Goal: Information Seeking & Learning: Learn about a topic

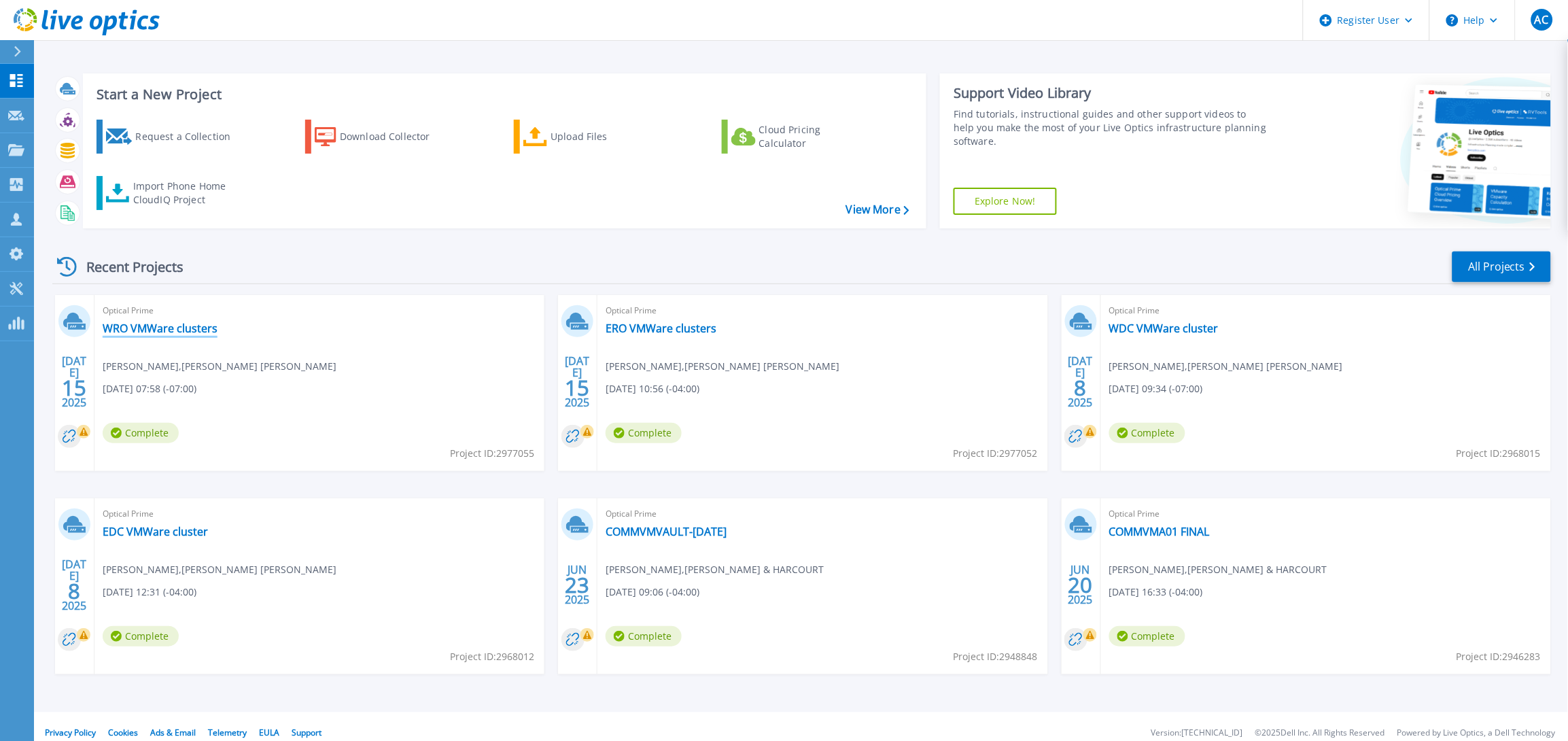
click at [152, 327] on link "WRO VMWare clusters" at bounding box center [160, 328] width 115 height 14
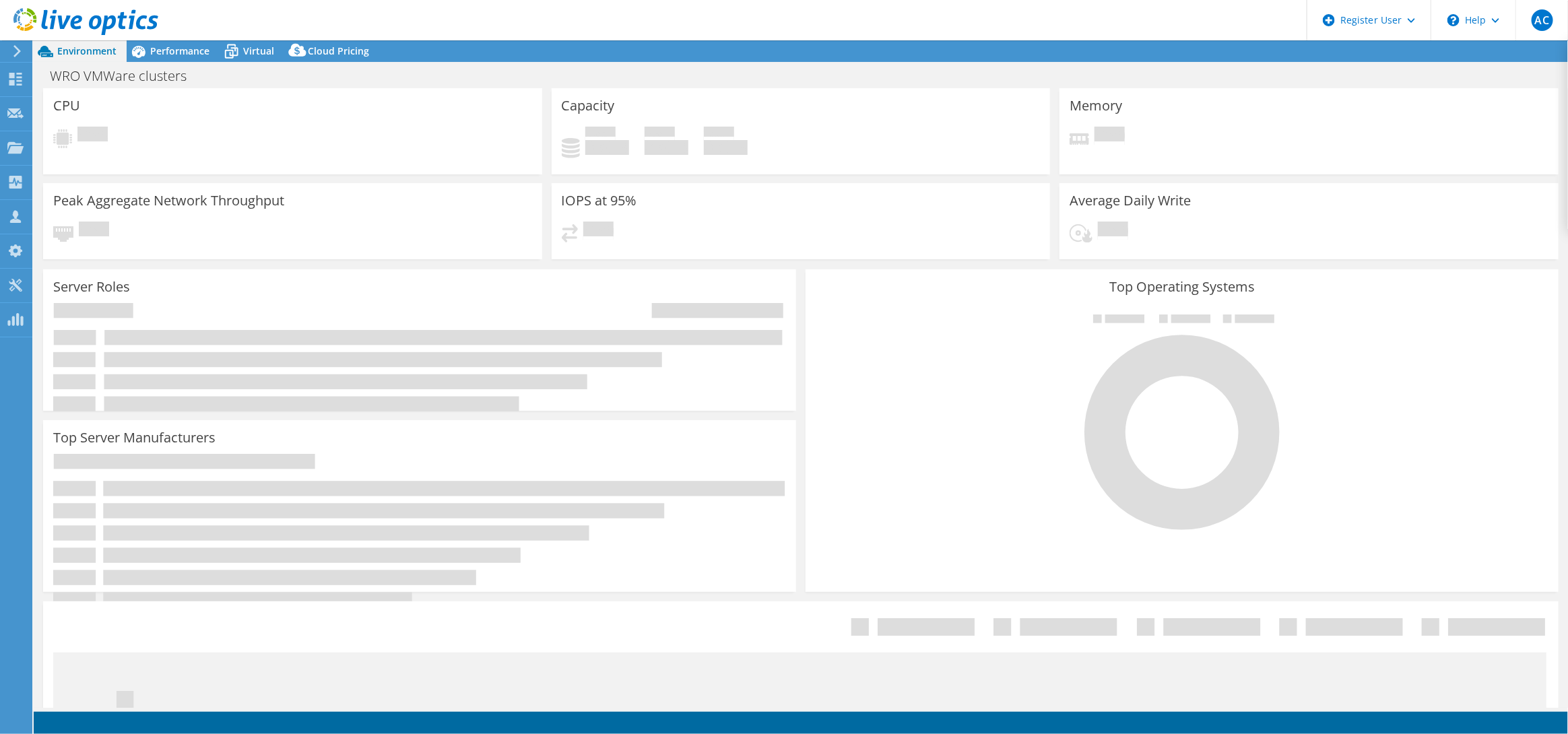
select select "USD"
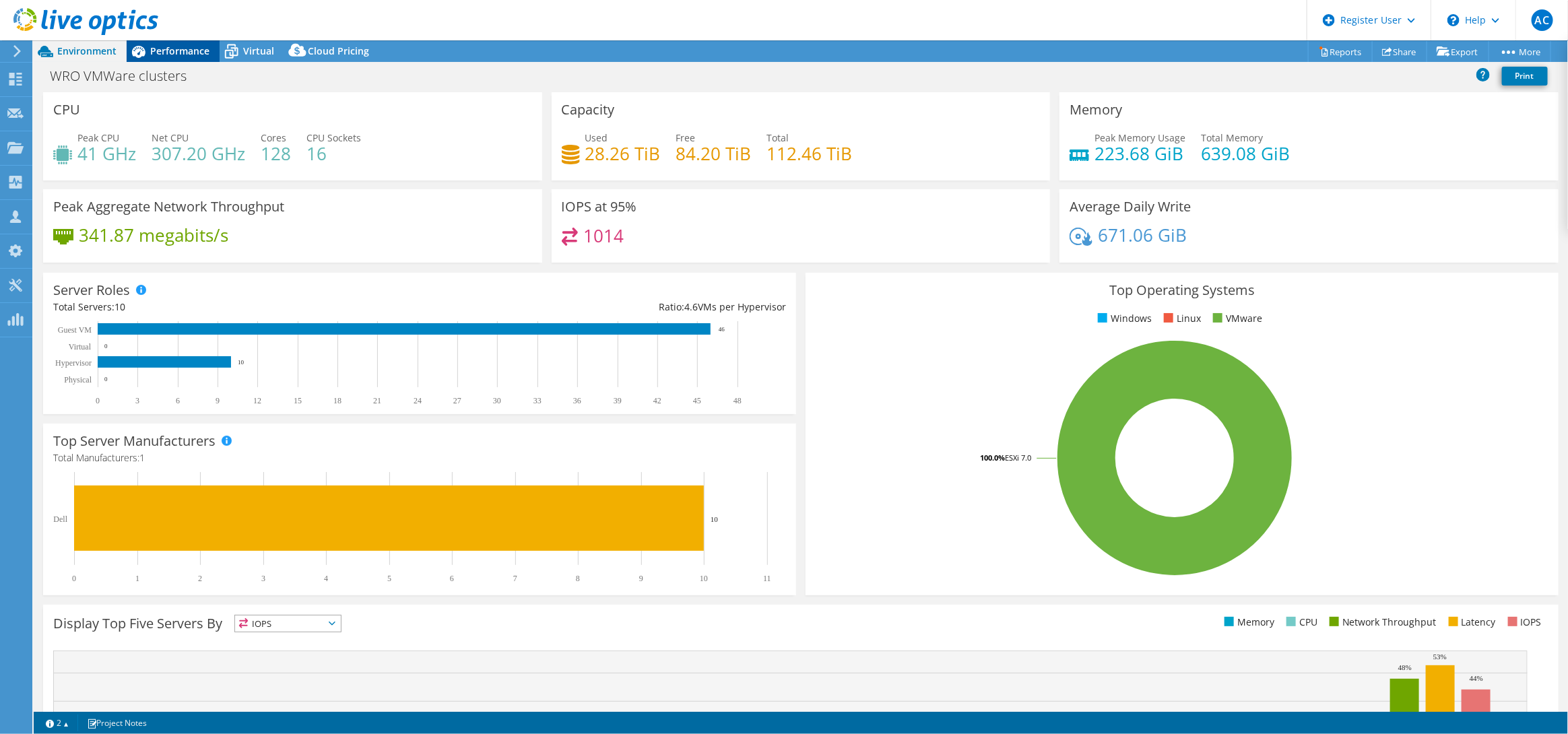
click at [176, 57] on span "Performance" at bounding box center [180, 51] width 60 height 13
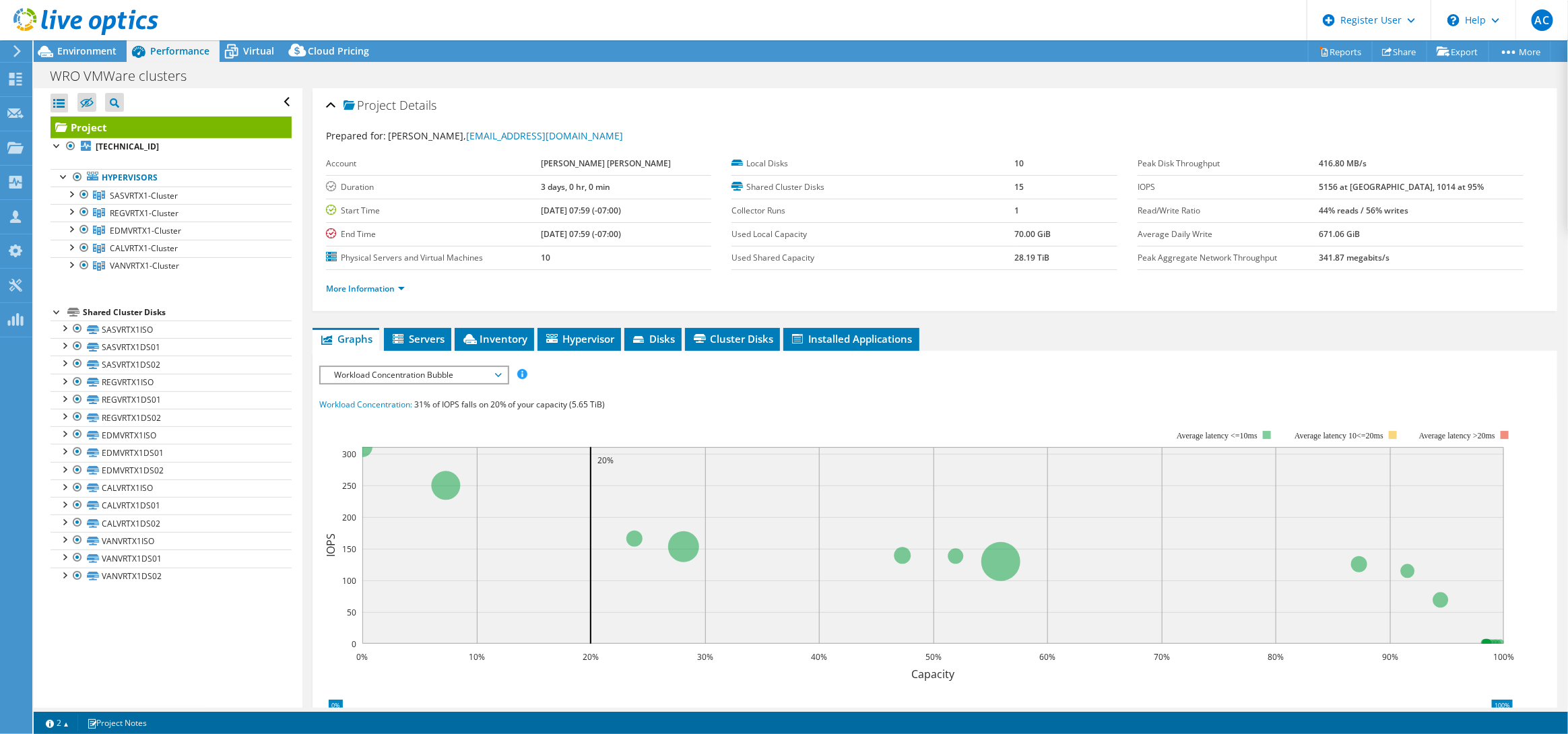
click at [24, 16] on icon at bounding box center [86, 22] width 145 height 28
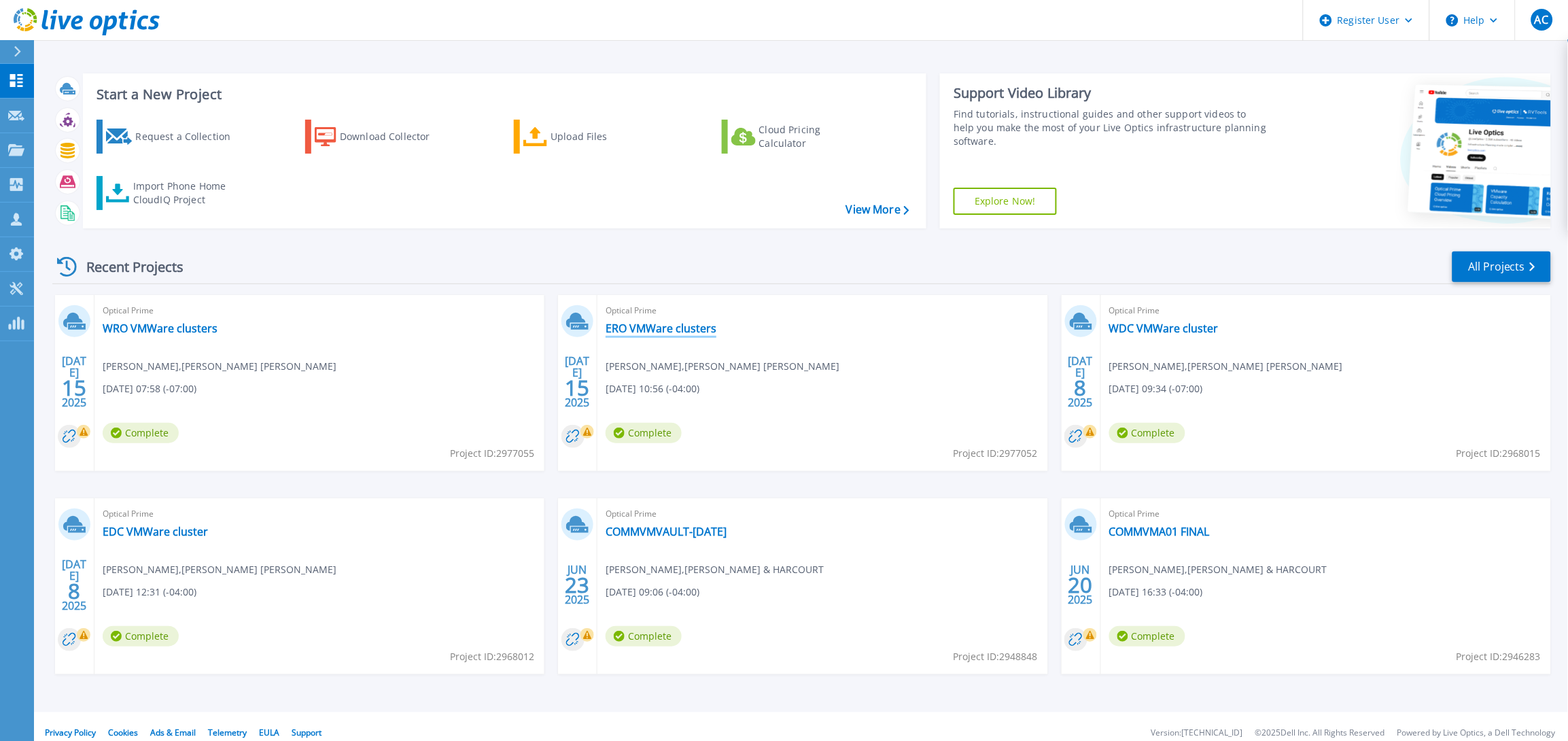
click at [681, 333] on link "ERO VMWare clusters" at bounding box center [661, 328] width 111 height 14
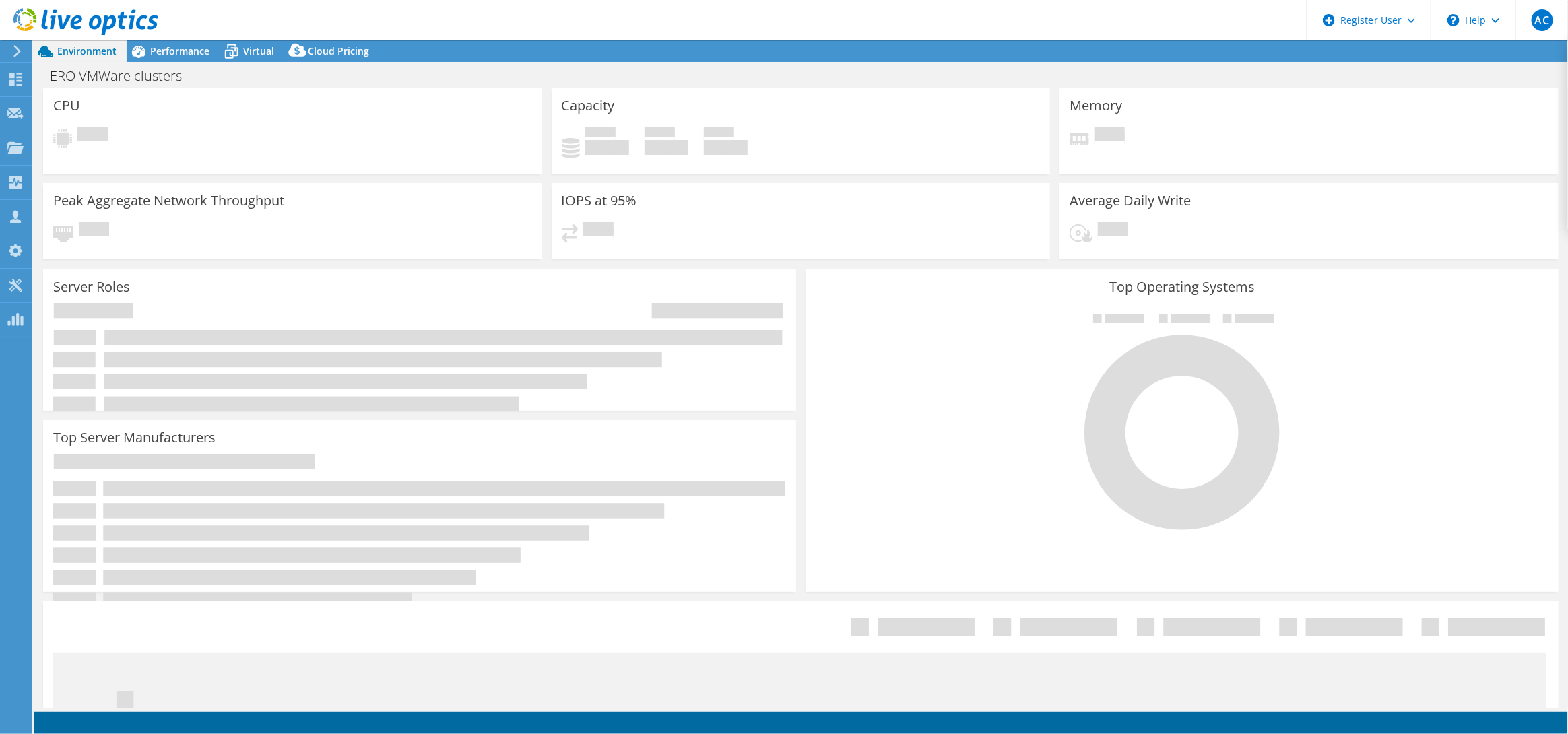
select select "USD"
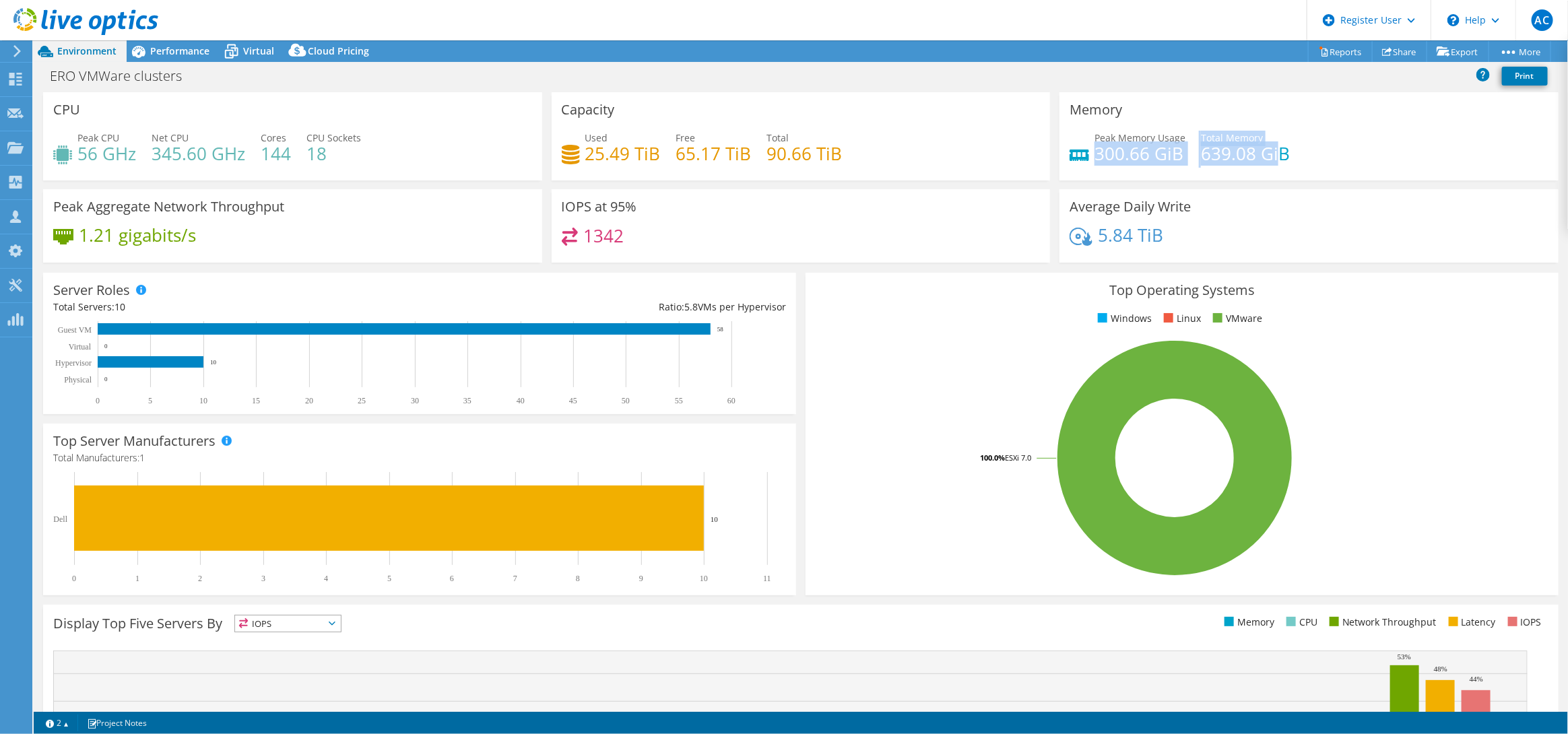
drag, startPoint x: 1084, startPoint y: 155, endPoint x: 1267, endPoint y: 155, distance: 183.0
click at [1267, 155] on div "Peak Memory Usage 300.66 GiB Total Memory 639.08 GiB" at bounding box center [1309, 152] width 479 height 44
click at [1268, 155] on h4 "639.08 GiB" at bounding box center [1246, 154] width 89 height 15
drag, startPoint x: 1292, startPoint y: 155, endPoint x: 1262, endPoint y: 155, distance: 30.0
click at [1271, 155] on div "Peak Memory Usage 300.66 GiB Total Memory 639.08 GiB" at bounding box center [1309, 152] width 479 height 44
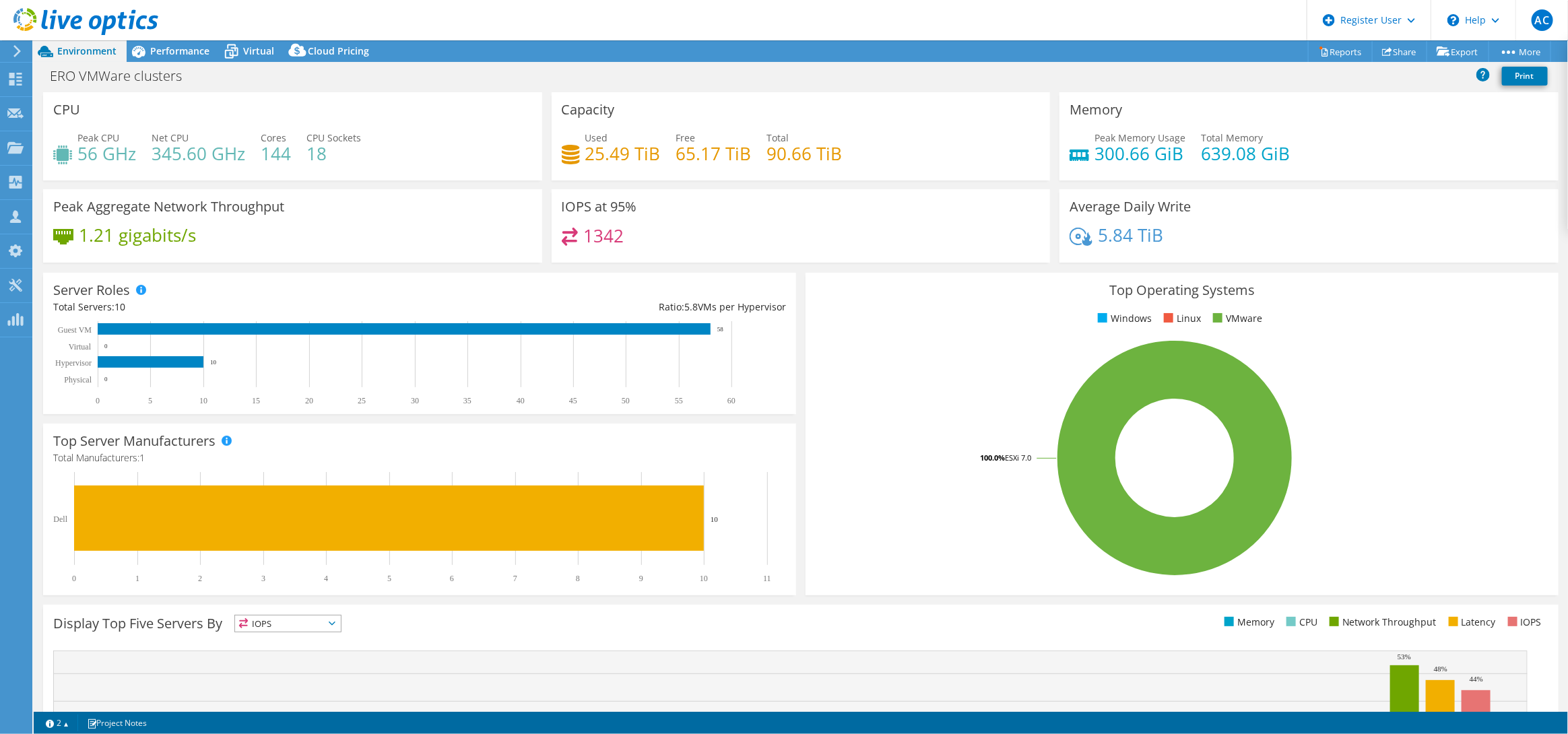
click at [1261, 155] on h4 "639.08 GiB" at bounding box center [1246, 154] width 89 height 15
click at [1288, 152] on div "Peak Memory Usage 300.66 GiB Total Memory 639.08 GiB" at bounding box center [1309, 152] width 479 height 44
drag, startPoint x: 1288, startPoint y: 152, endPoint x: 1097, endPoint y: 149, distance: 191.0
click at [1097, 149] on div "Peak Memory Usage 300.66 GiB Total Memory 639.08 GiB" at bounding box center [1309, 152] width 479 height 44
click at [1097, 149] on h4 "300.66 GiB" at bounding box center [1140, 154] width 91 height 15
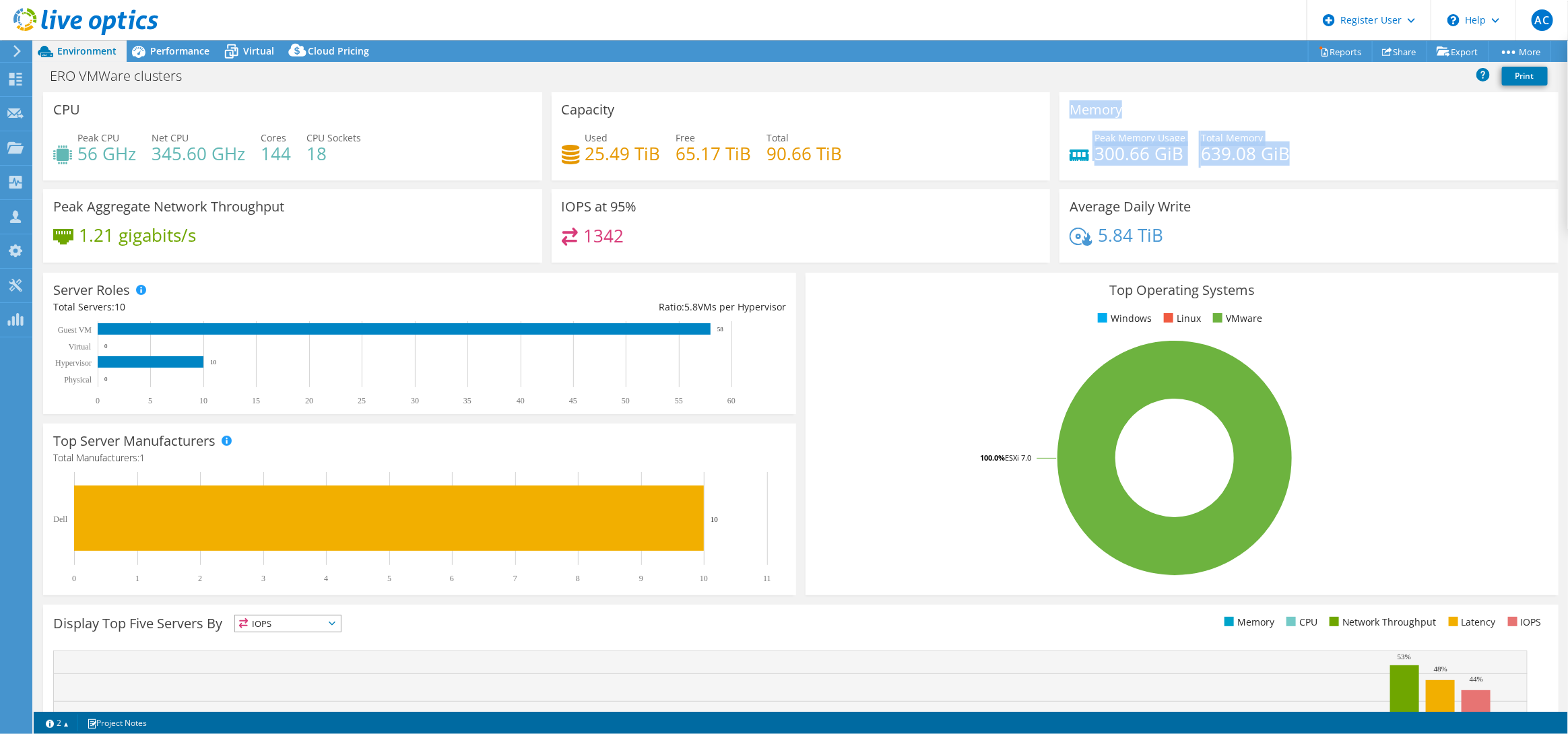
drag, startPoint x: 1061, startPoint y: 109, endPoint x: 1300, endPoint y: 155, distance: 243.4
click at [1300, 155] on div "Memory Peak Memory Usage 300.66 GiB Total Memory 639.08 GiB" at bounding box center [1308, 136] width 499 height 88
click at [1300, 155] on div "Peak Memory Usage 300.66 GiB Total Memory 639.08 GiB" at bounding box center [1309, 152] width 479 height 44
drag, startPoint x: 1087, startPoint y: 134, endPoint x: 1280, endPoint y: 148, distance: 193.5
click at [1280, 148] on div "Peak Memory Usage 300.66 GiB Total Memory 639.08 GiB" at bounding box center [1309, 152] width 479 height 44
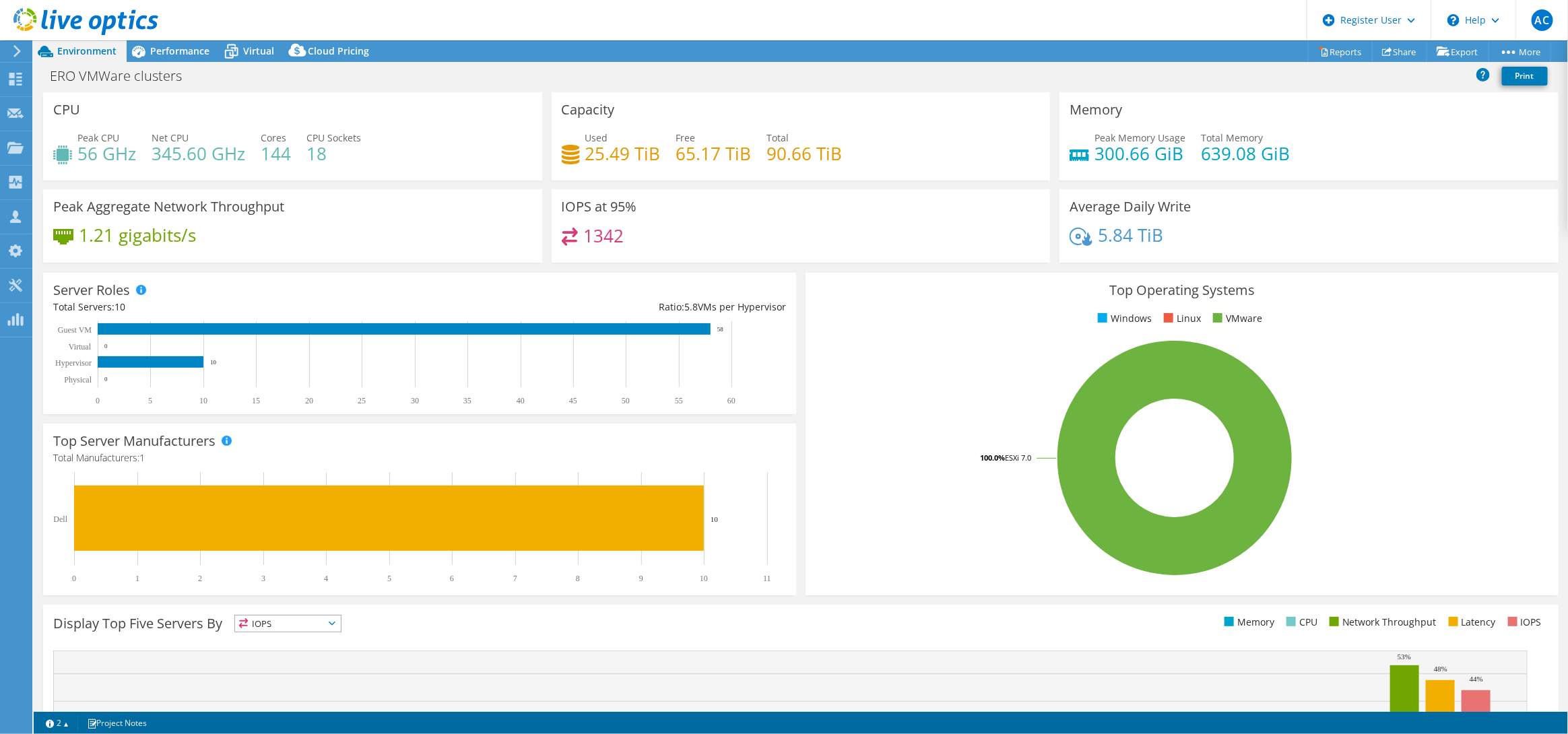
click at [1280, 148] on div "Peak Memory Usage 300.66 GiB Total Memory 639.08 GiB" at bounding box center [1309, 152] width 479 height 44
drag, startPoint x: 1093, startPoint y: 207, endPoint x: 1211, endPoint y: 210, distance: 118.0
click at [1211, 210] on div "Average Daily Write 5.84 TiB" at bounding box center [1308, 226] width 499 height 73
drag, startPoint x: 582, startPoint y: 157, endPoint x: 844, endPoint y: 159, distance: 262.0
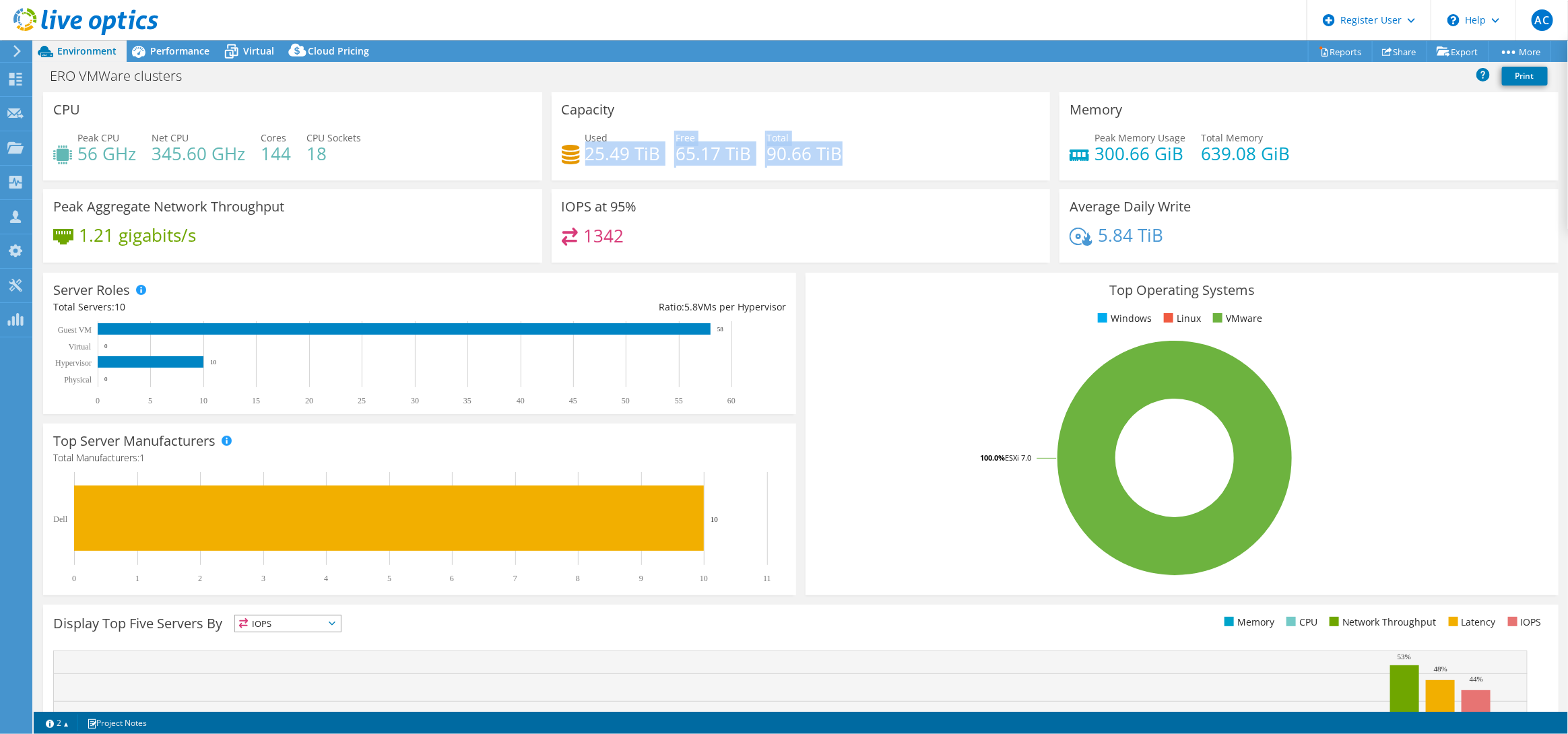
click at [844, 159] on div "Used 25.49 TiB Free 65.17 TiB Total 90.66 TiB" at bounding box center [801, 152] width 479 height 44
click at [26, 17] on icon at bounding box center [86, 22] width 145 height 28
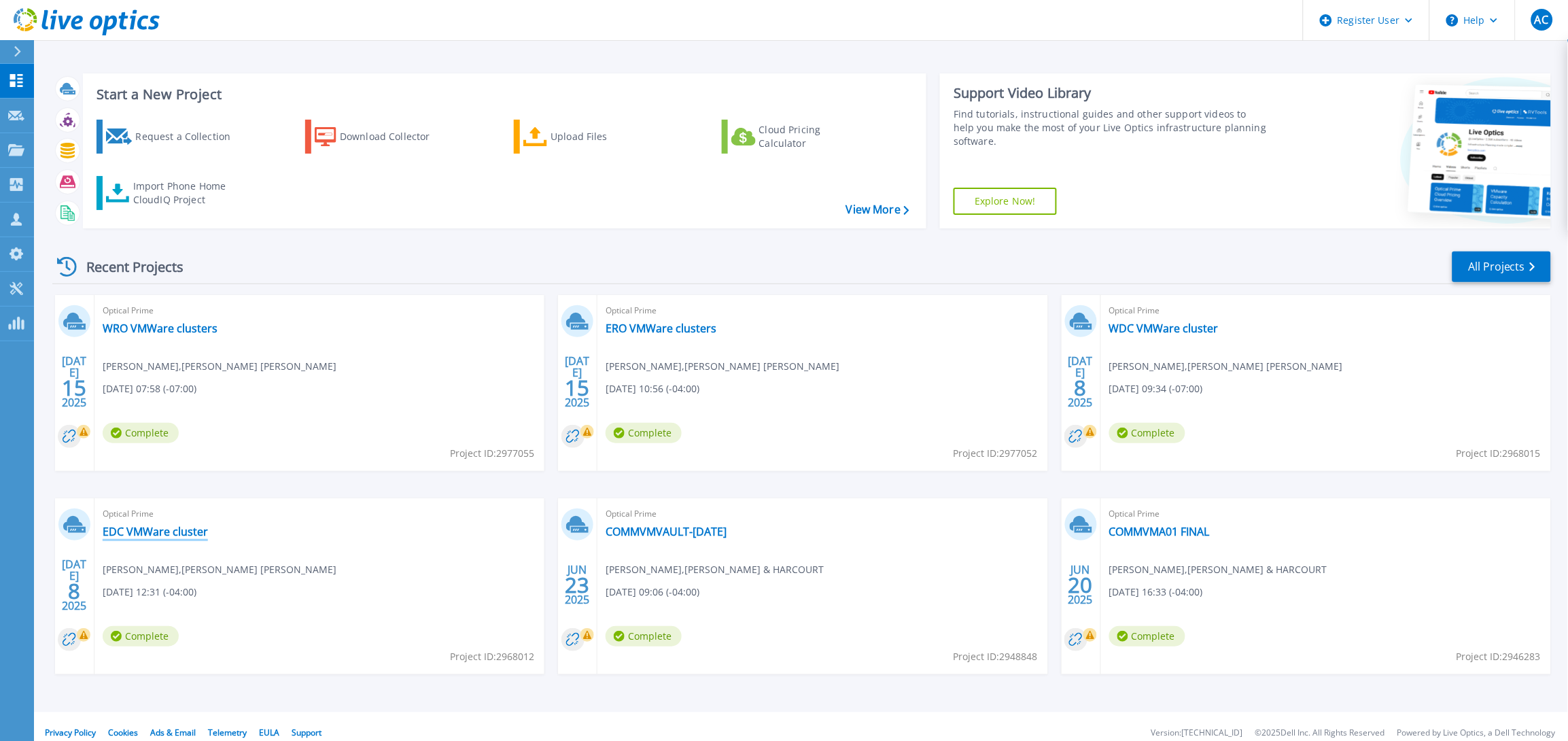
click at [172, 537] on link "EDC VMWare cluster" at bounding box center [155, 532] width 105 height 14
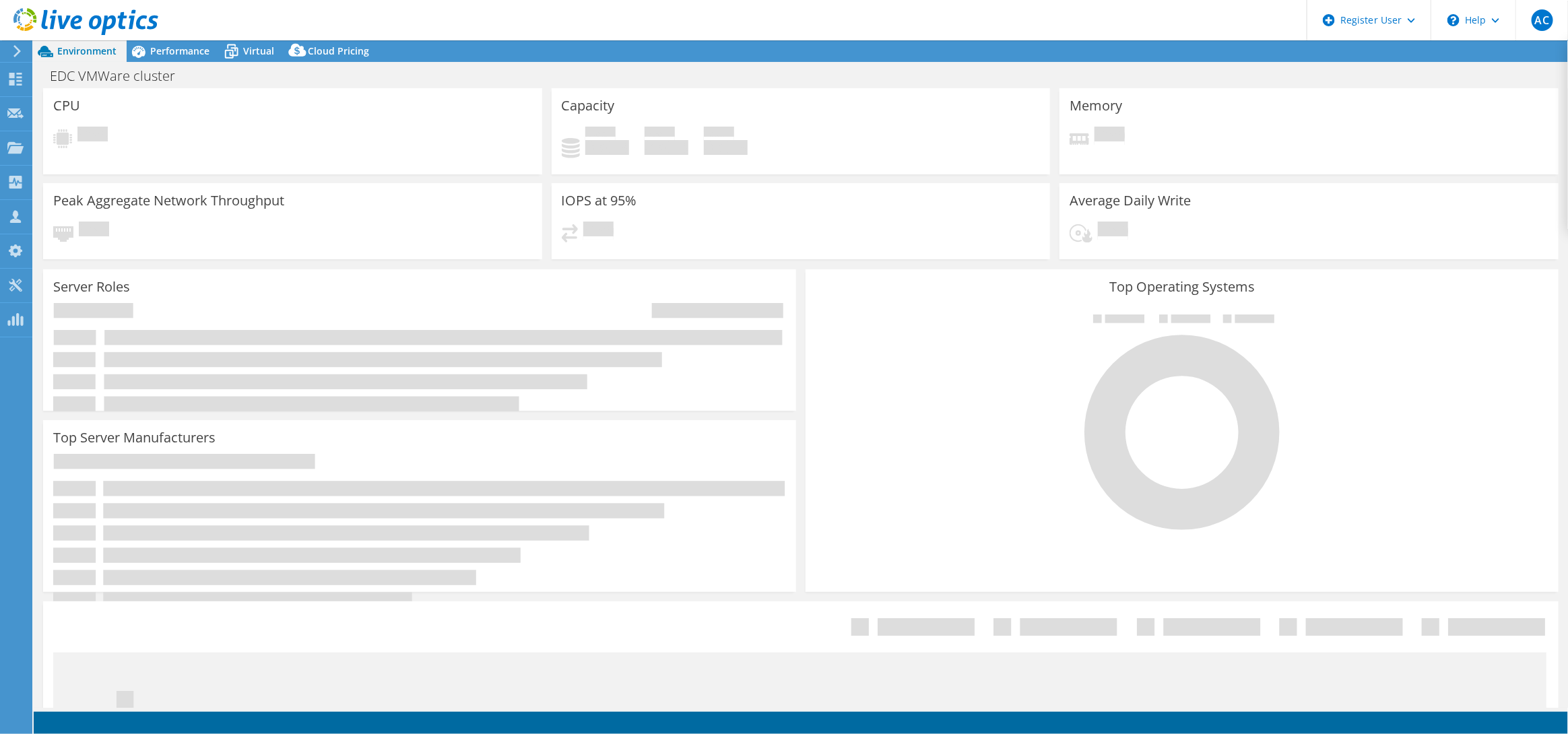
select select "USD"
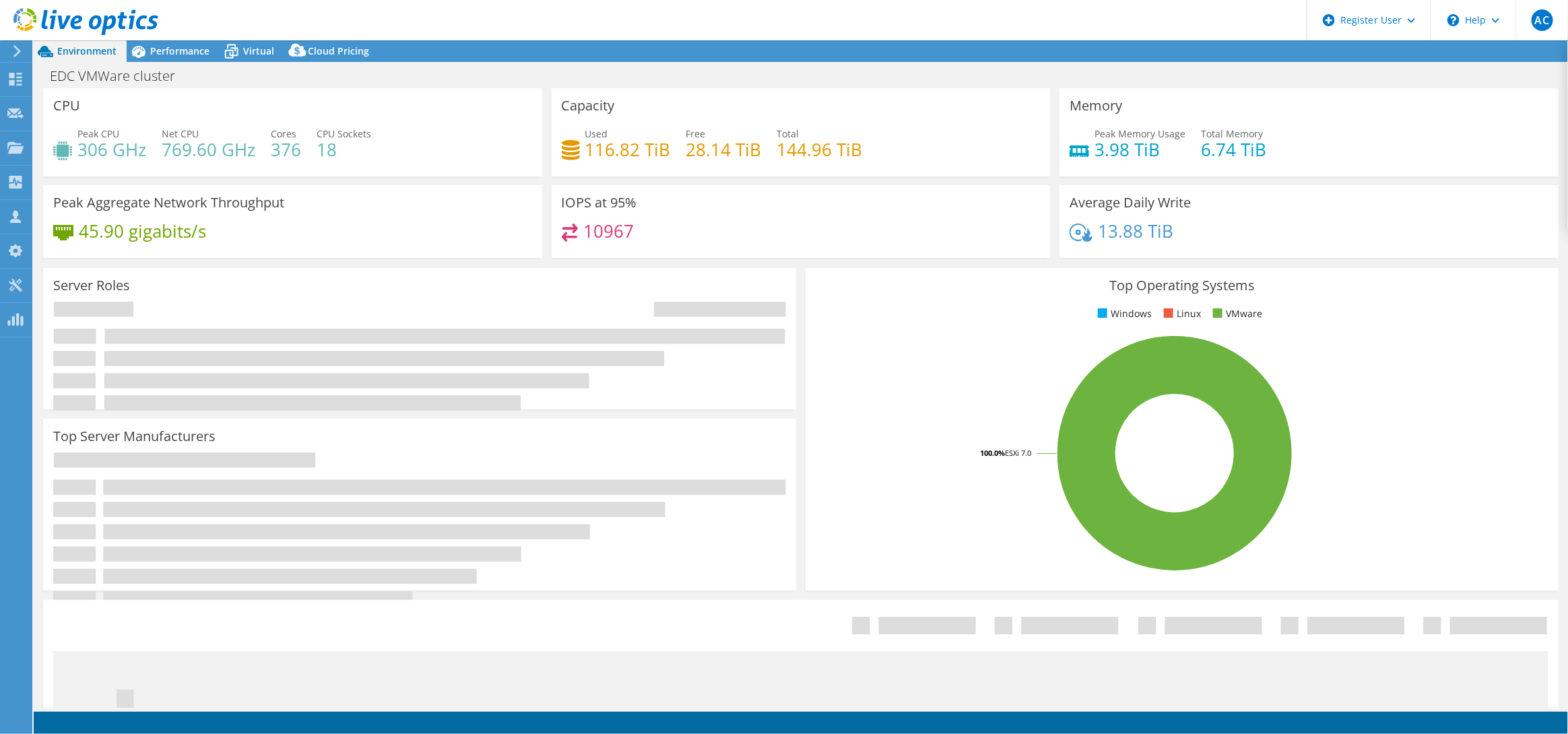
click at [97, 29] on icon at bounding box center [86, 22] width 145 height 28
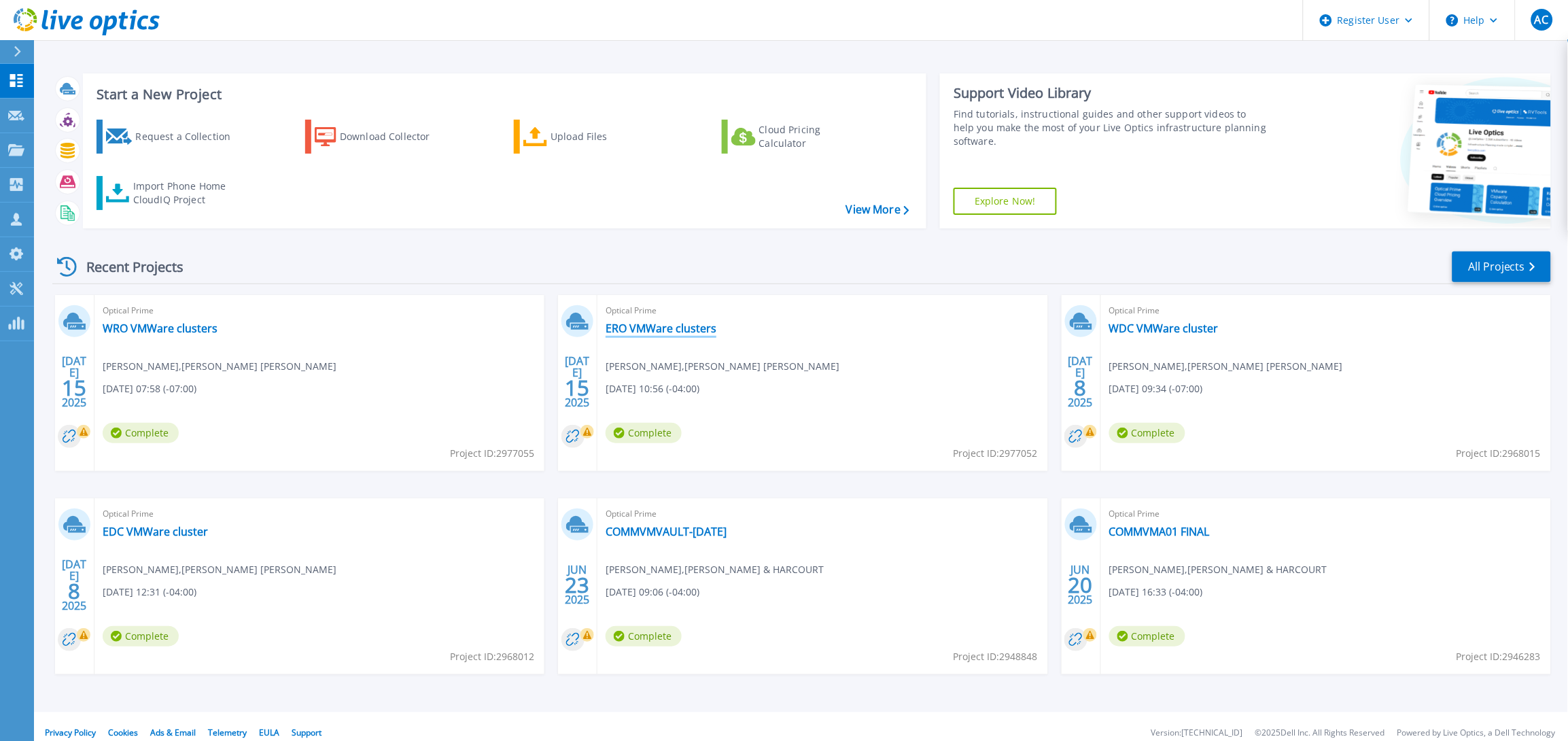
click at [688, 328] on link "ERO VMWare clusters" at bounding box center [661, 328] width 111 height 14
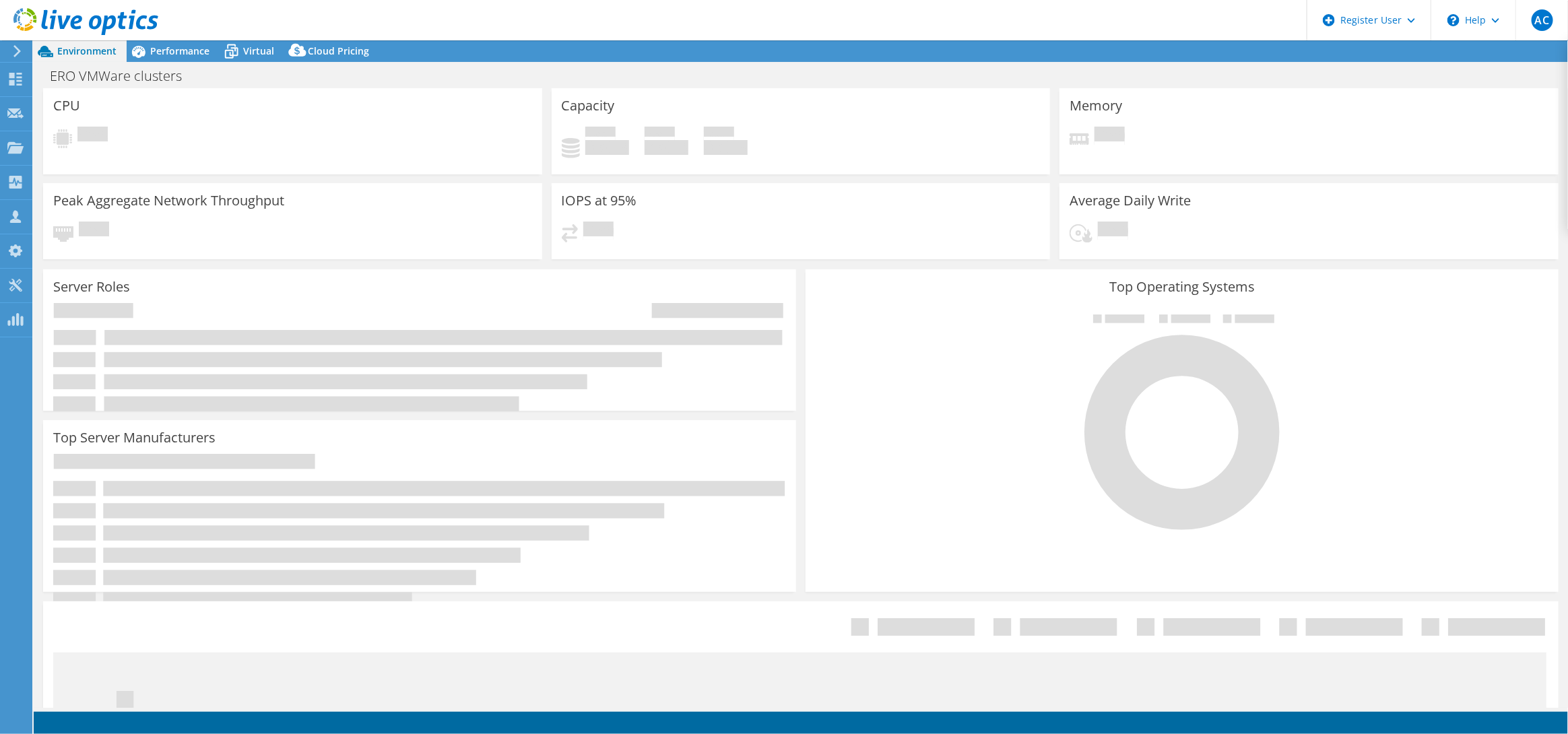
select select "USD"
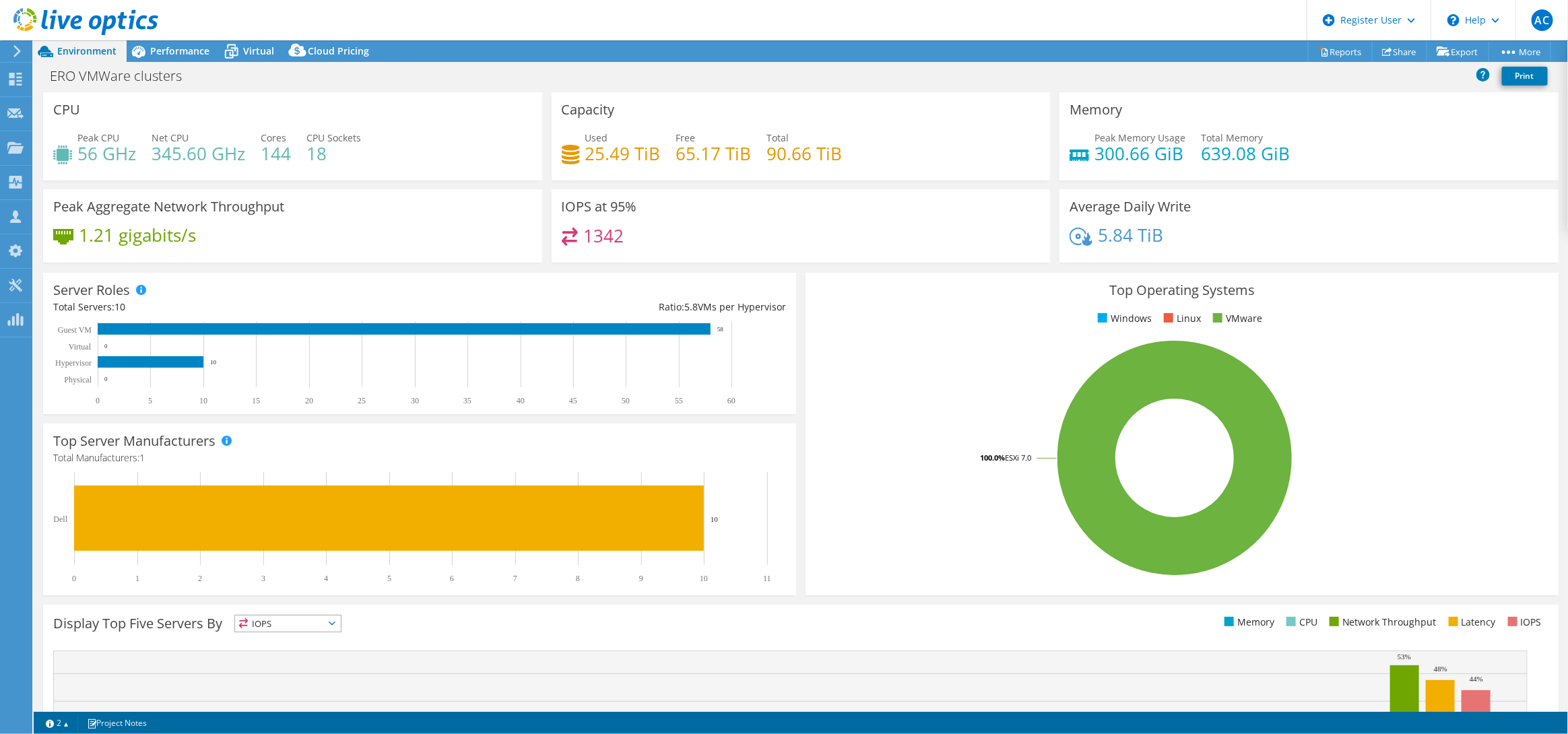
click at [17, 32] on icon at bounding box center [86, 22] width 145 height 28
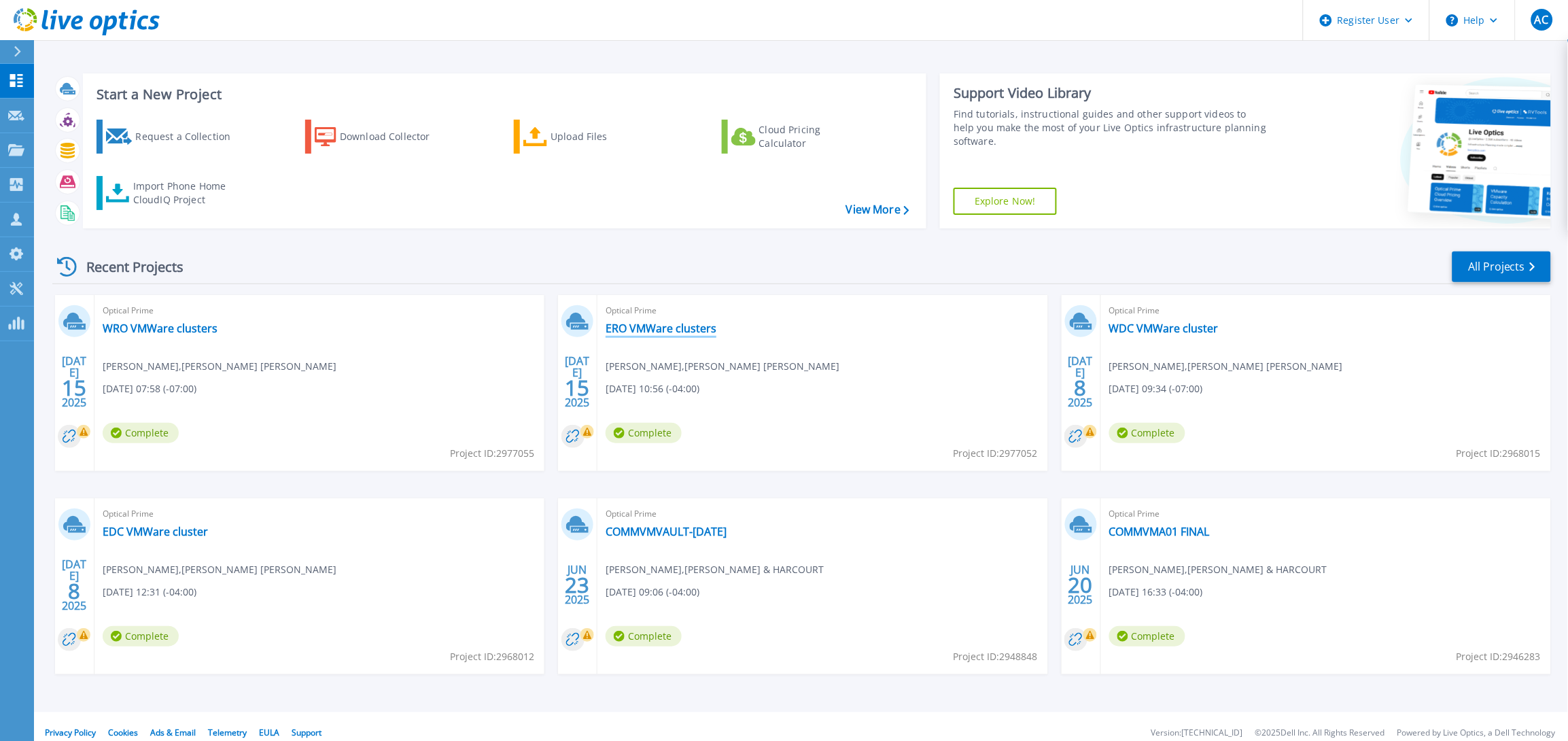
click at [652, 330] on link "ERO VMWare clusters" at bounding box center [661, 328] width 111 height 14
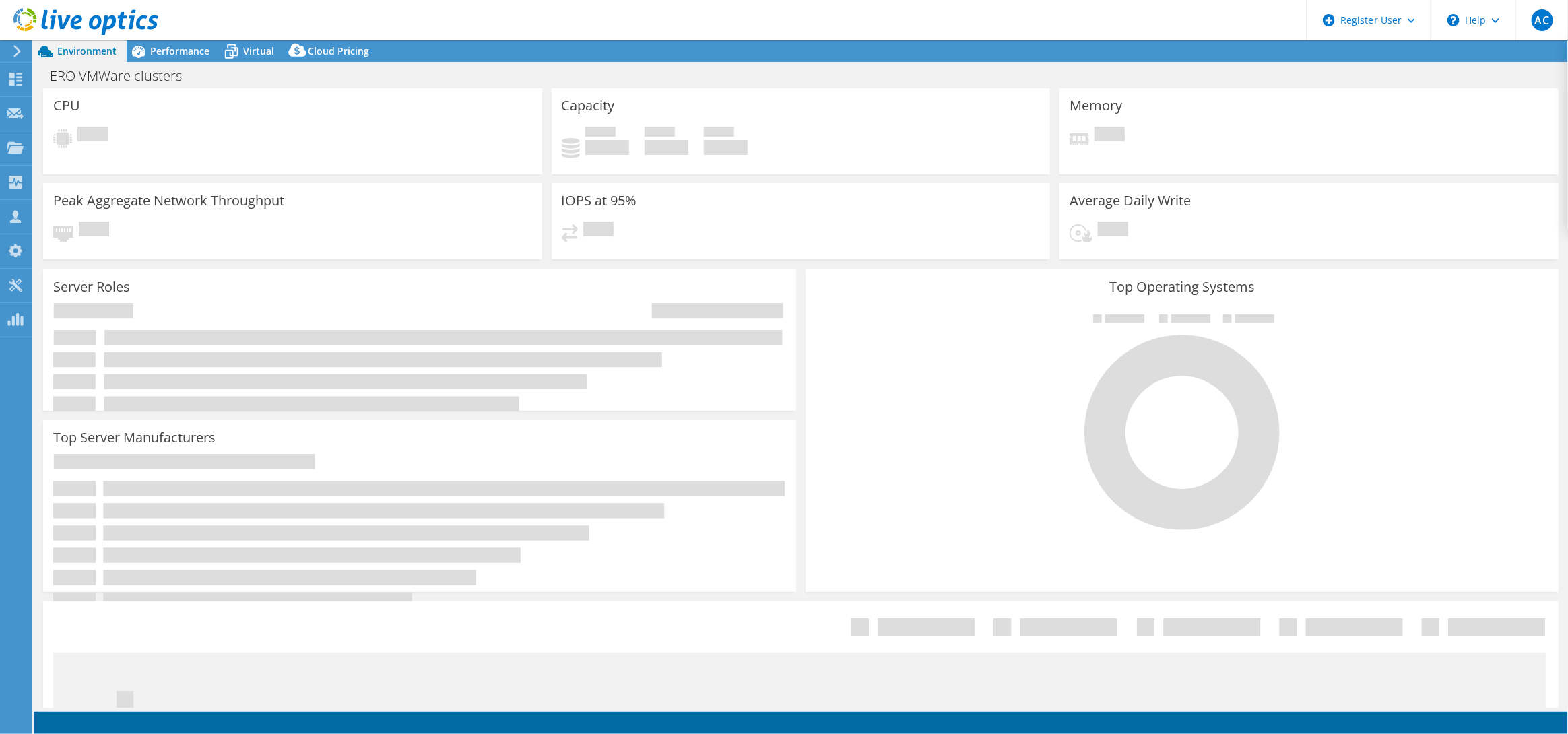
select select "USD"
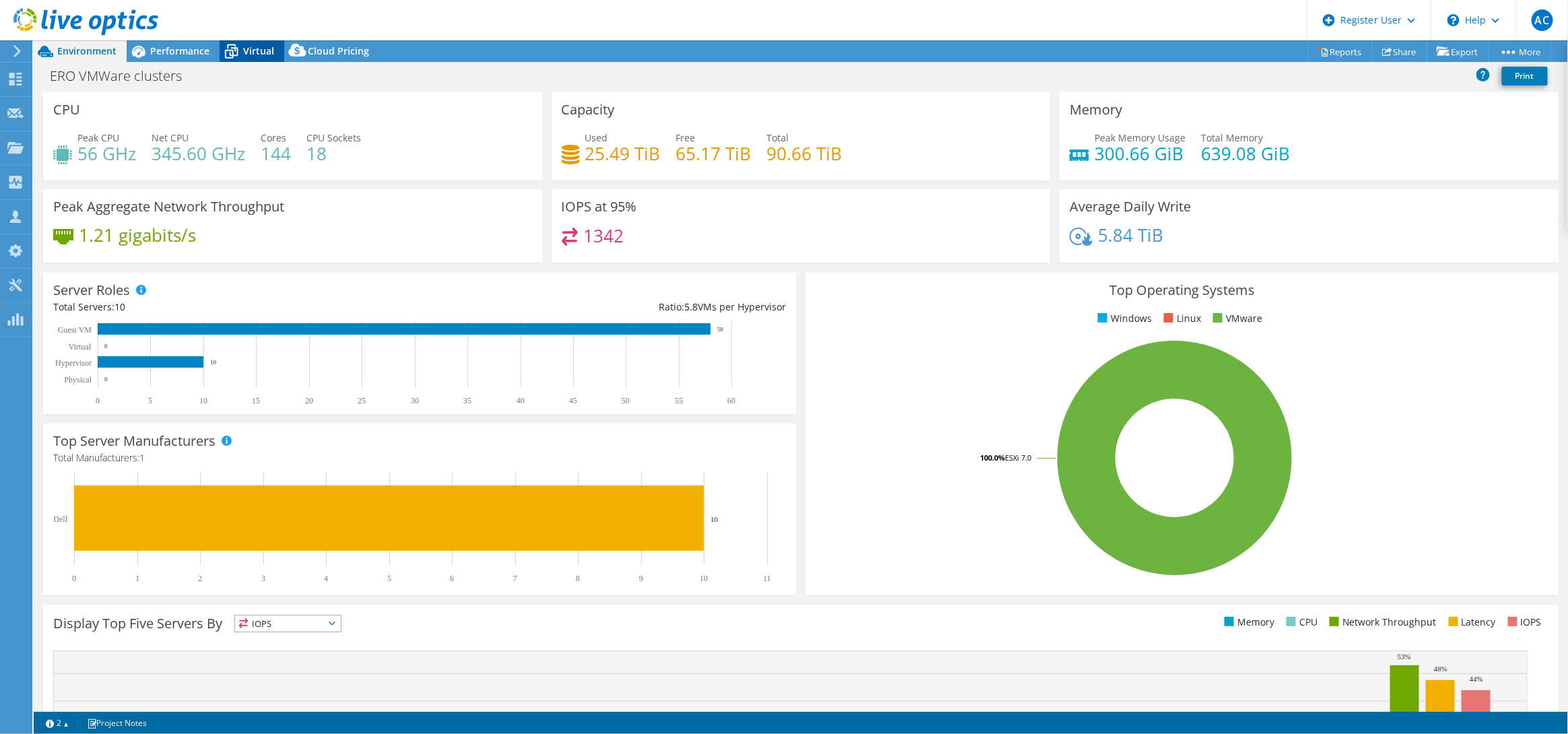
click at [233, 49] on icon at bounding box center [231, 51] width 23 height 23
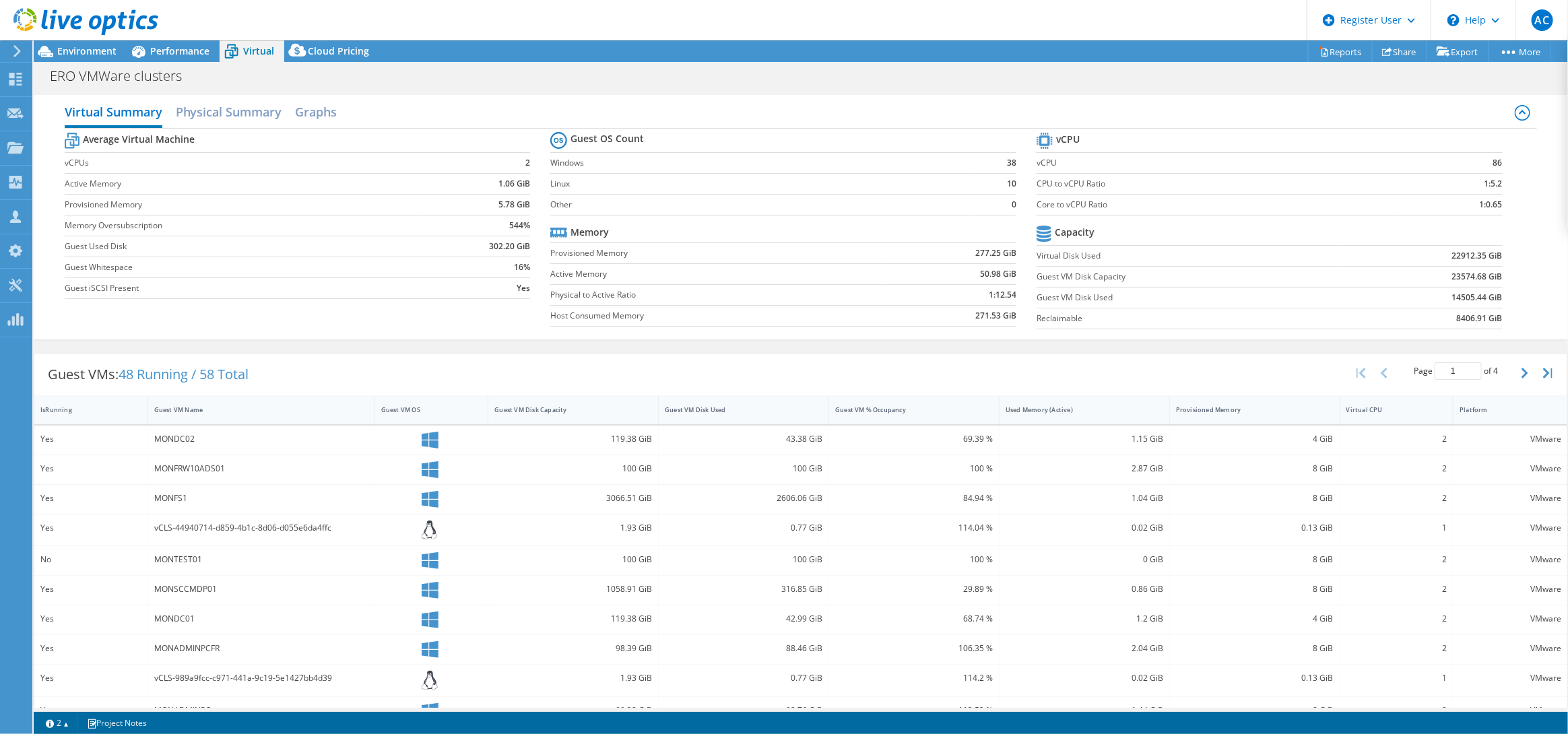
click at [7, 17] on div at bounding box center [79, 23] width 158 height 45
click at [36, 28] on icon at bounding box center [86, 22] width 145 height 28
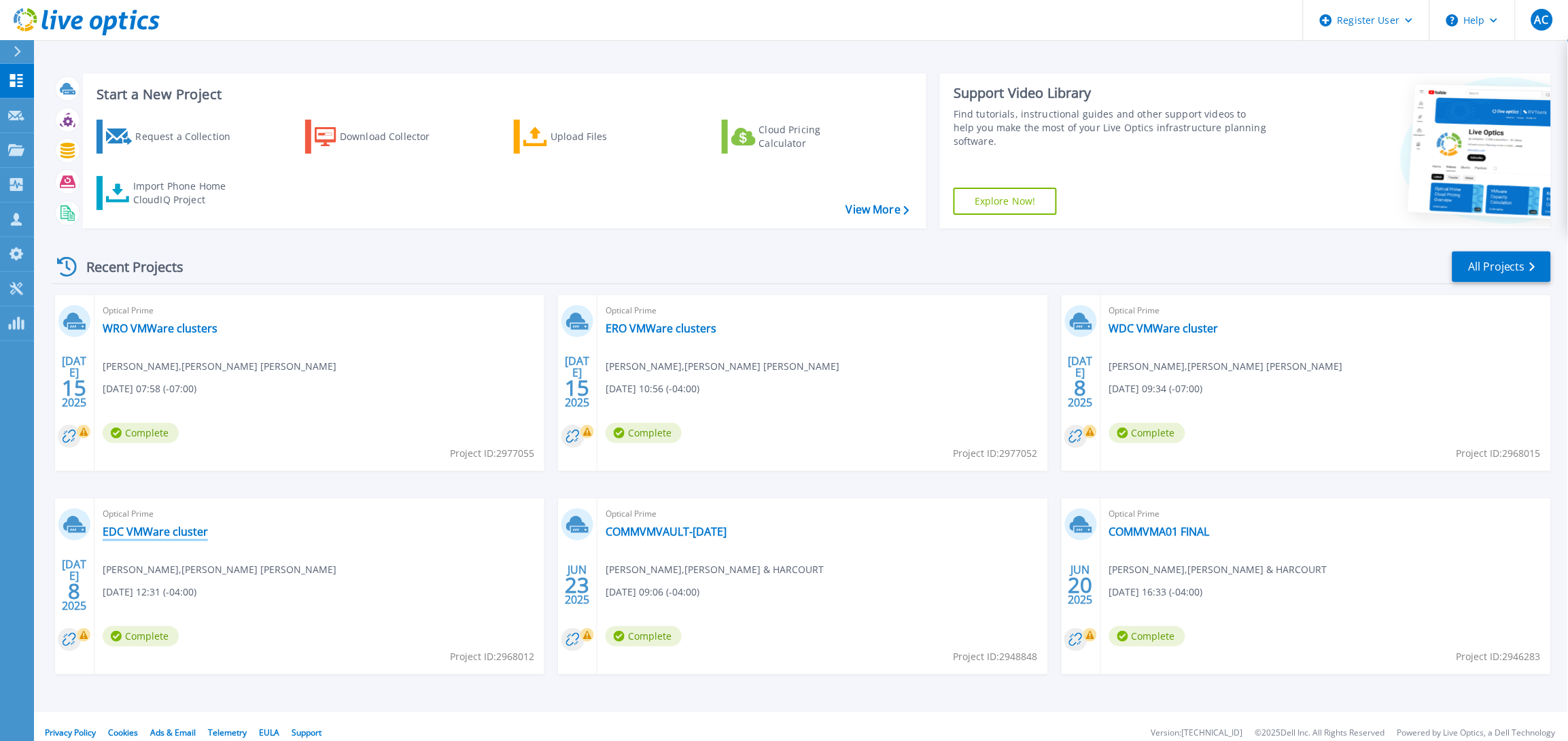
click at [192, 535] on link "EDC VMWare cluster" at bounding box center [155, 532] width 105 height 14
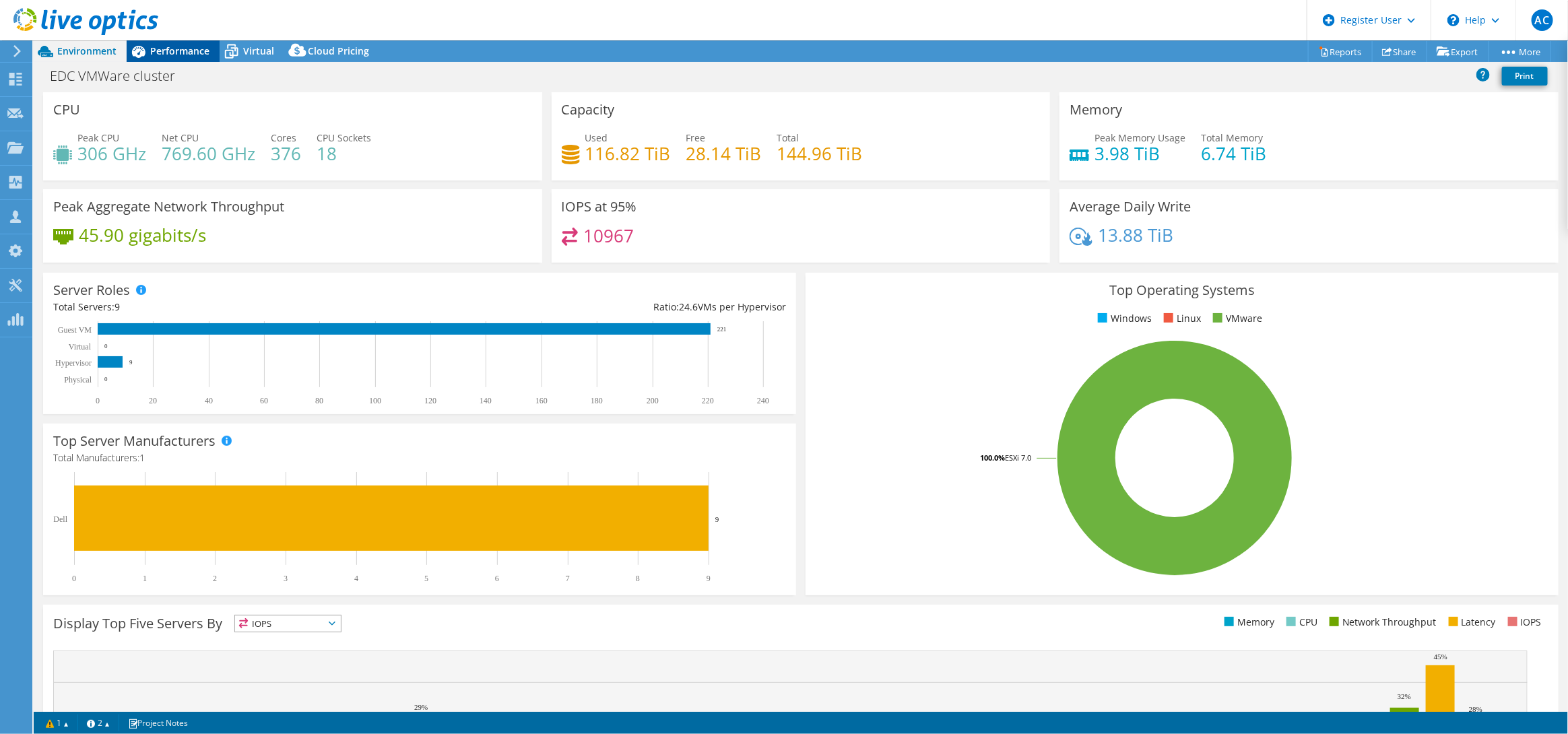
click at [186, 57] on div "Performance" at bounding box center [173, 51] width 93 height 22
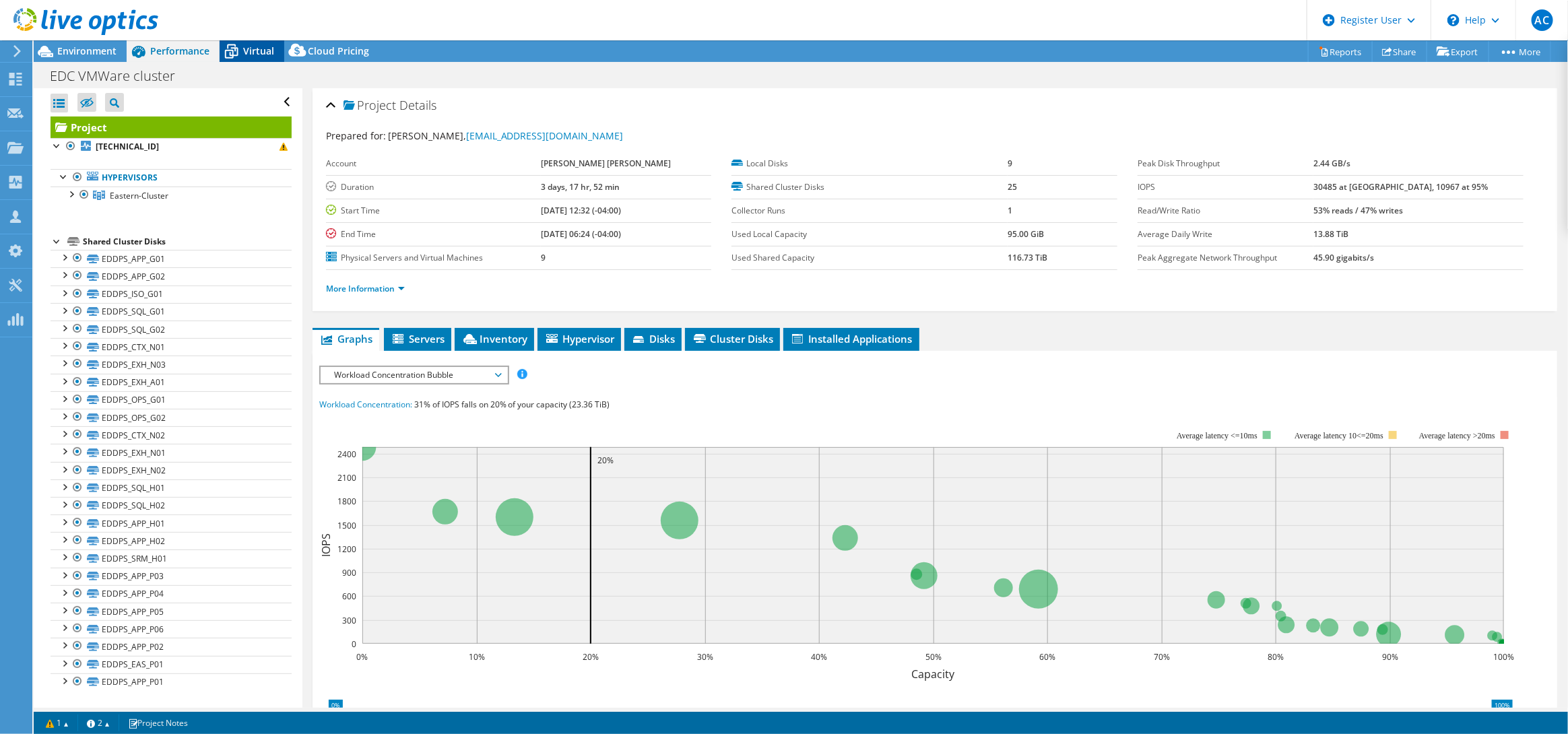
click at [256, 46] on span "Virtual" at bounding box center [258, 51] width 31 height 13
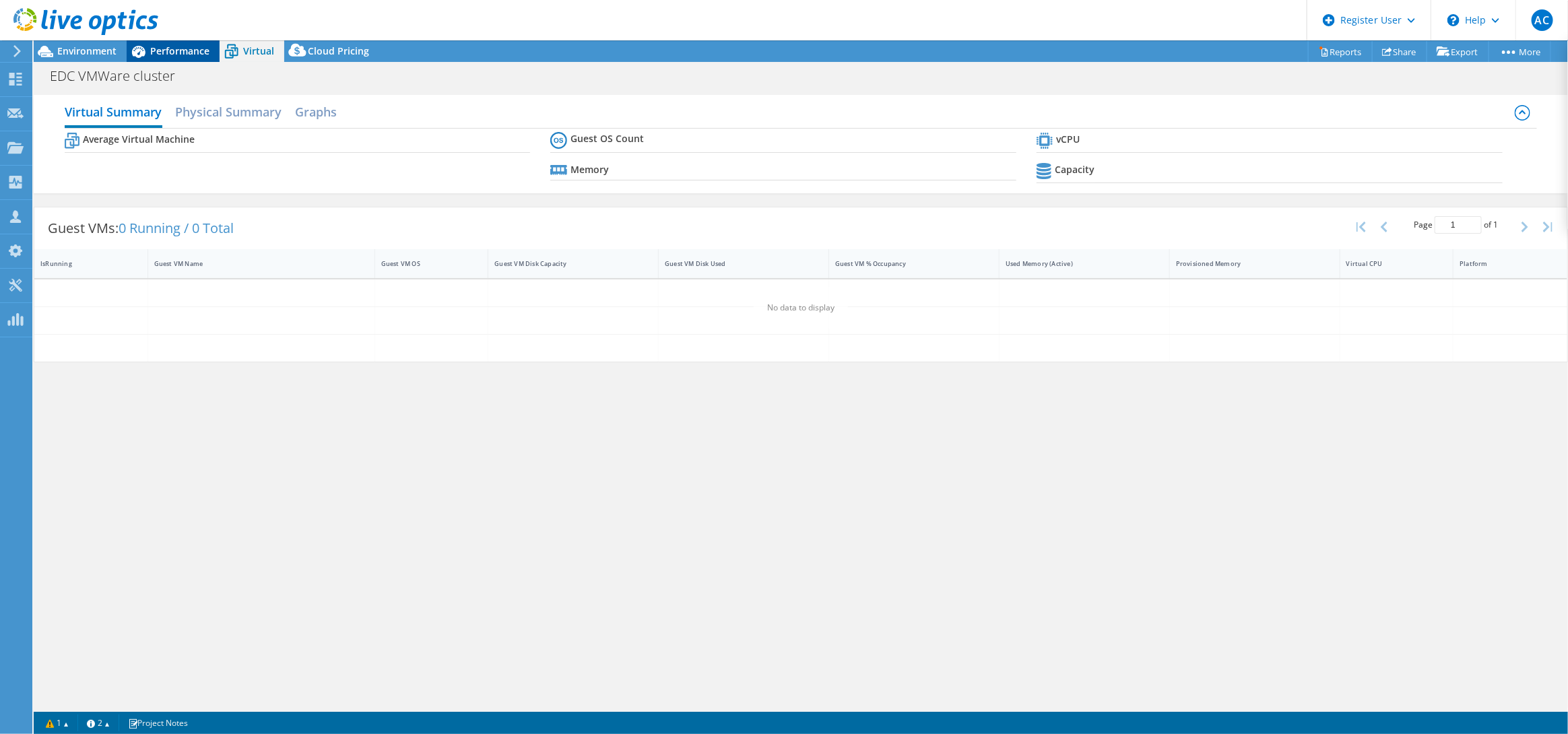
click at [193, 48] on span "Performance" at bounding box center [180, 51] width 60 height 13
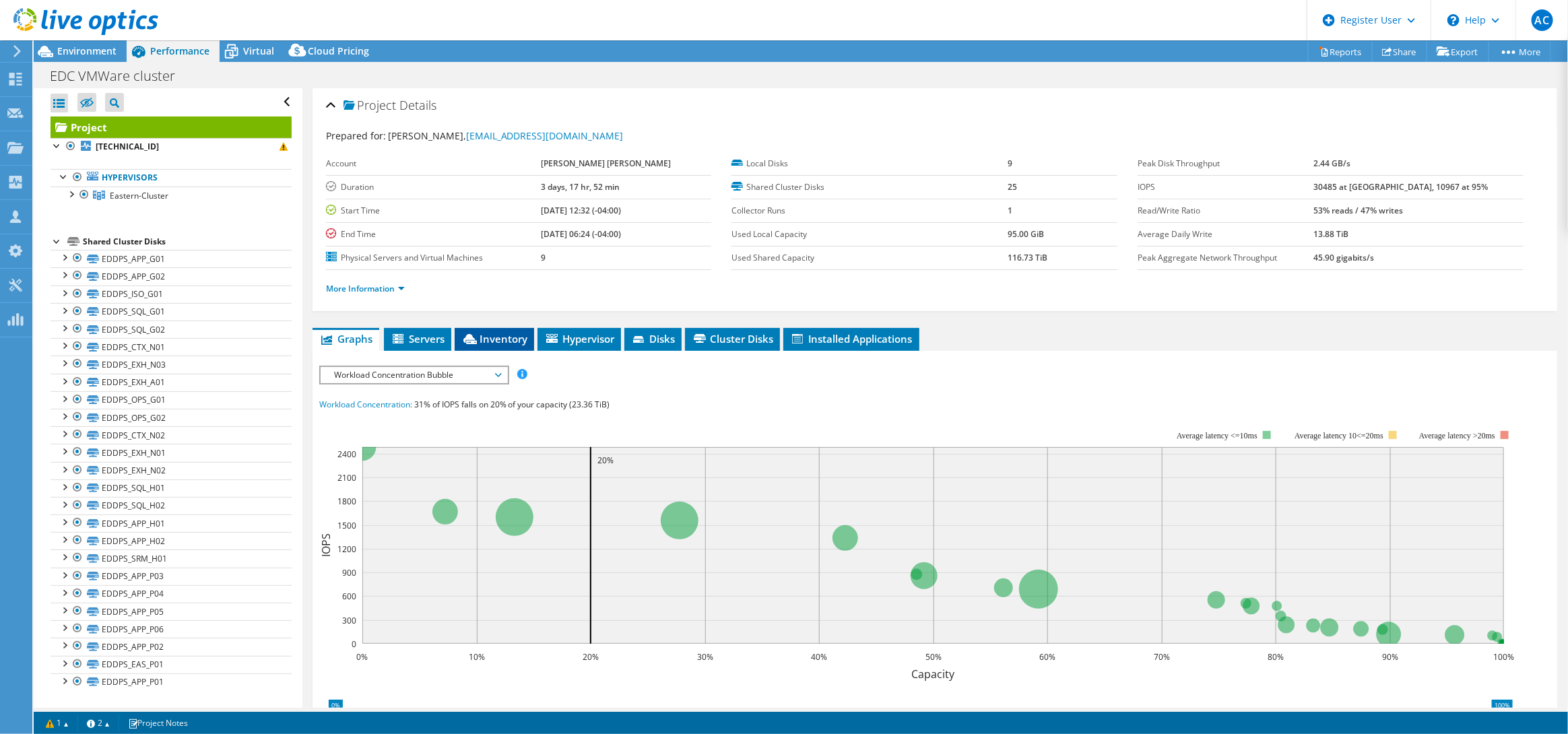
click at [489, 333] on span "Inventory" at bounding box center [493, 339] width 66 height 14
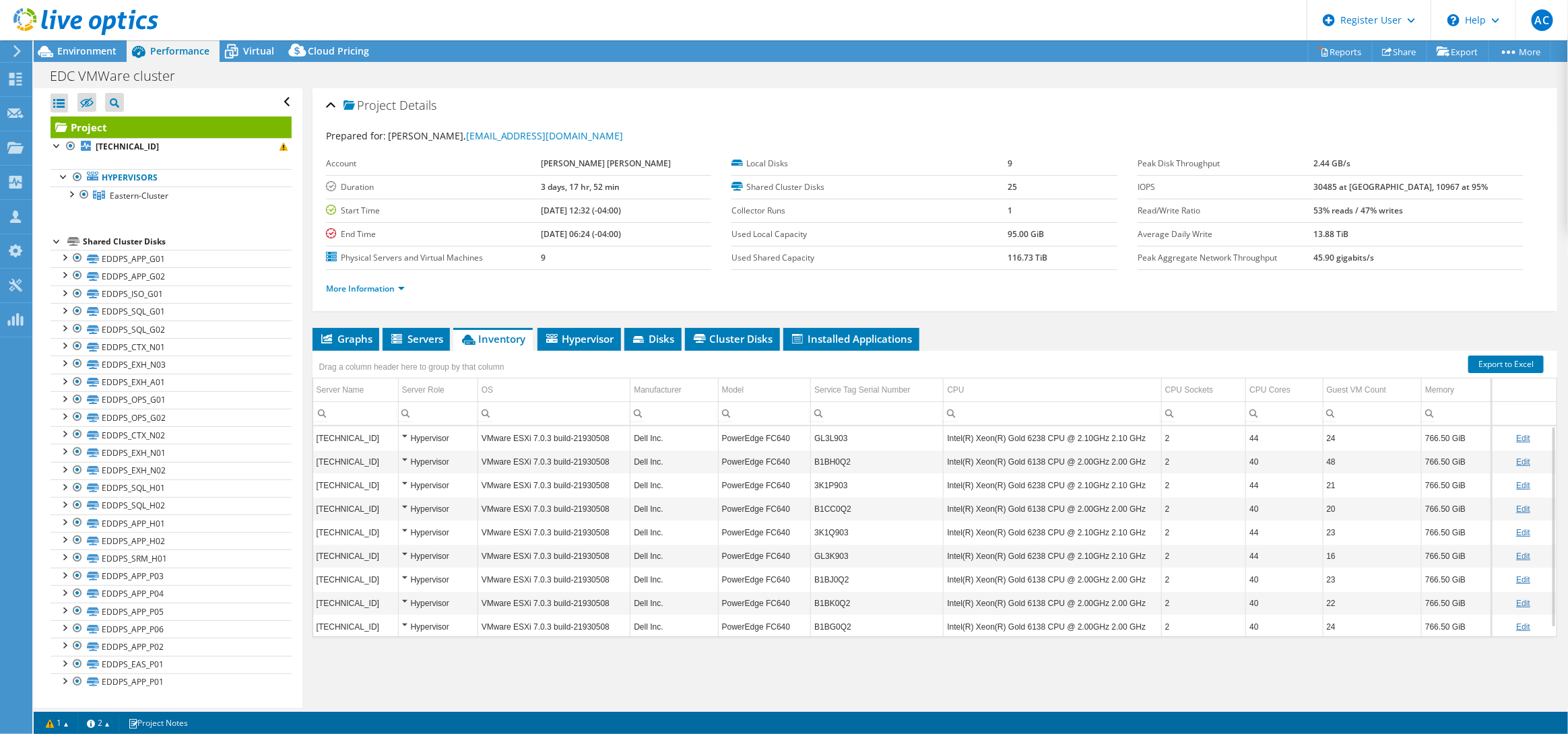
scroll to position [9, 0]
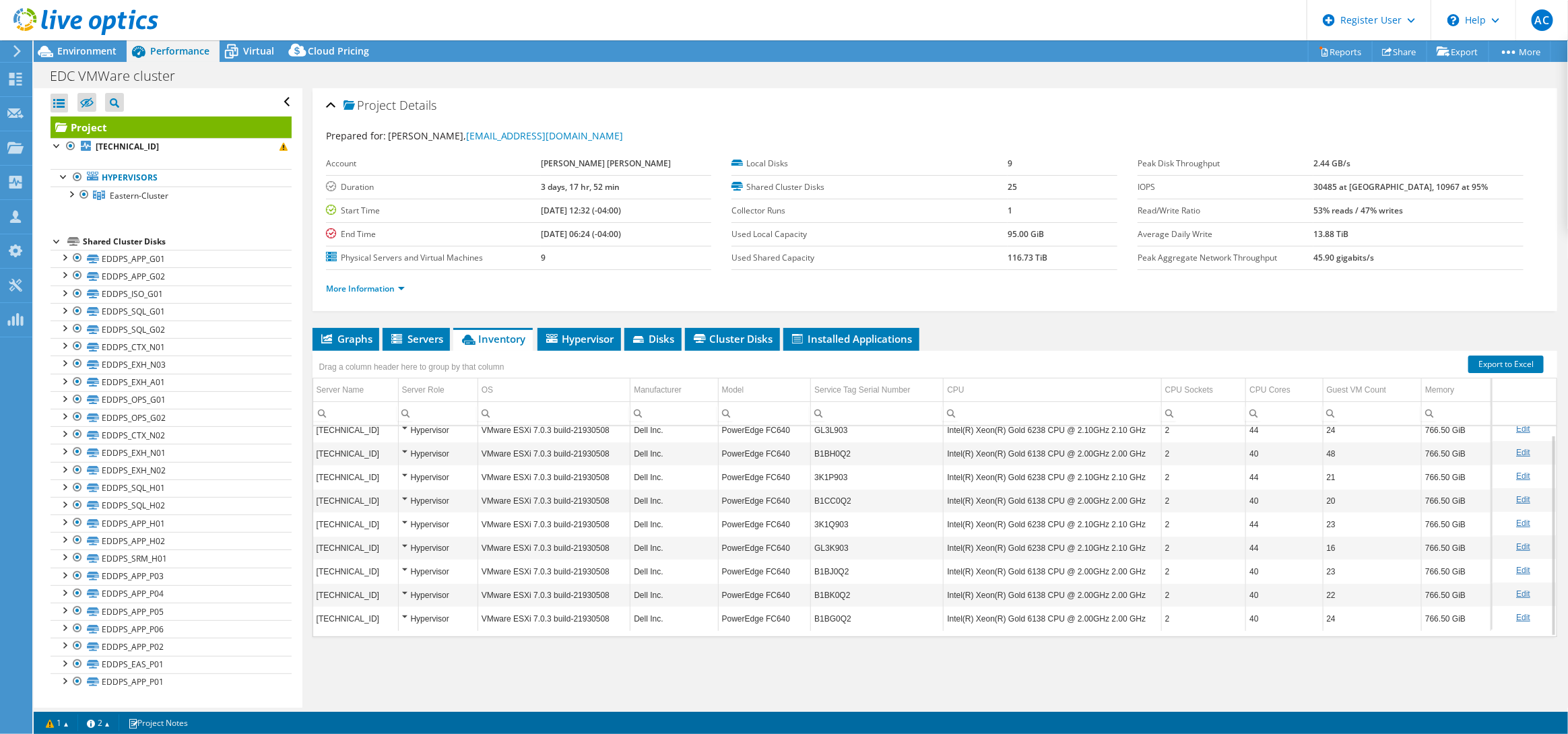
click at [33, 21] on use at bounding box center [86, 22] width 145 height 27
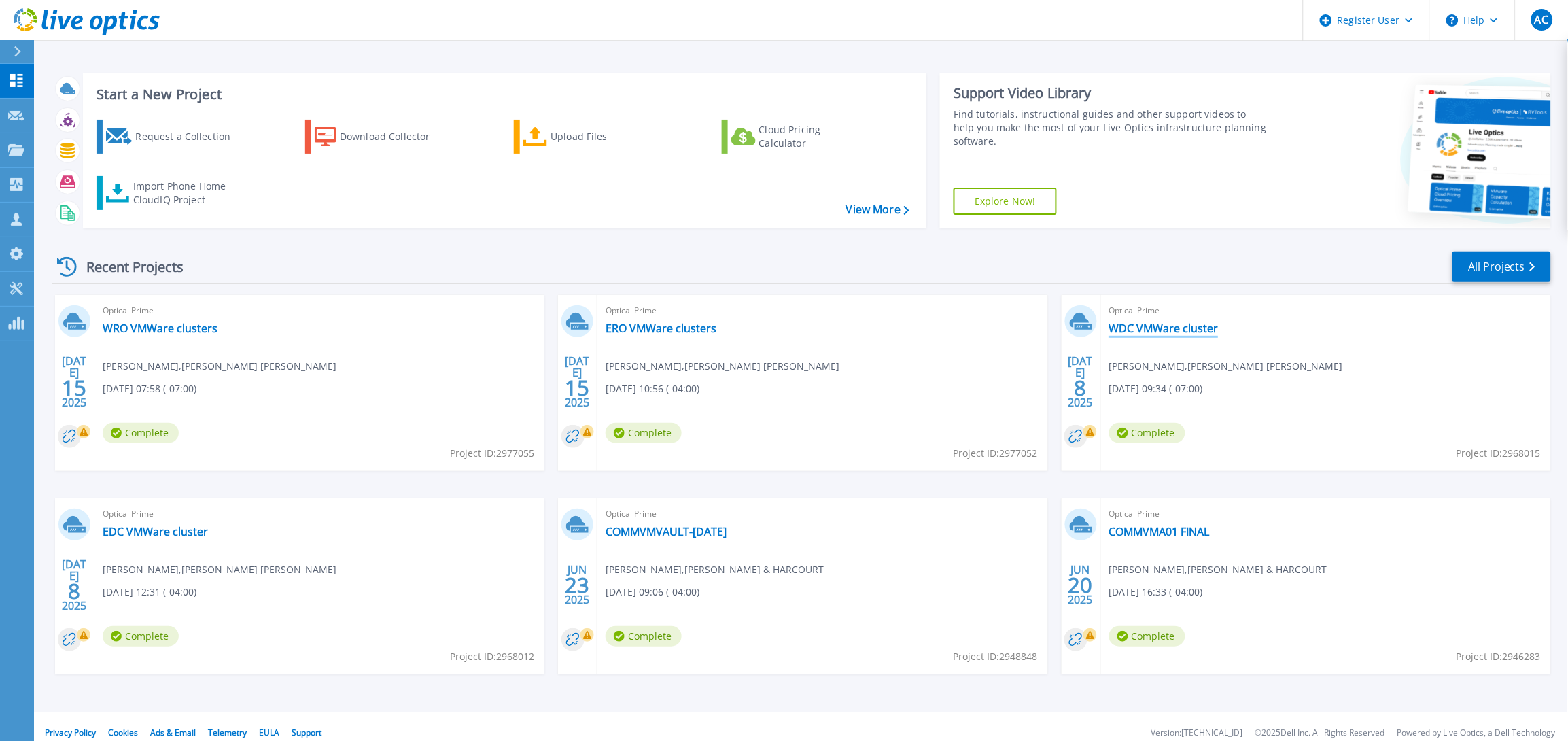
click at [1175, 329] on link "WDC VMWare cluster" at bounding box center [1164, 328] width 110 height 14
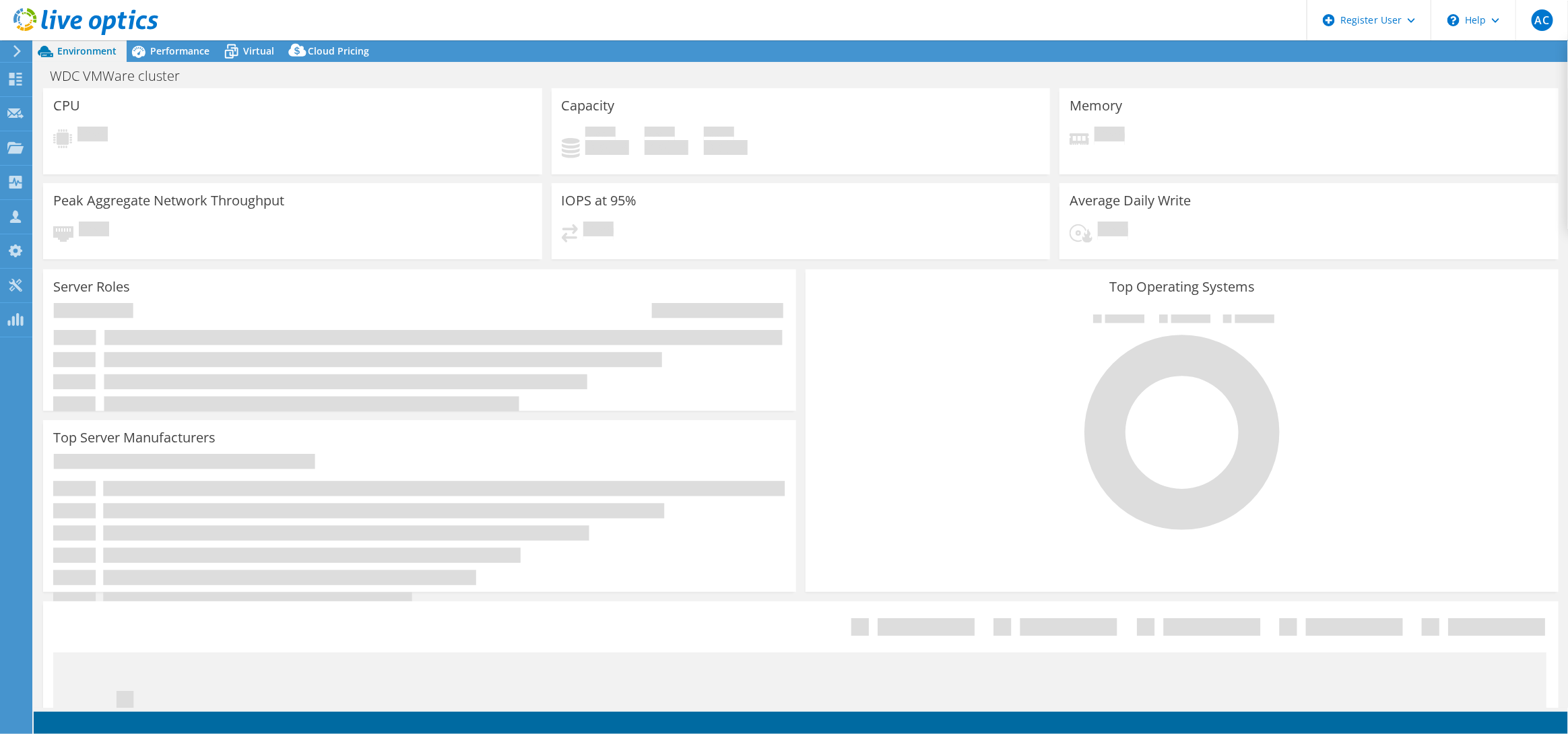
select select "USD"
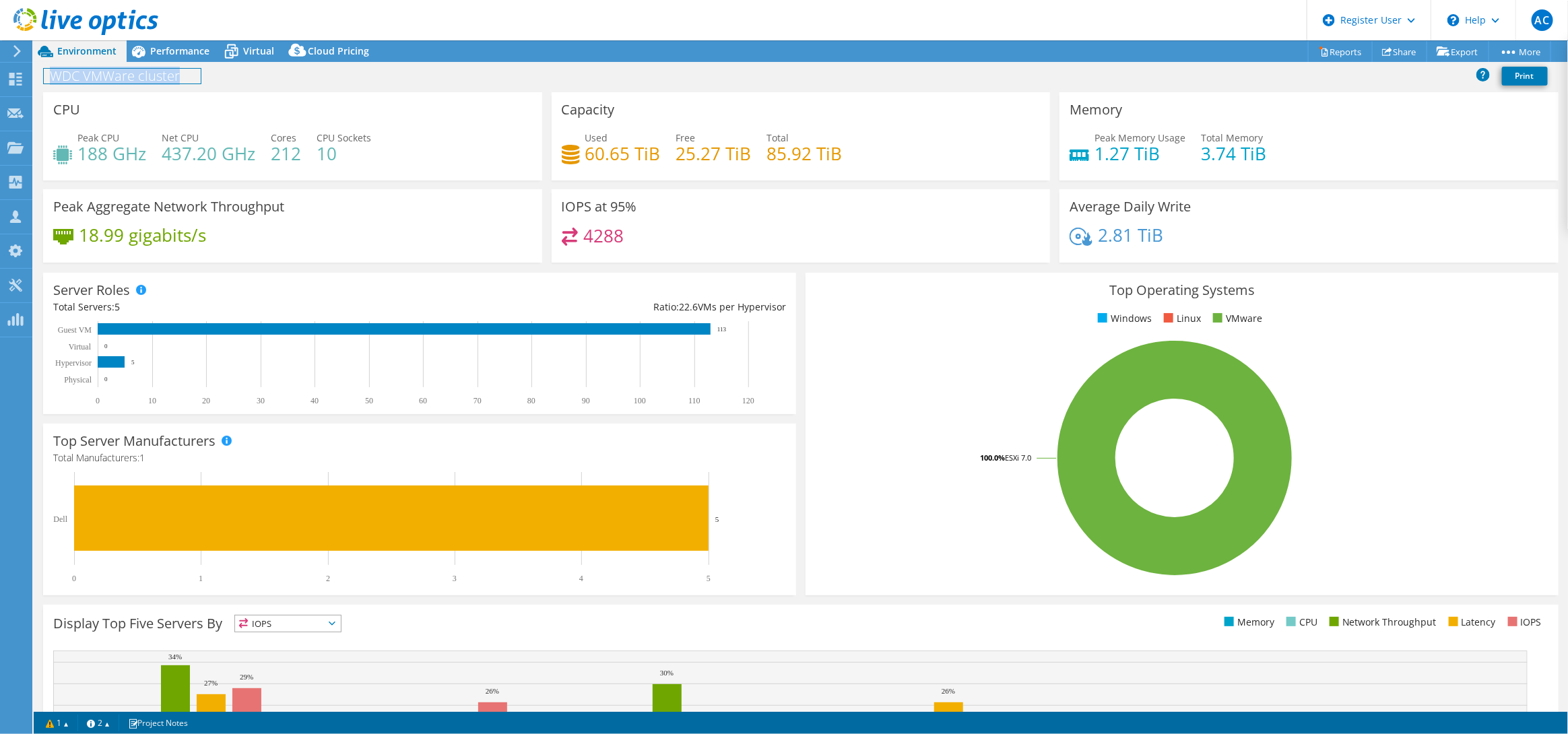
drag, startPoint x: 49, startPoint y: 80, endPoint x: 267, endPoint y: 76, distance: 218.0
click at [267, 76] on div "WDC VMWare cluster Print" at bounding box center [801, 75] width 1535 height 25
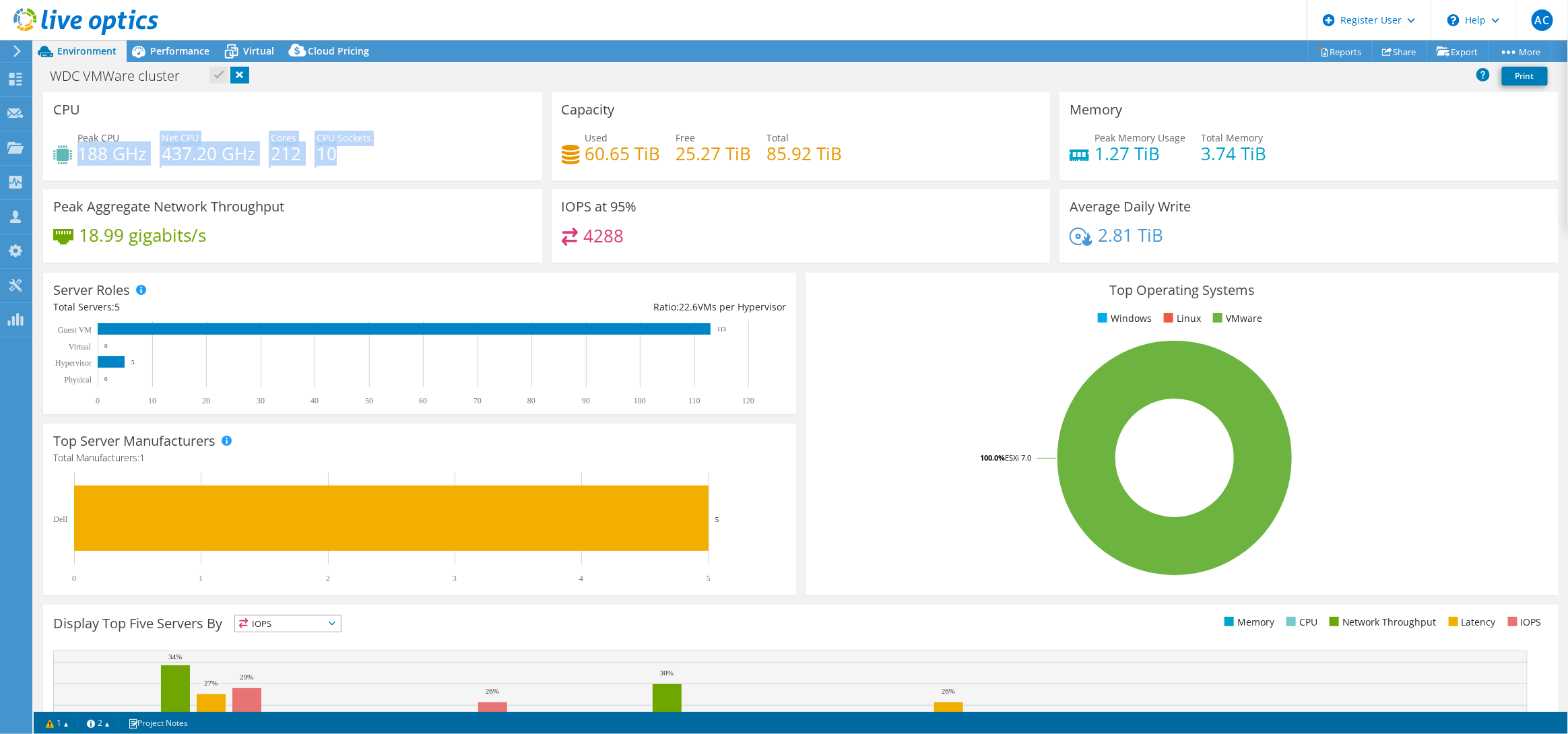
drag, startPoint x: 80, startPoint y: 148, endPoint x: 420, endPoint y: 158, distance: 340.1
click at [420, 158] on div "Peak CPU 188 GHz Net CPU 437.20 GHz Cores 212 CPU Sockets 10" at bounding box center [293, 152] width 479 height 44
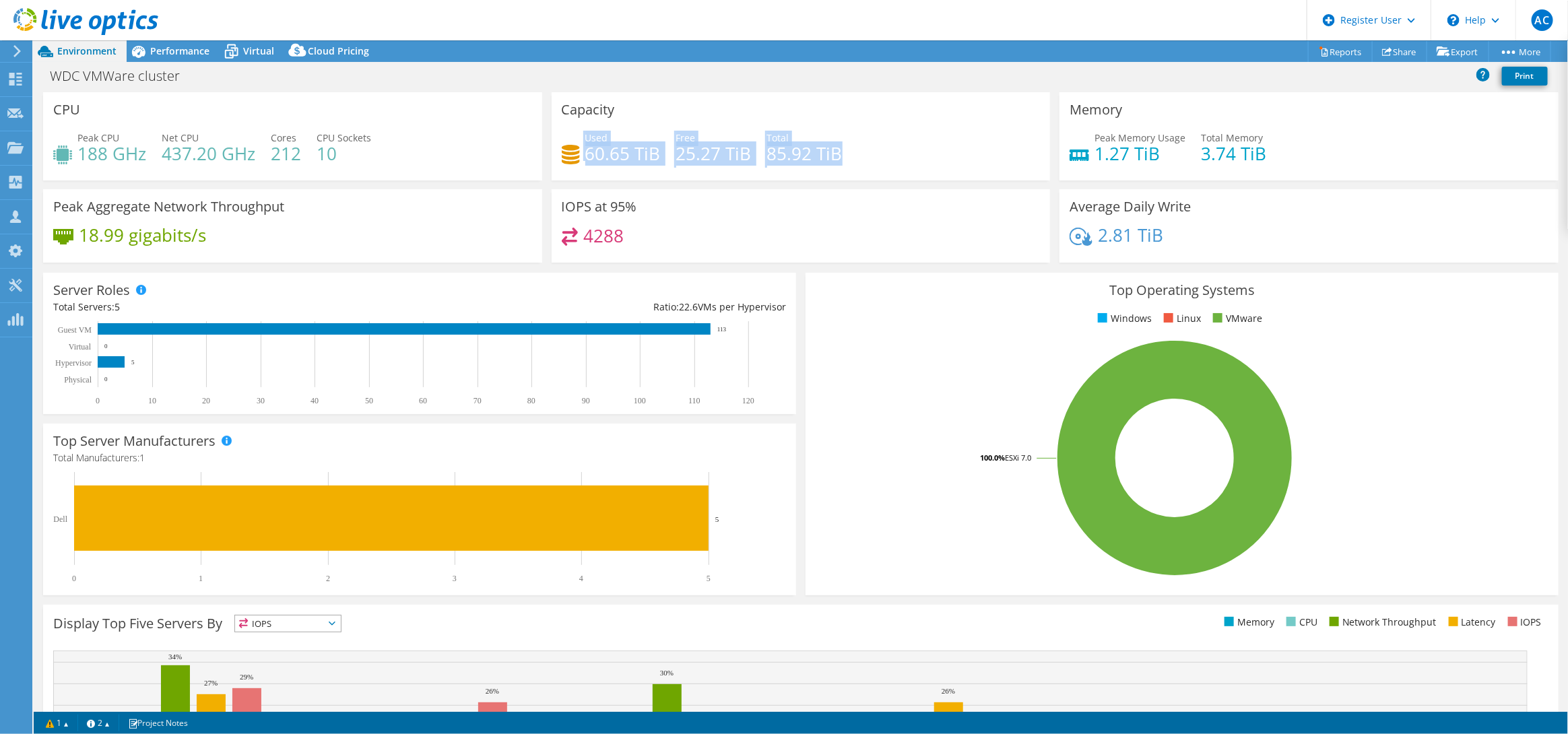
drag, startPoint x: 579, startPoint y: 158, endPoint x: 836, endPoint y: 159, distance: 257.0
click at [836, 159] on div "Used 60.65 TiB Free 25.27 TiB Total 85.92 TiB" at bounding box center [801, 152] width 479 height 44
click at [235, 49] on icon at bounding box center [231, 51] width 23 height 23
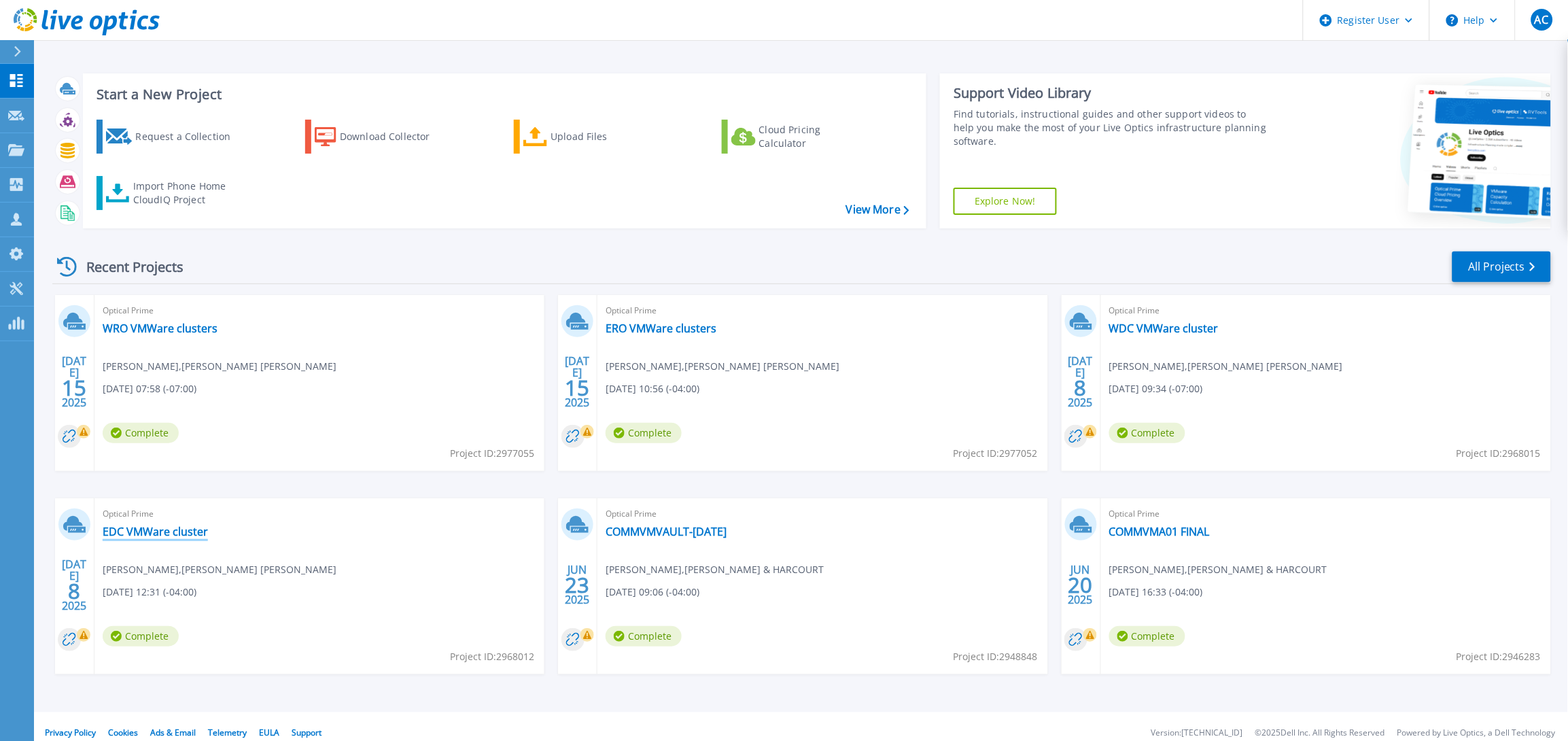
click at [186, 529] on link "EDC VMWare cluster" at bounding box center [155, 532] width 105 height 14
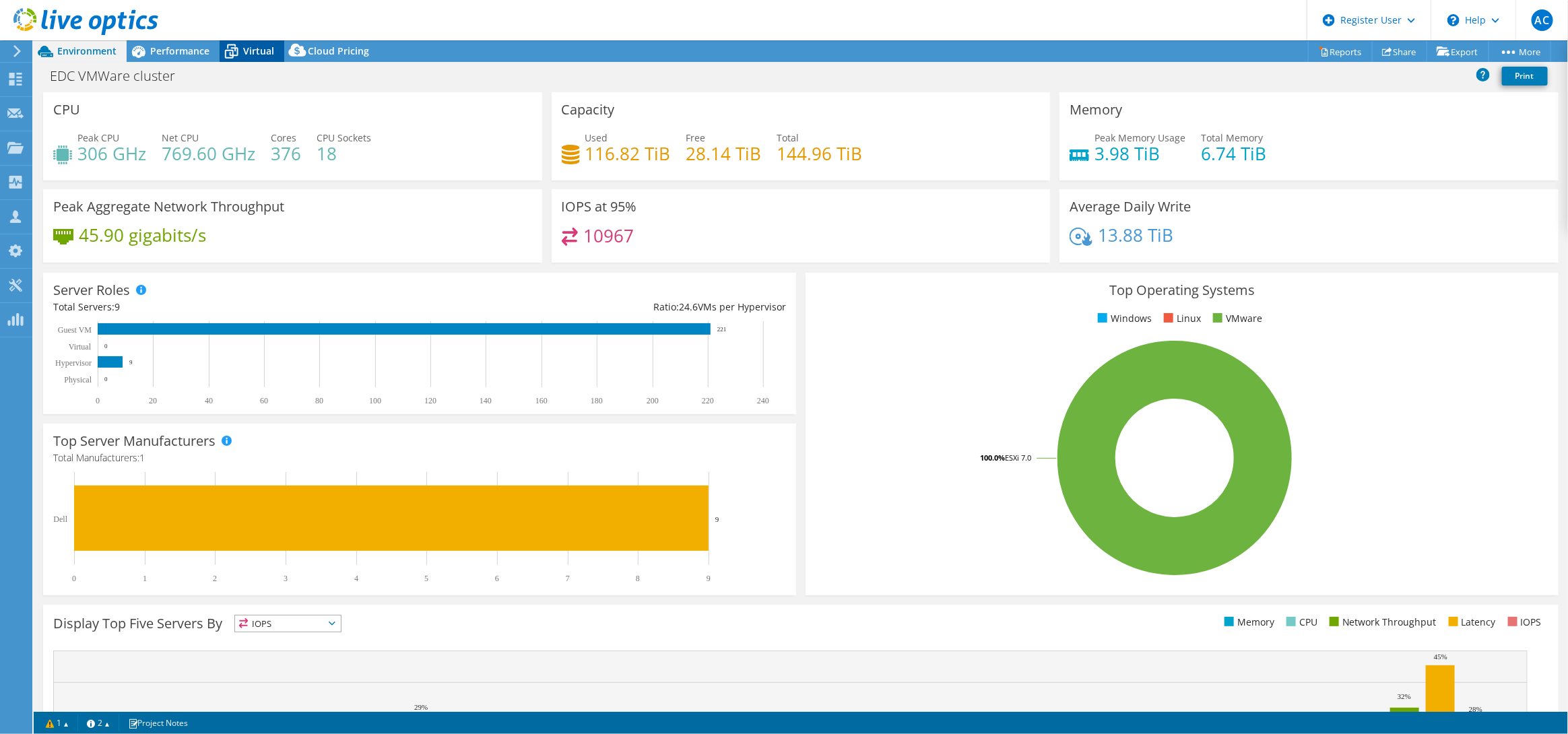
click at [251, 45] on span "Virtual" at bounding box center [258, 51] width 31 height 13
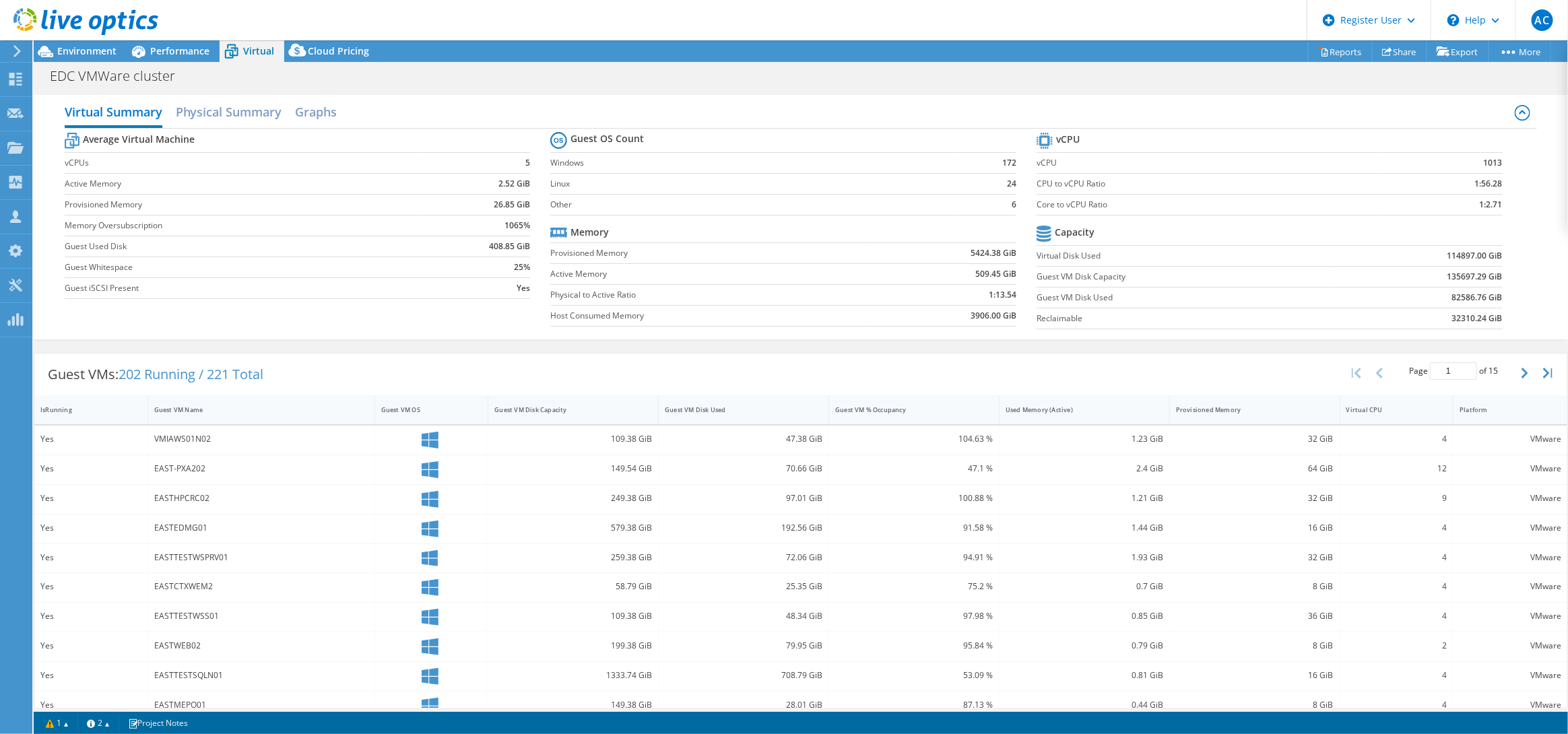
click at [31, 11] on use at bounding box center [86, 22] width 145 height 27
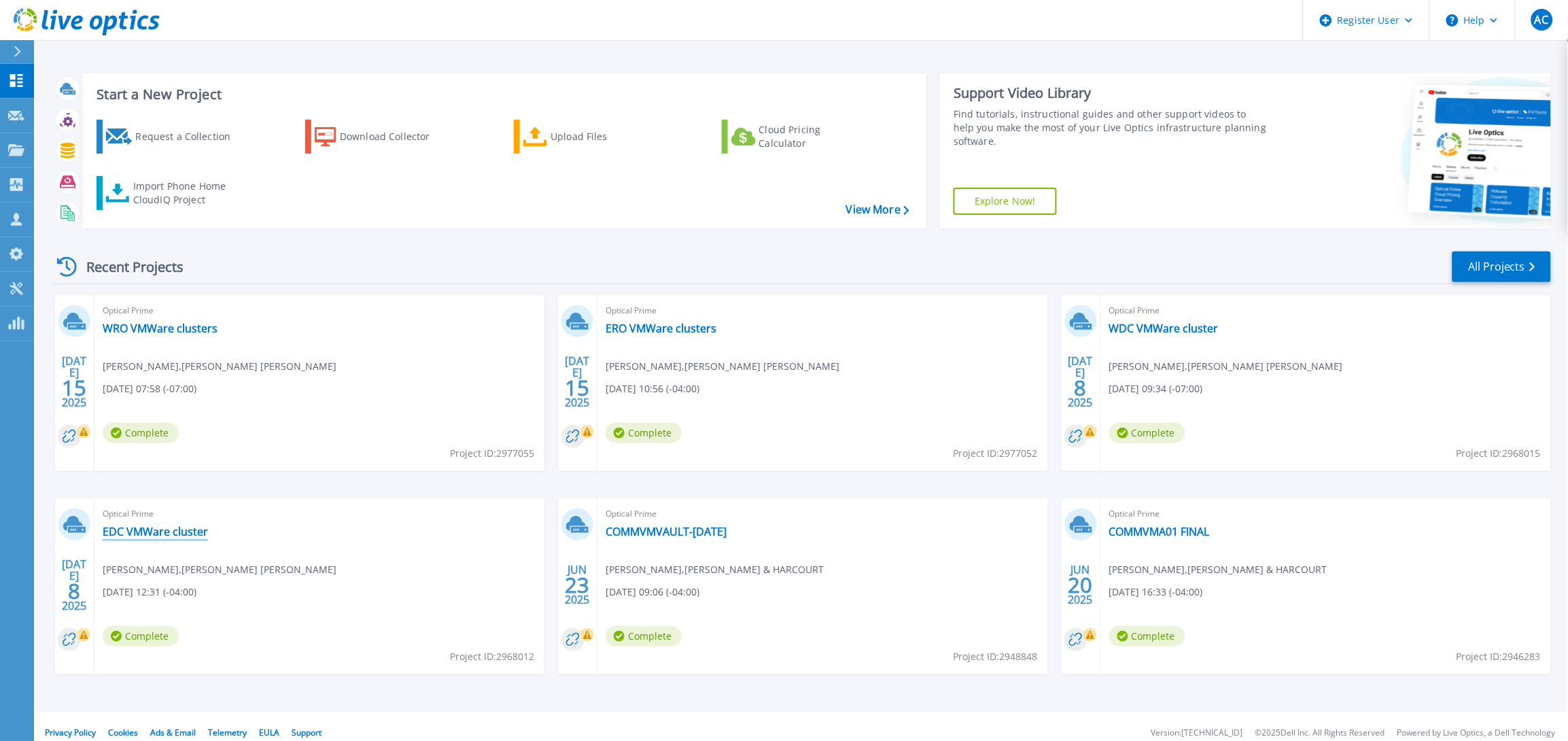
click at [180, 527] on link "EDC VMWare cluster" at bounding box center [155, 532] width 105 height 14
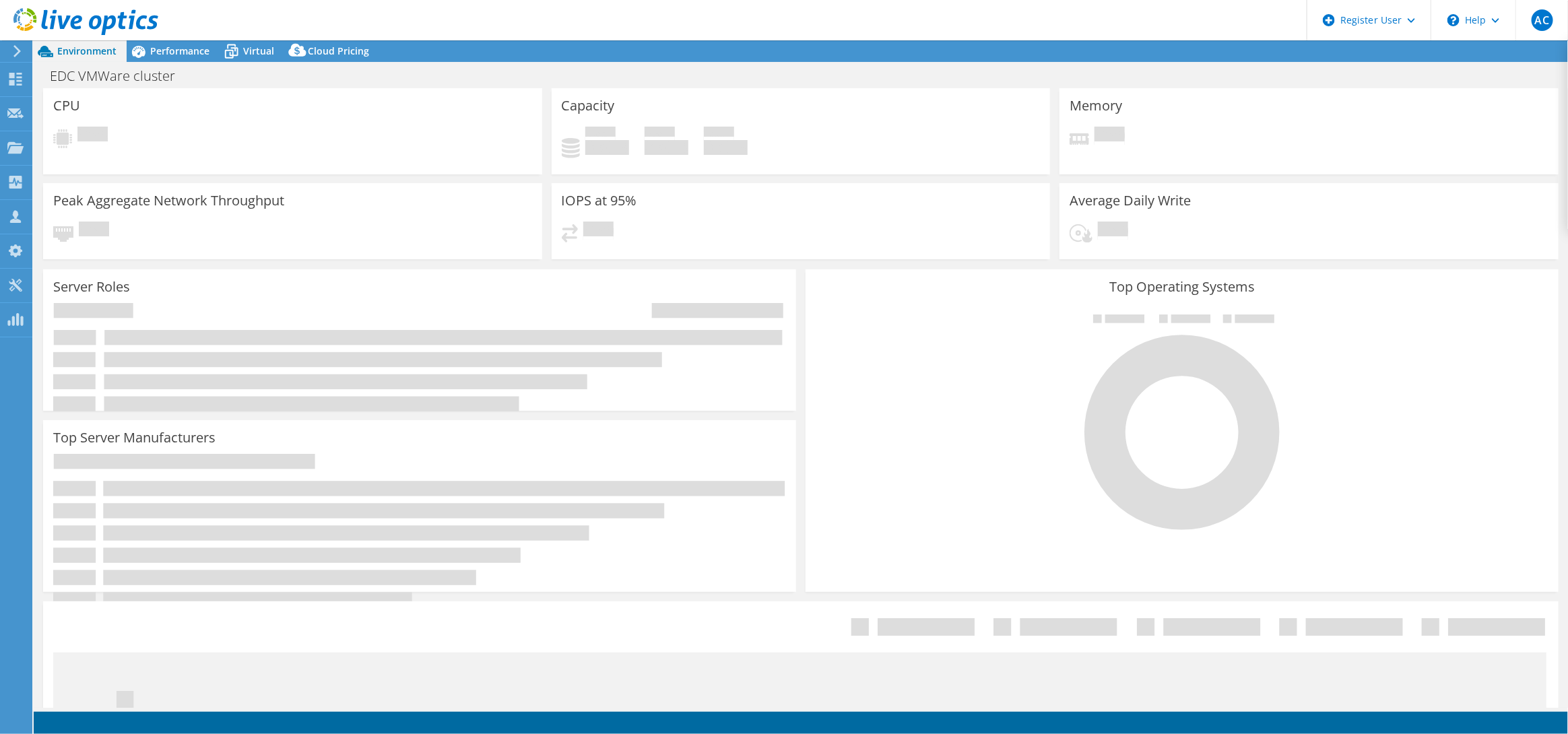
select select "USD"
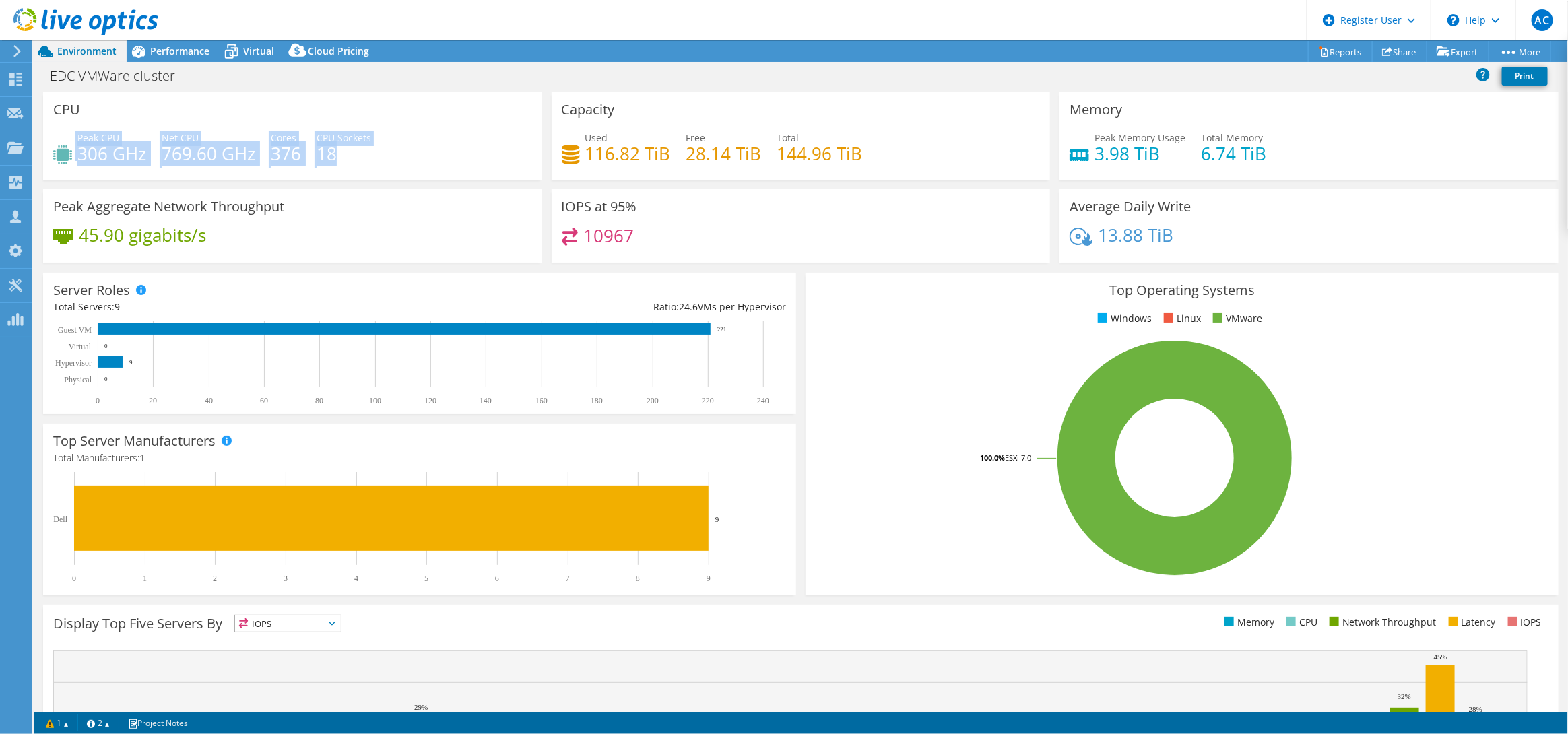
drag, startPoint x: 72, startPoint y: 159, endPoint x: 392, endPoint y: 141, distance: 320.5
click at [392, 141] on div "Peak CPU 306 GHz Net CPU 769.60 GHz Cores 376 CPU Sockets 18" at bounding box center [293, 152] width 479 height 44
drag, startPoint x: 558, startPoint y: 109, endPoint x: 651, endPoint y: 109, distance: 93.0
click at [651, 109] on div "Capacity Used 116.82 TiB Free 28.14 TiB Total 144.96 TiB" at bounding box center [801, 136] width 499 height 88
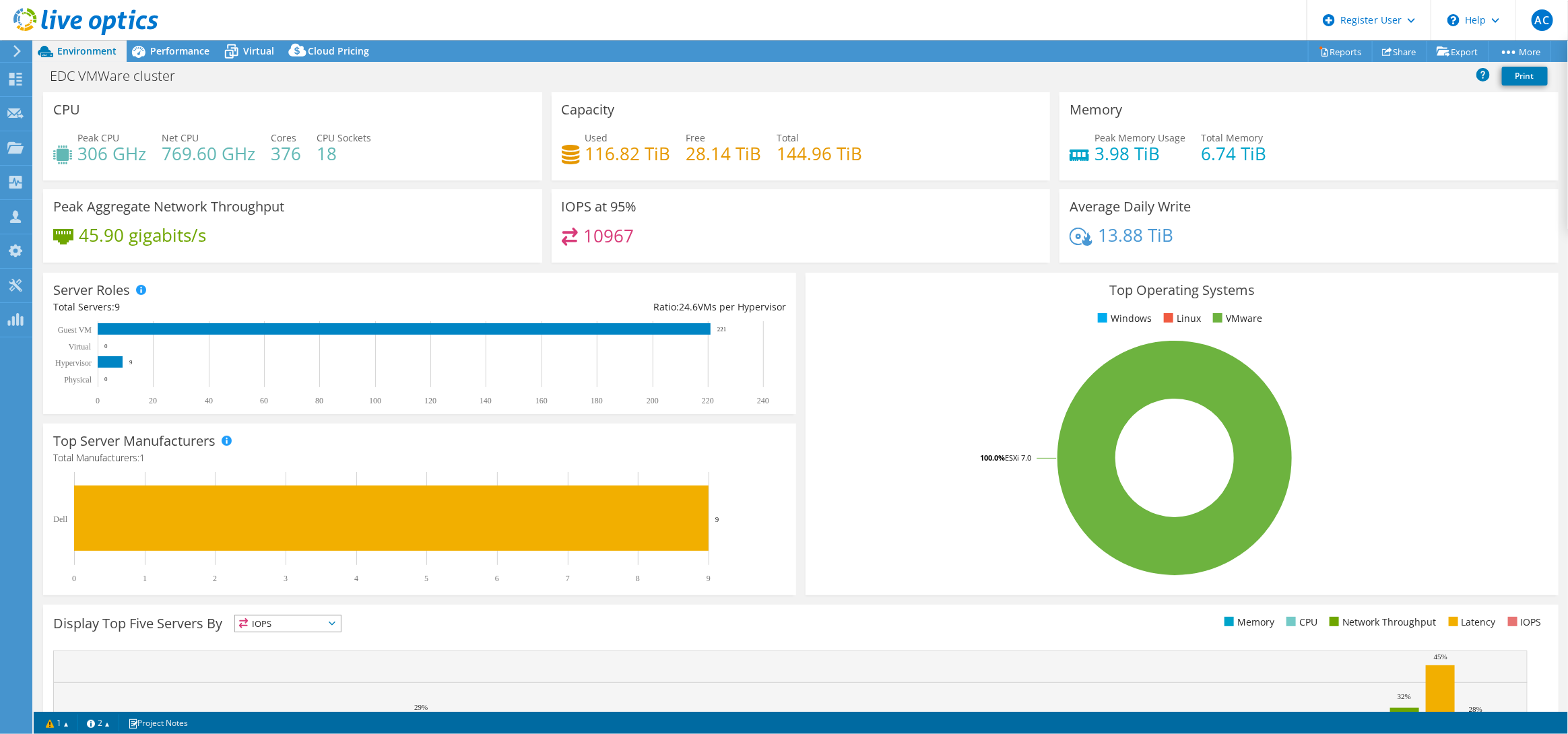
click at [656, 107] on div "Capacity Used 116.82 TiB Free 28.14 TiB Total 144.96 TiB" at bounding box center [801, 136] width 499 height 88
drag, startPoint x: 1064, startPoint y: 106, endPoint x: 1191, endPoint y: 106, distance: 127.0
click at [1191, 106] on div "Memory Peak Memory Usage 3.98 TiB Total Memory 6.74 TiB" at bounding box center [1308, 136] width 499 height 88
click at [33, 8] on icon at bounding box center [86, 22] width 145 height 28
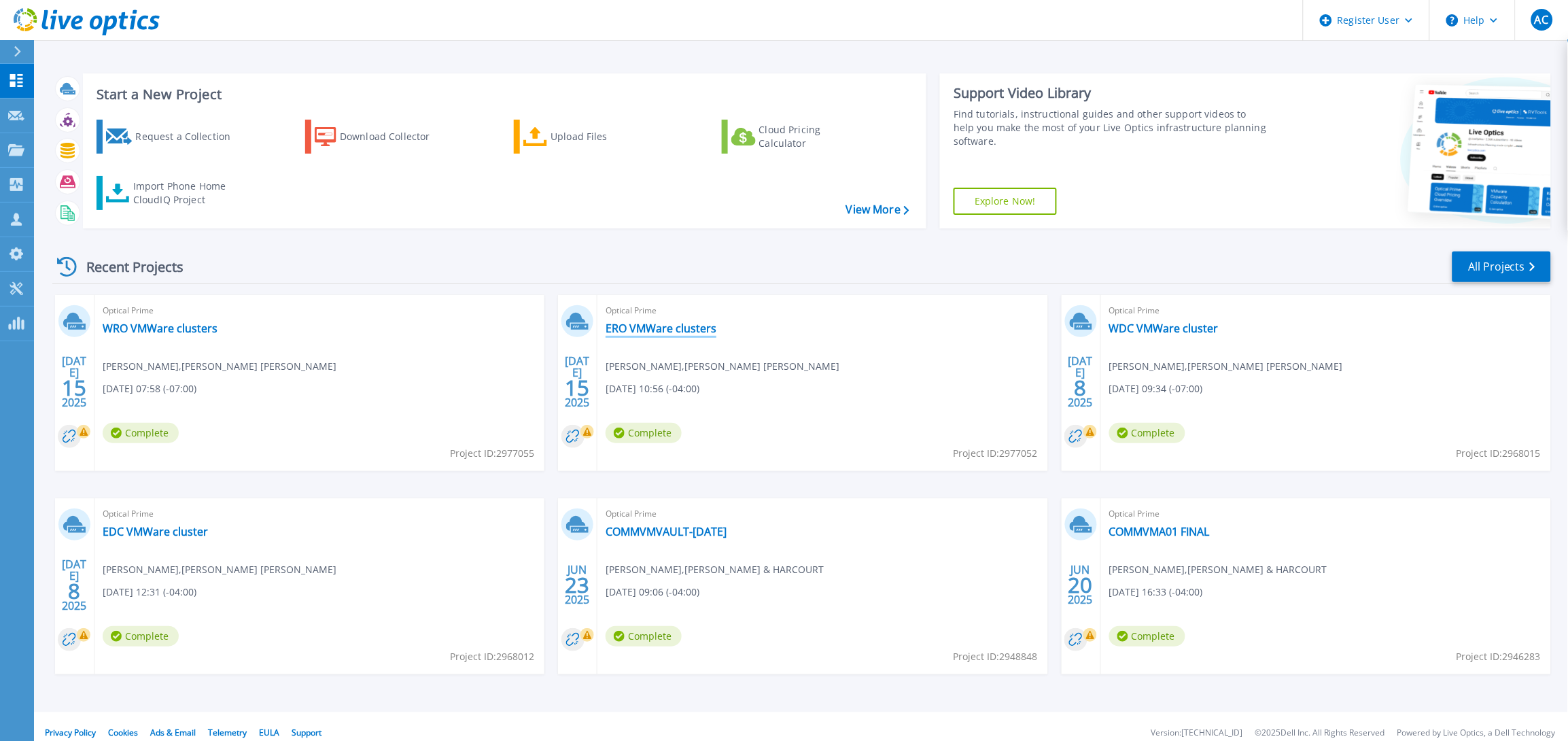
click at [652, 329] on link "ERO VMWare clusters" at bounding box center [661, 328] width 111 height 14
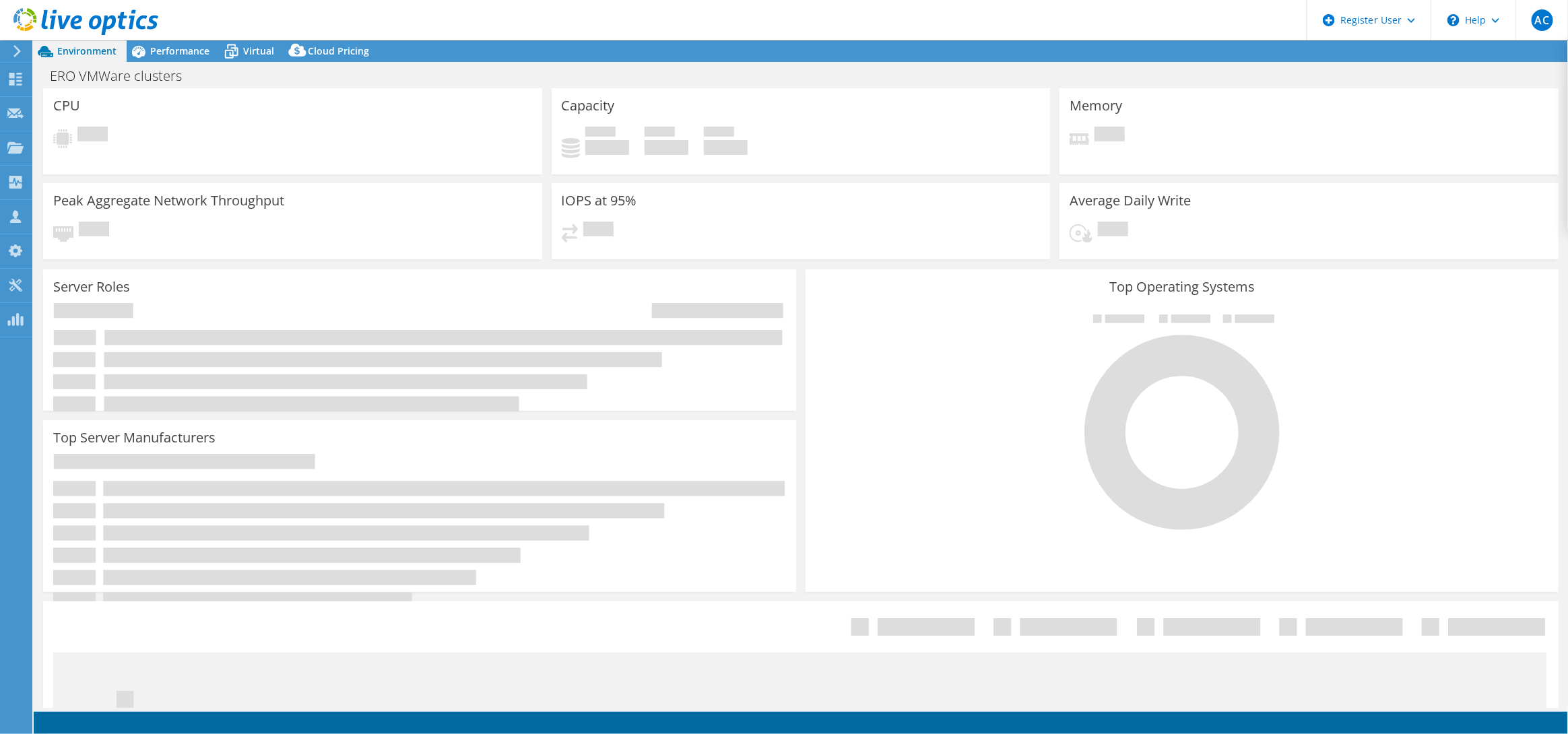
select select "USD"
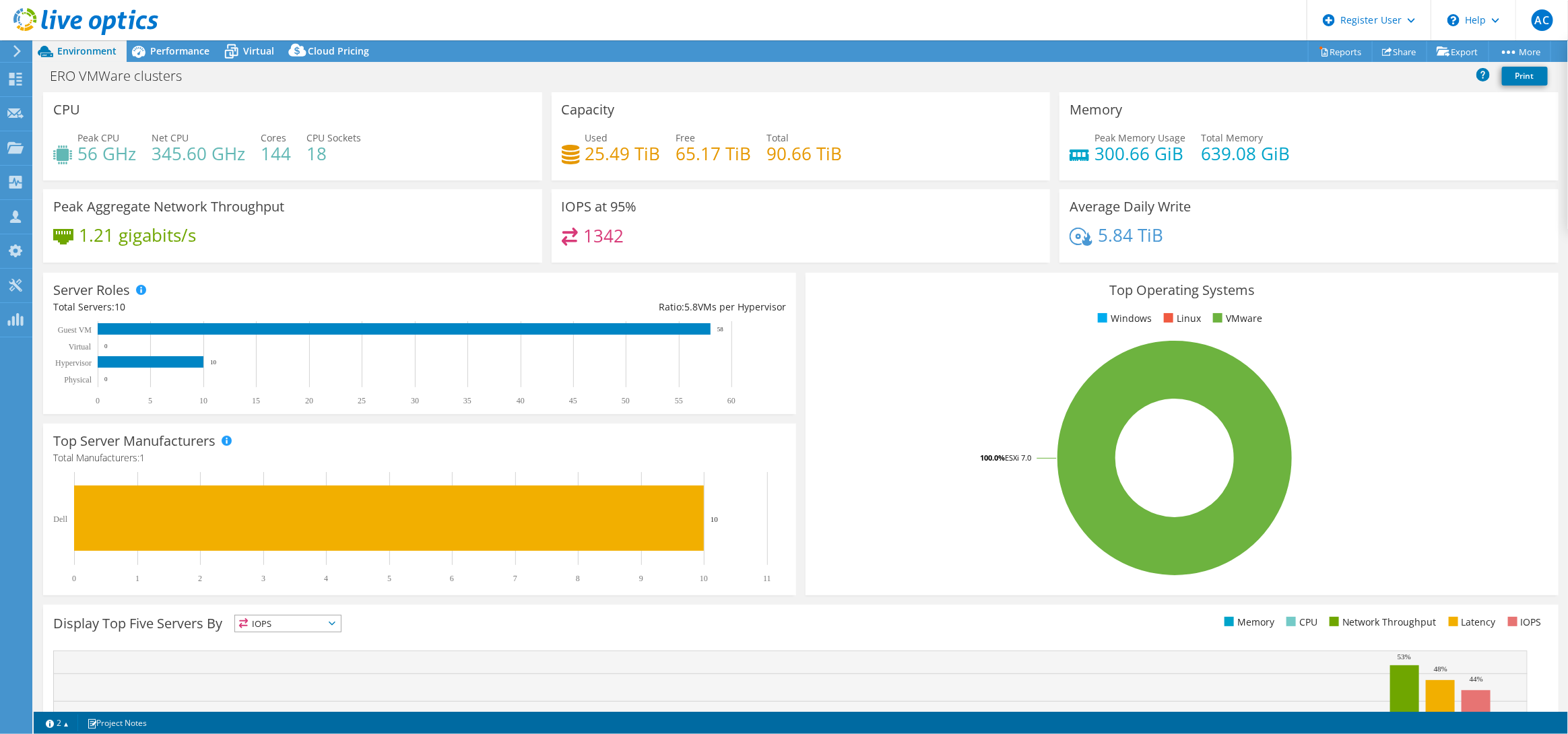
click at [17, 51] on icon at bounding box center [17, 51] width 10 height 12
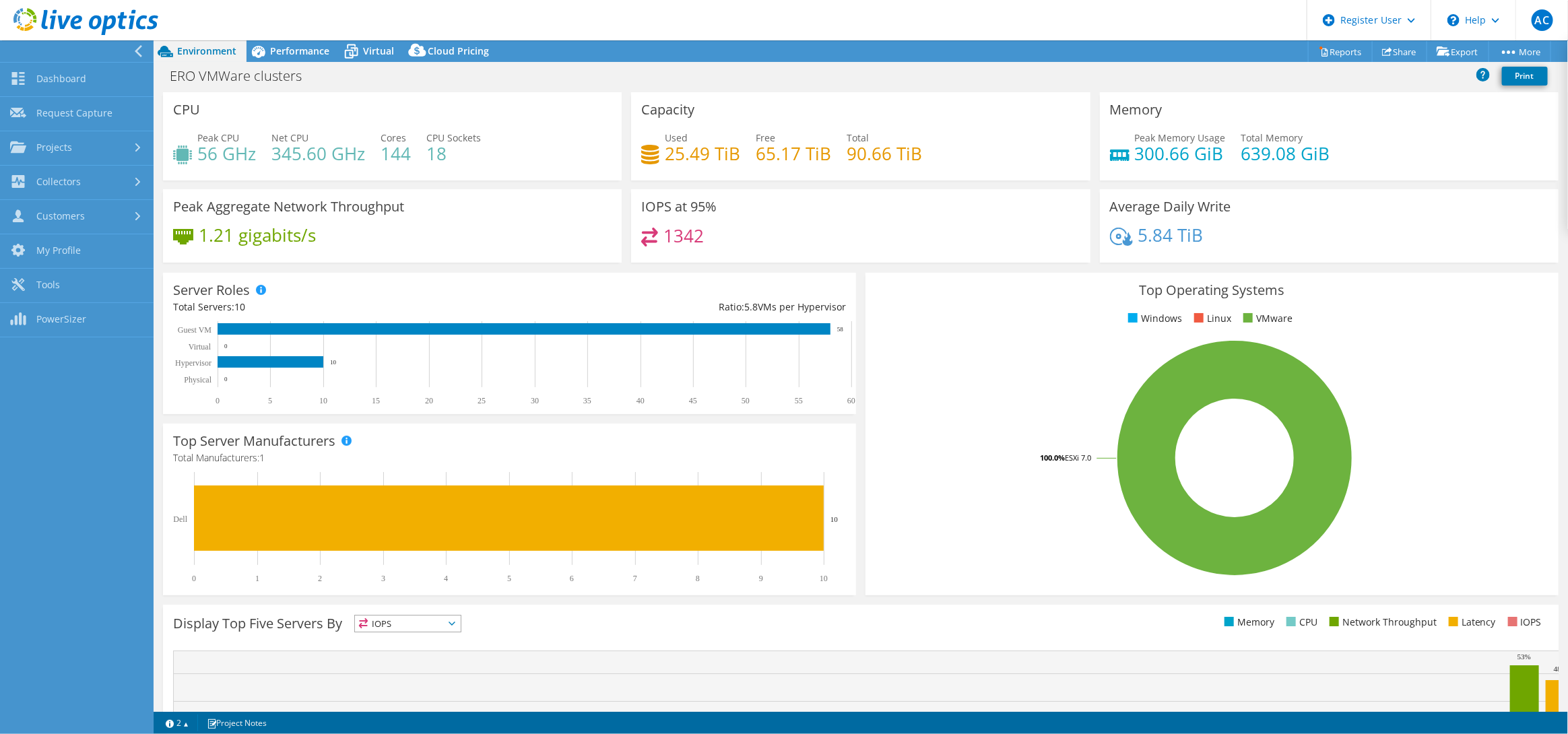
click at [47, 15] on icon at bounding box center [86, 22] width 145 height 28
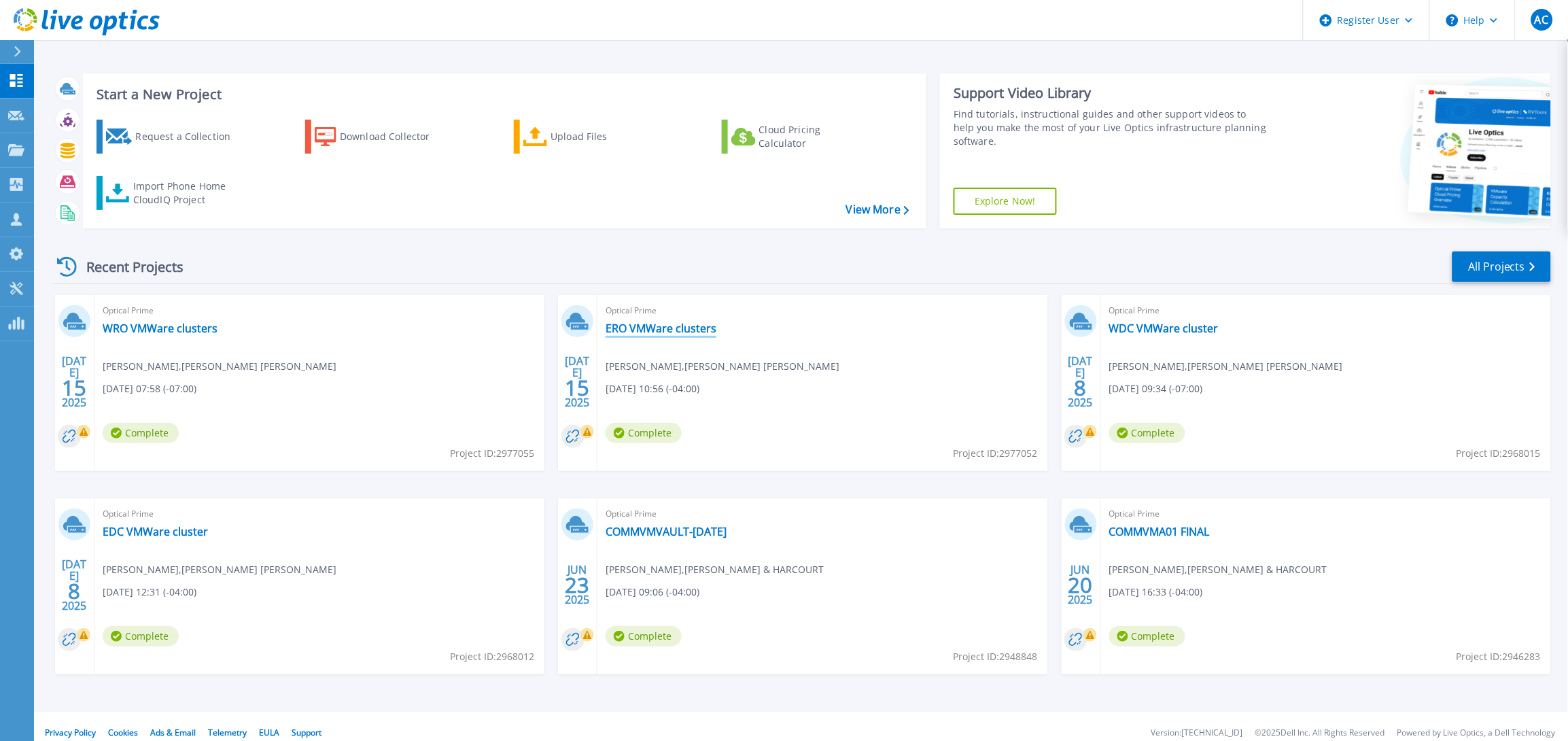
click at [658, 327] on link "ERO VMWare clusters" at bounding box center [661, 328] width 111 height 14
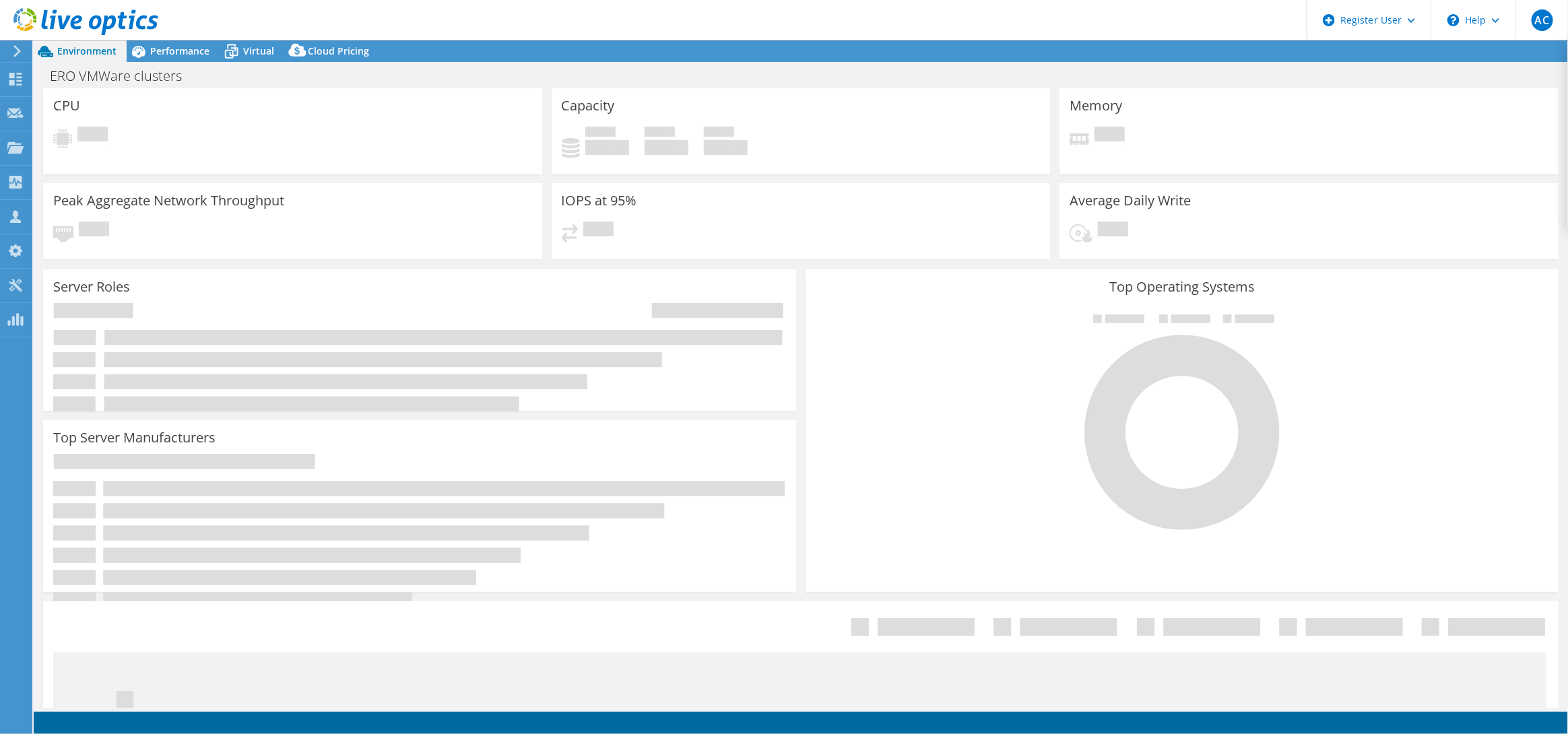
select select "USD"
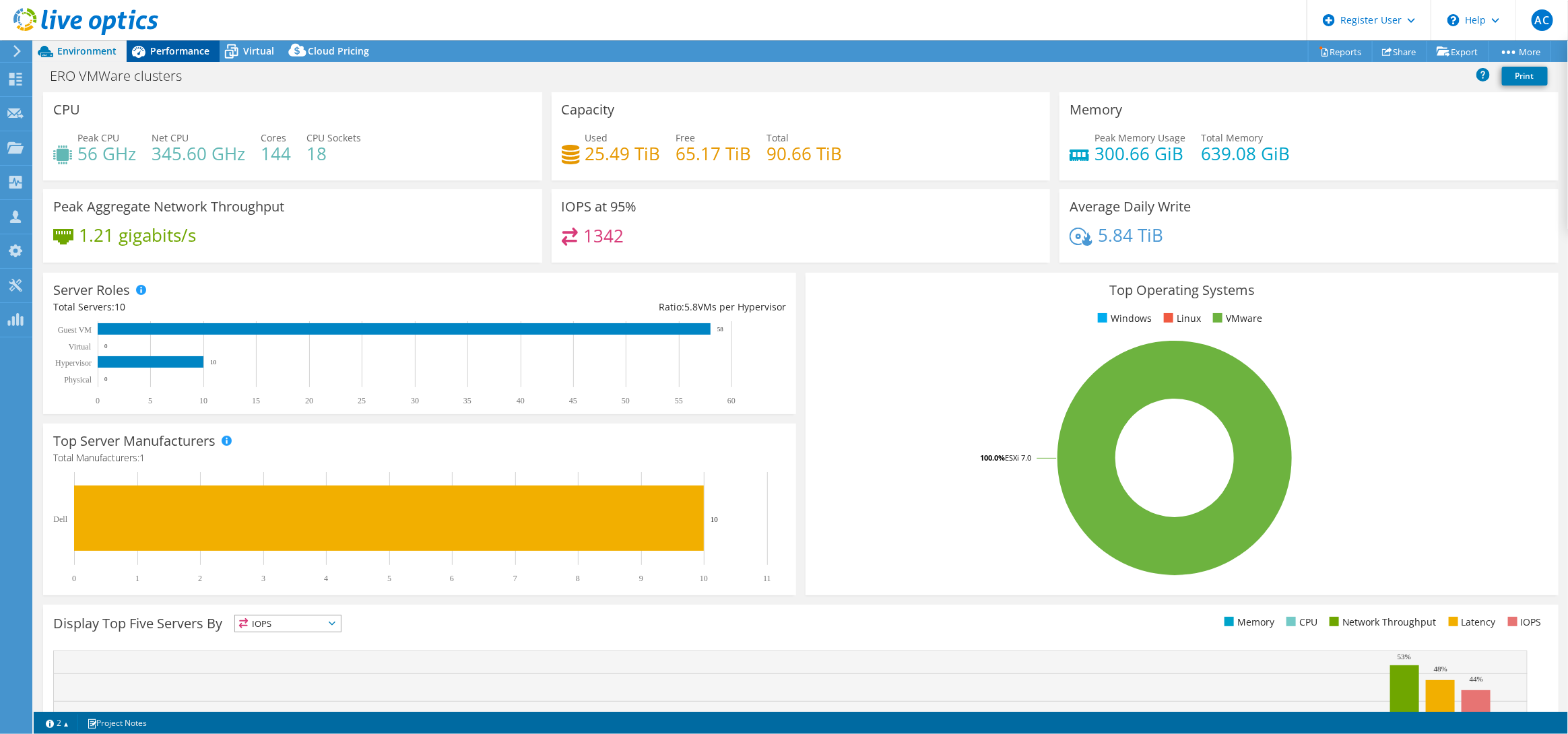
click at [173, 57] on div "Performance" at bounding box center [173, 51] width 93 height 22
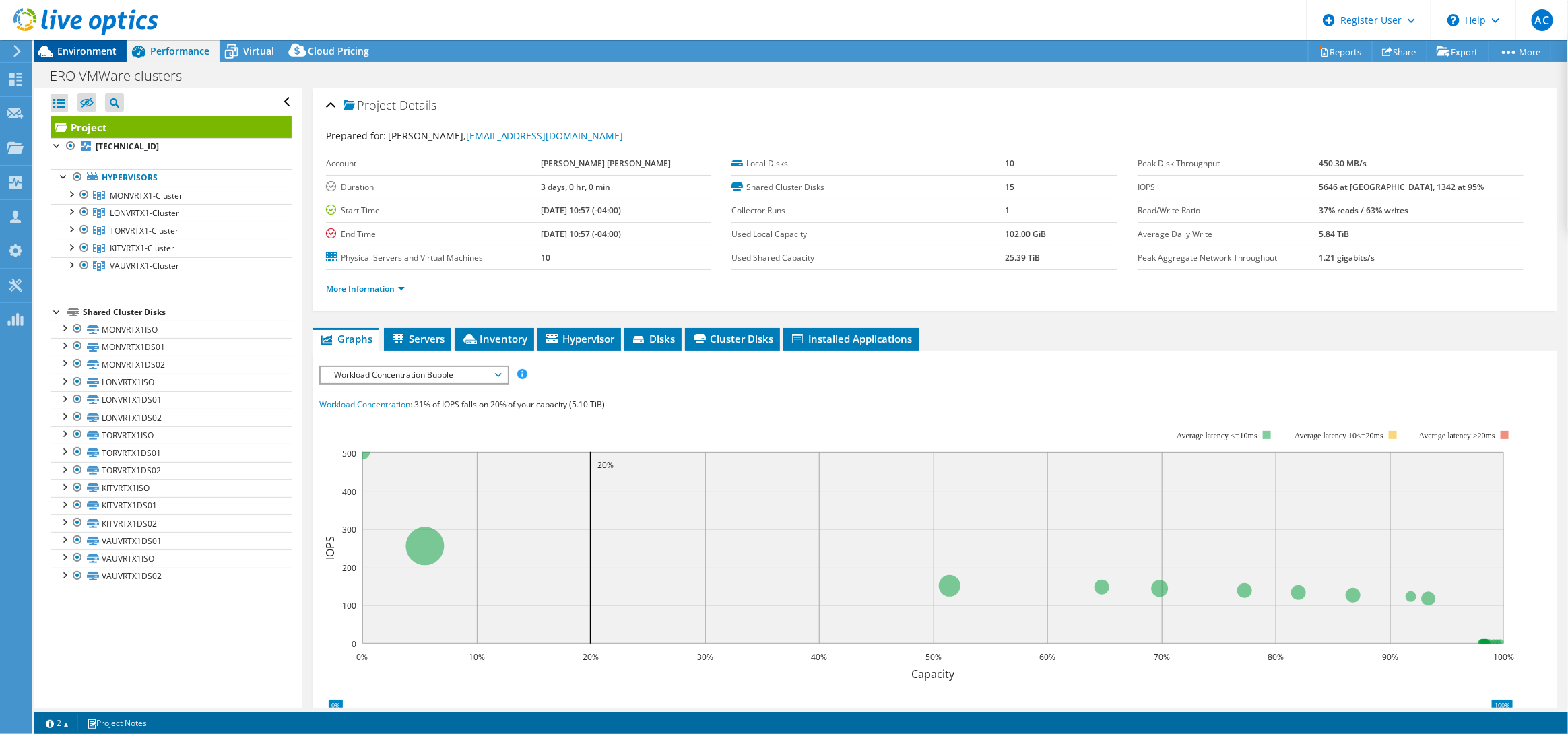
click at [81, 54] on span "Environment" at bounding box center [87, 51] width 60 height 13
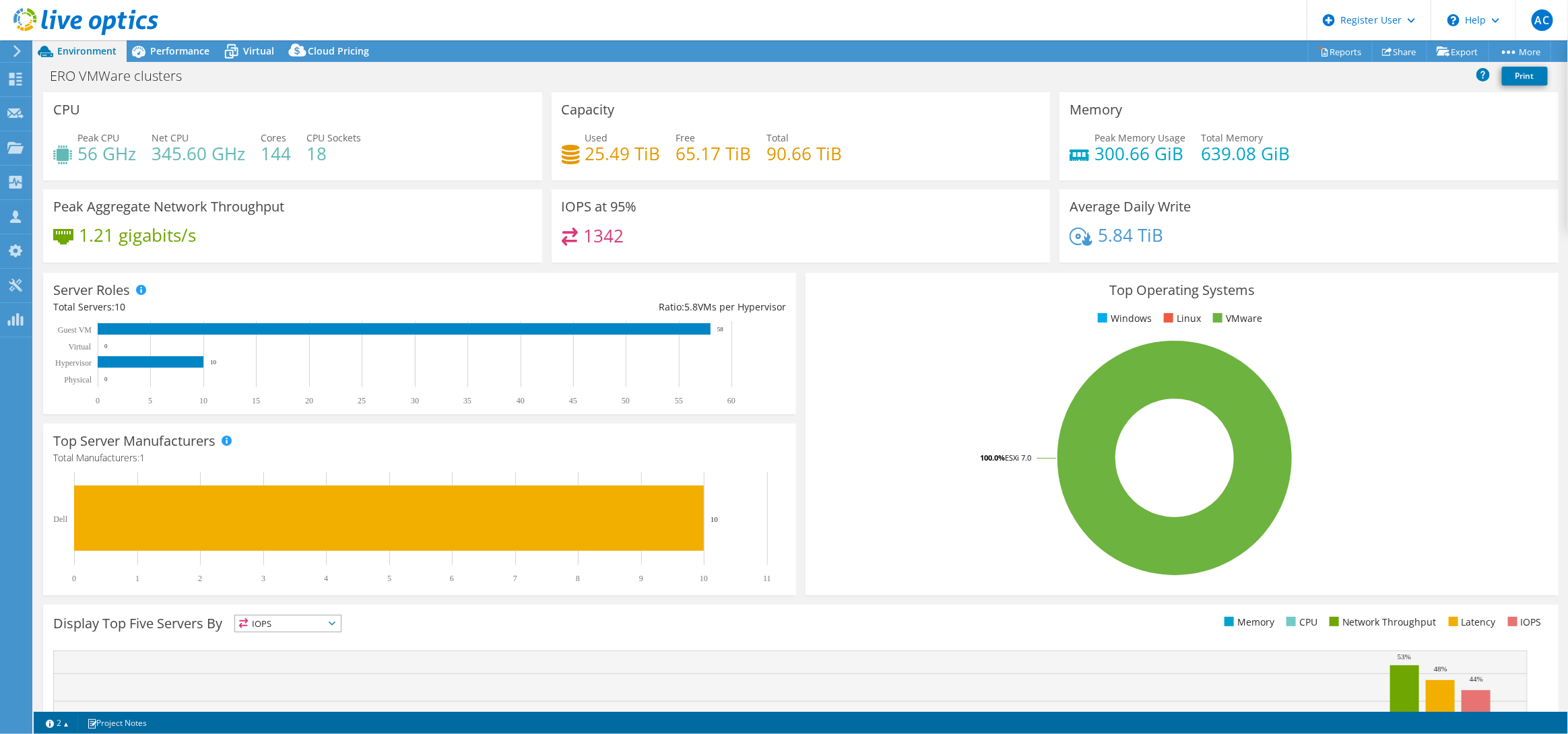
click at [17, 15] on use at bounding box center [86, 22] width 145 height 27
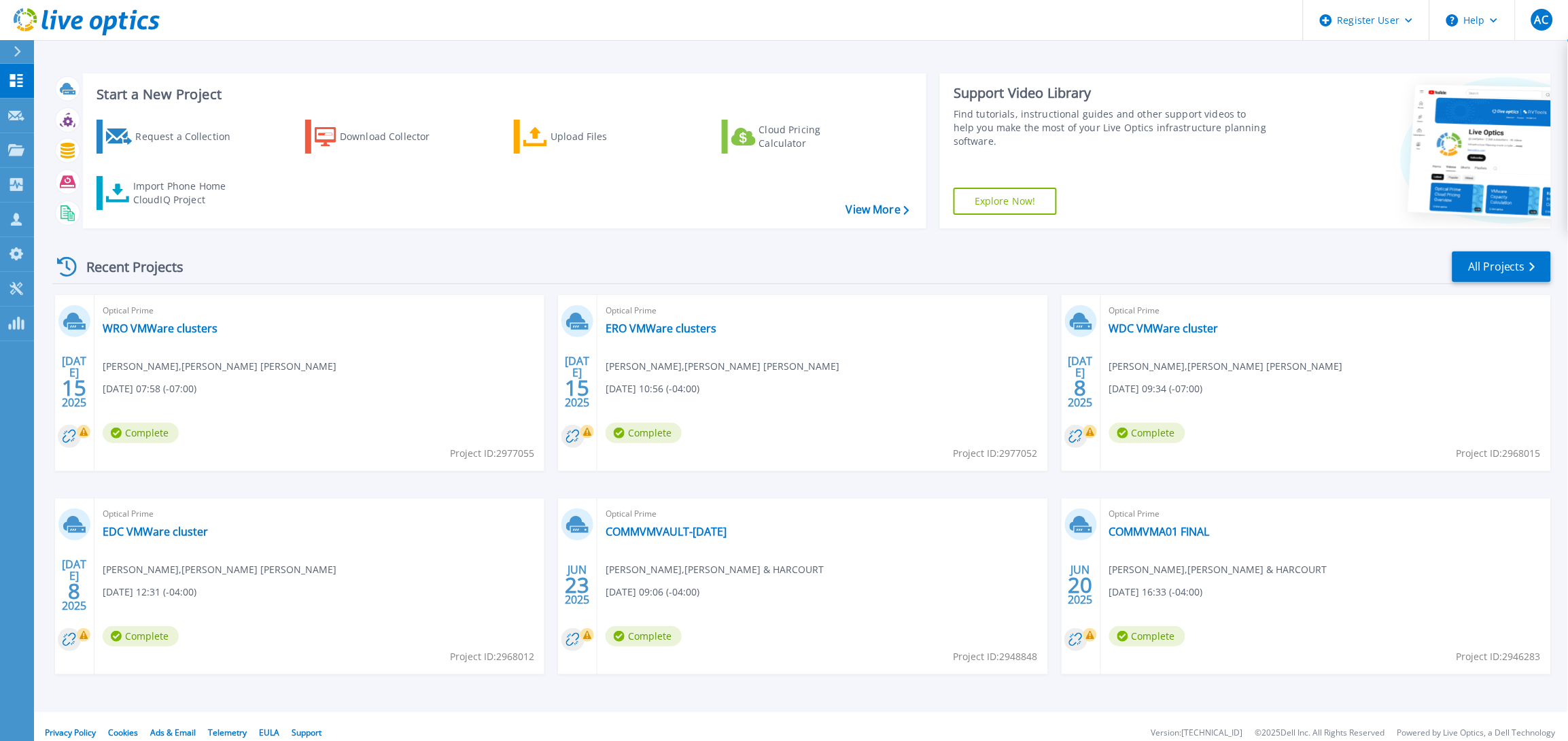
click at [536, 314] on span "Optical Prime" at bounding box center [320, 311] width 434 height 15
click at [665, 330] on link "ERO VMWare clusters" at bounding box center [661, 328] width 111 height 14
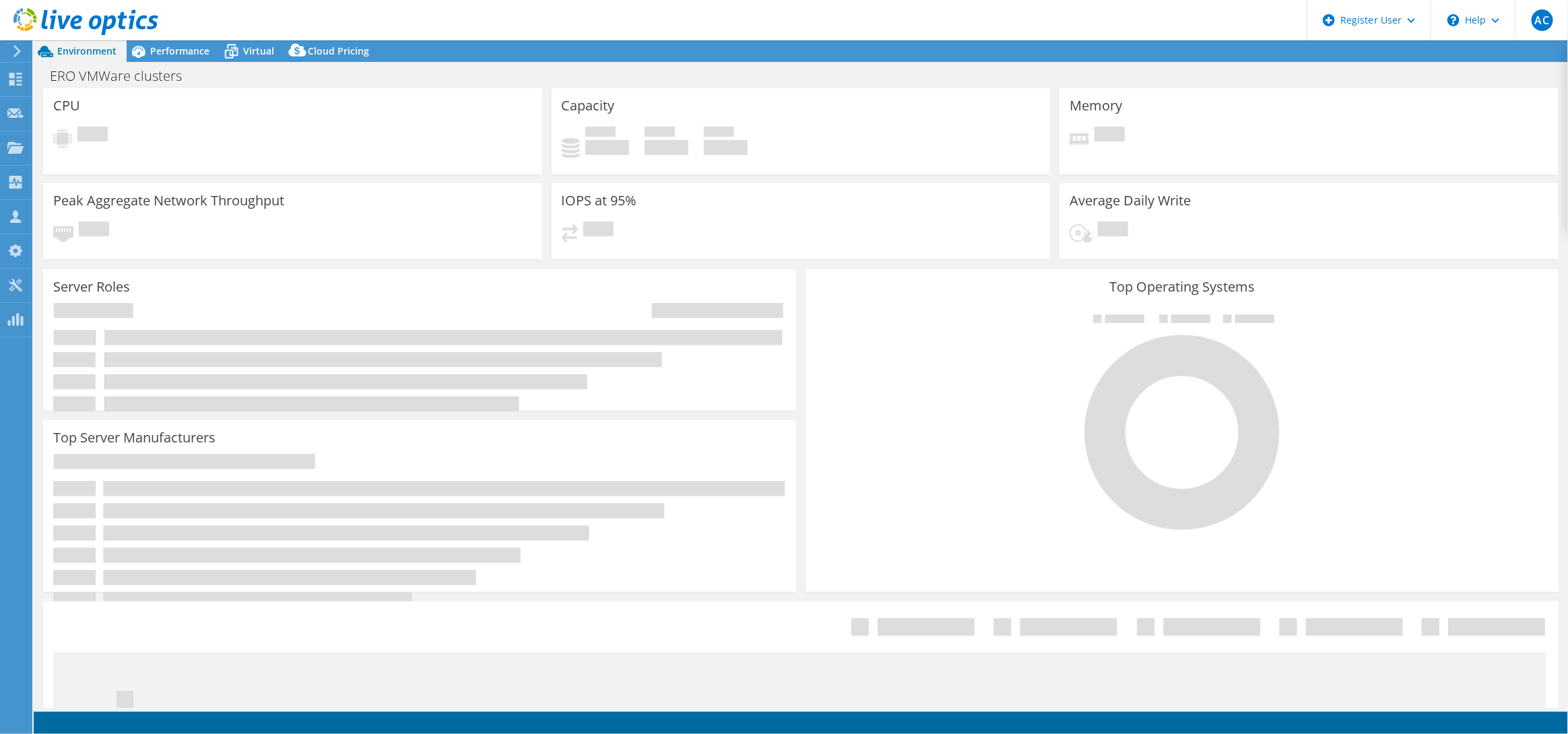
select select "USD"
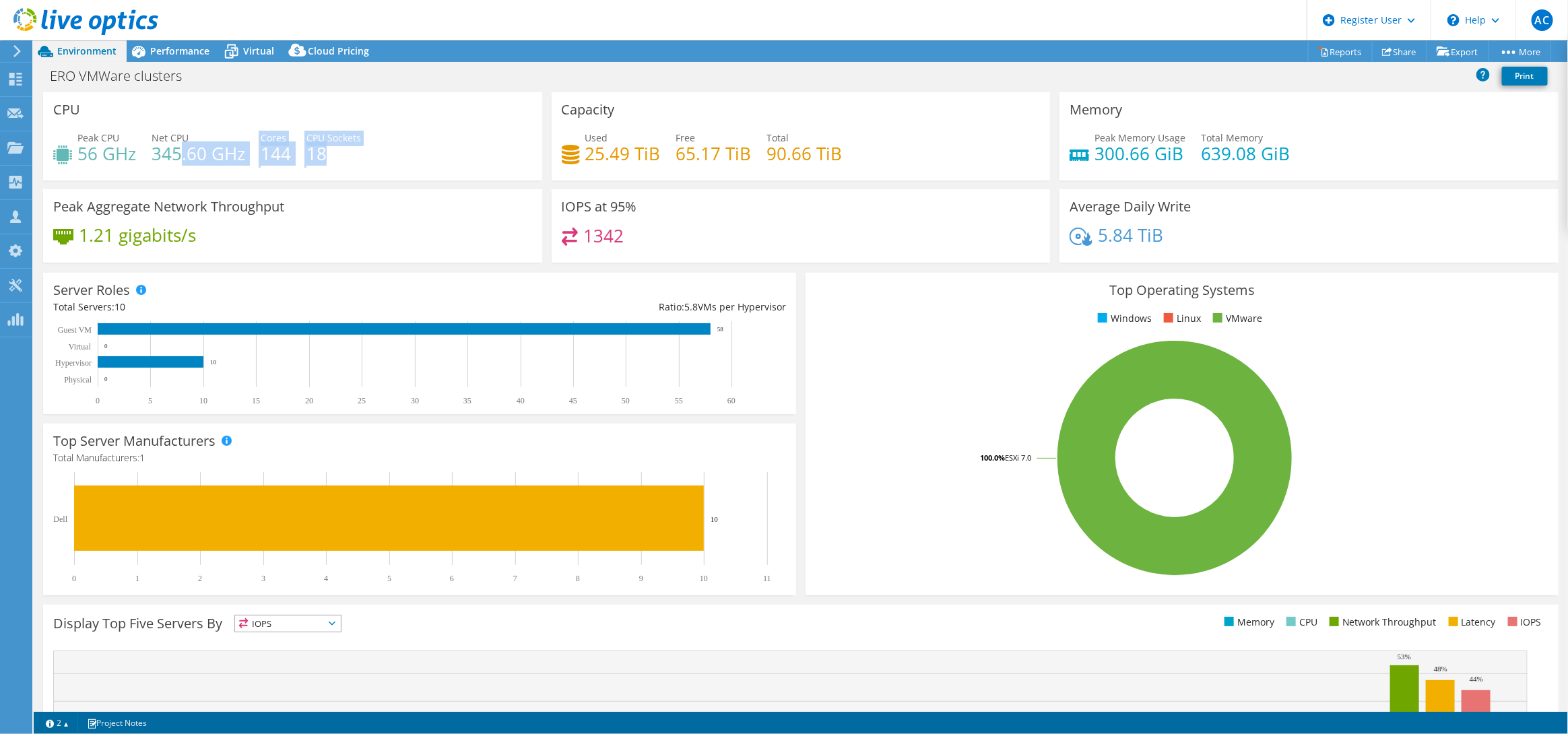
drag, startPoint x: 182, startPoint y: 156, endPoint x: 368, endPoint y: 156, distance: 186.0
click at [368, 156] on div "Peak CPU 56 GHz Net CPU 345.60 GHz Cores 144 CPU Sockets 18" at bounding box center [293, 152] width 479 height 44
click at [172, 48] on span "Performance" at bounding box center [180, 51] width 60 height 13
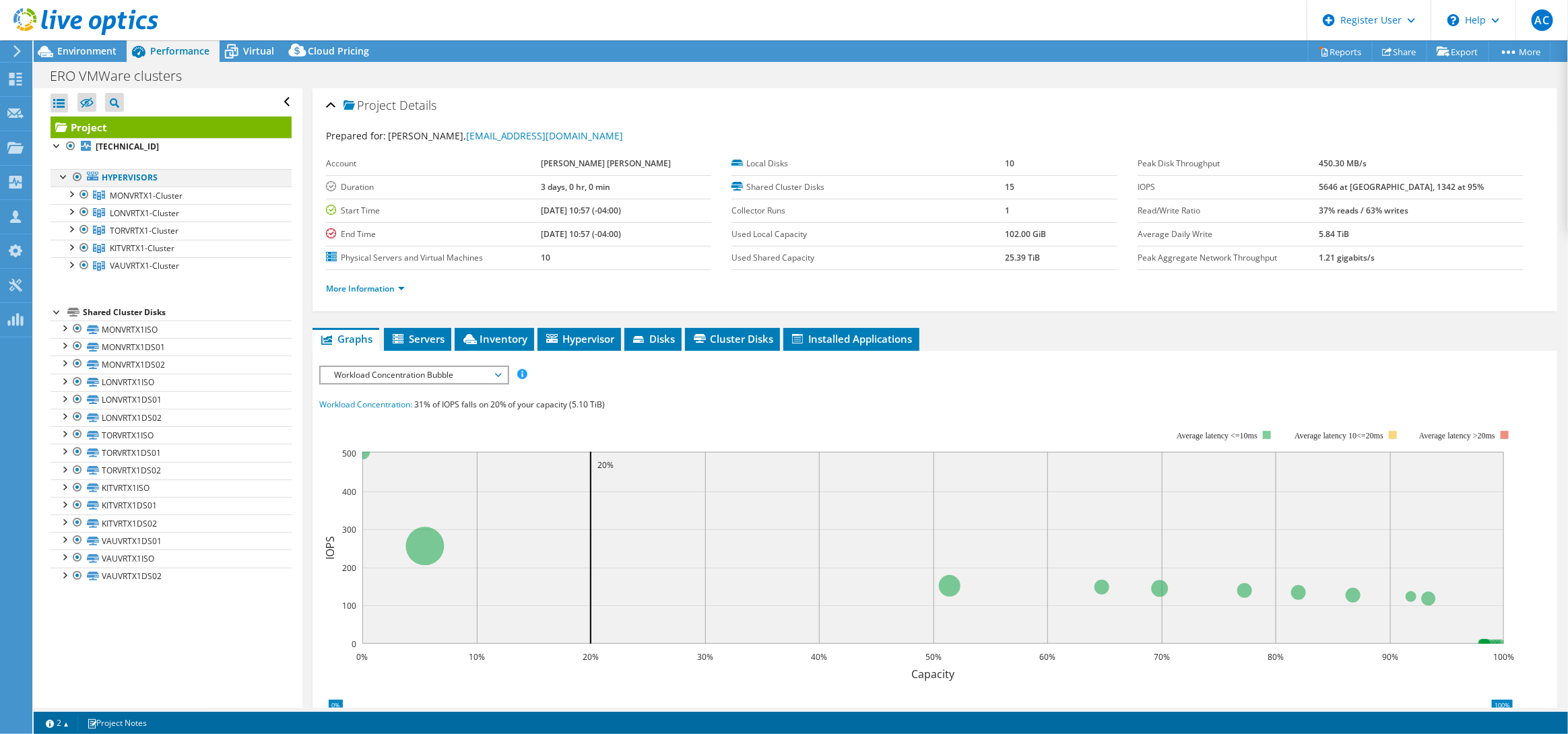
click at [73, 179] on div at bounding box center [78, 177] width 14 height 16
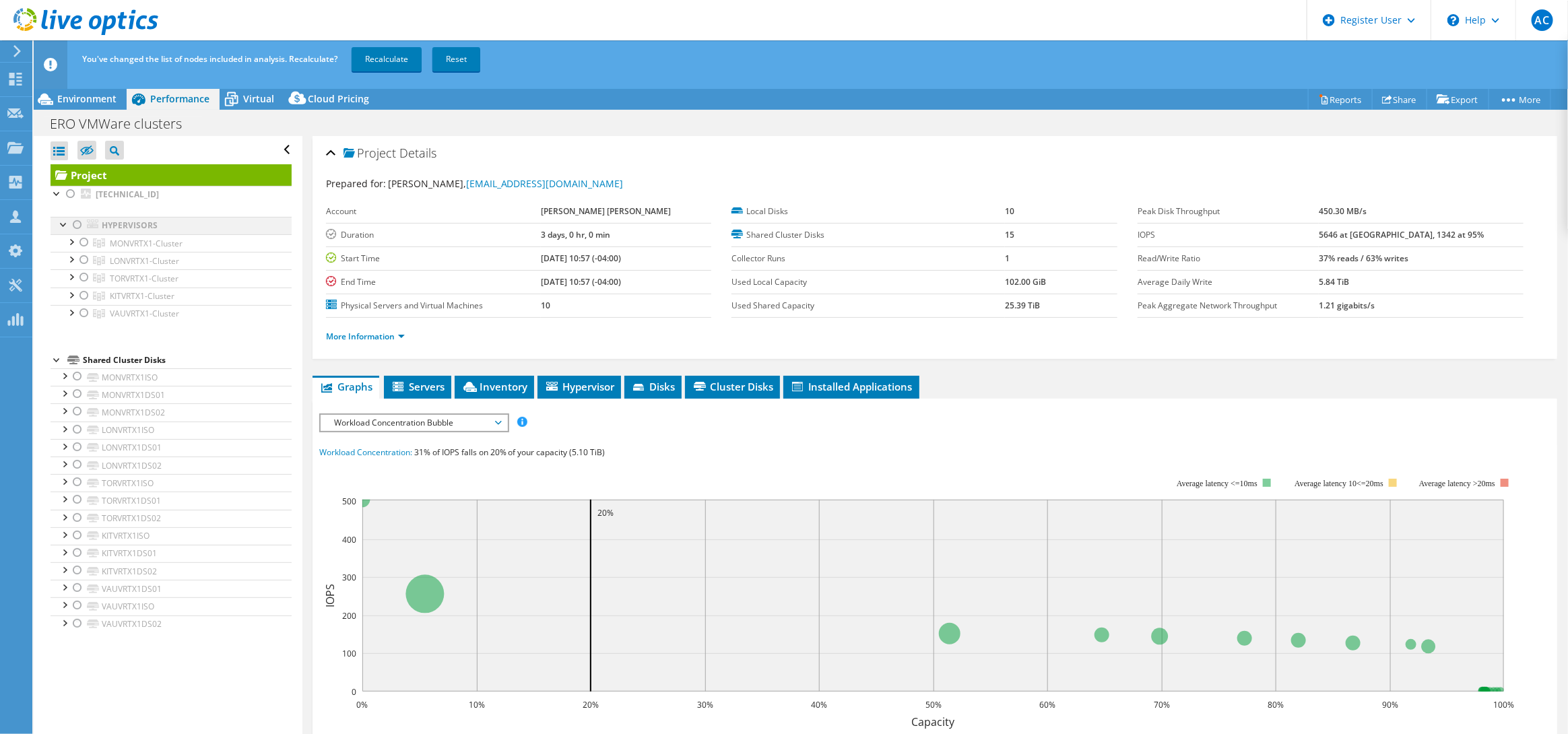
click at [75, 220] on div at bounding box center [78, 224] width 14 height 16
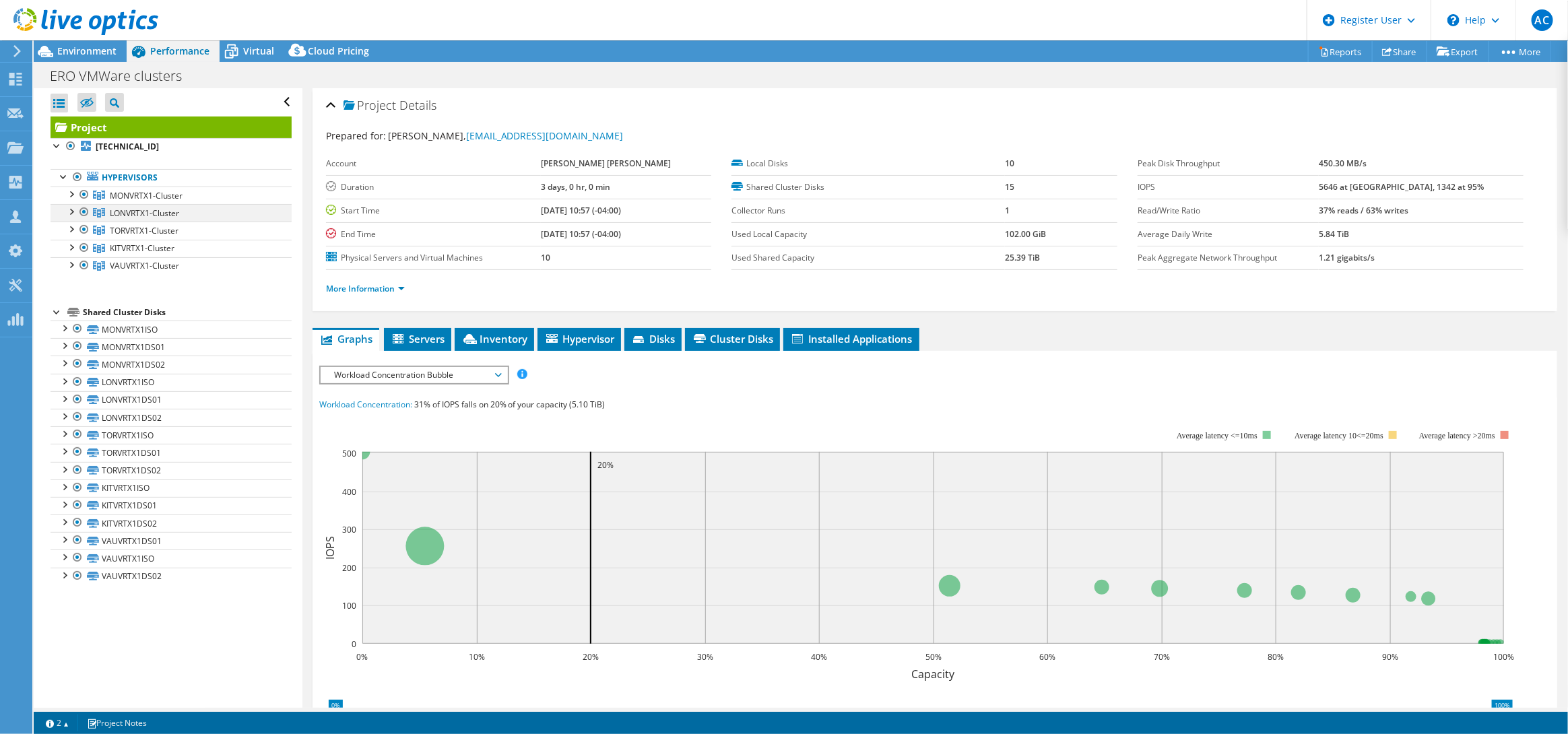
click at [82, 210] on div at bounding box center [85, 211] width 14 height 16
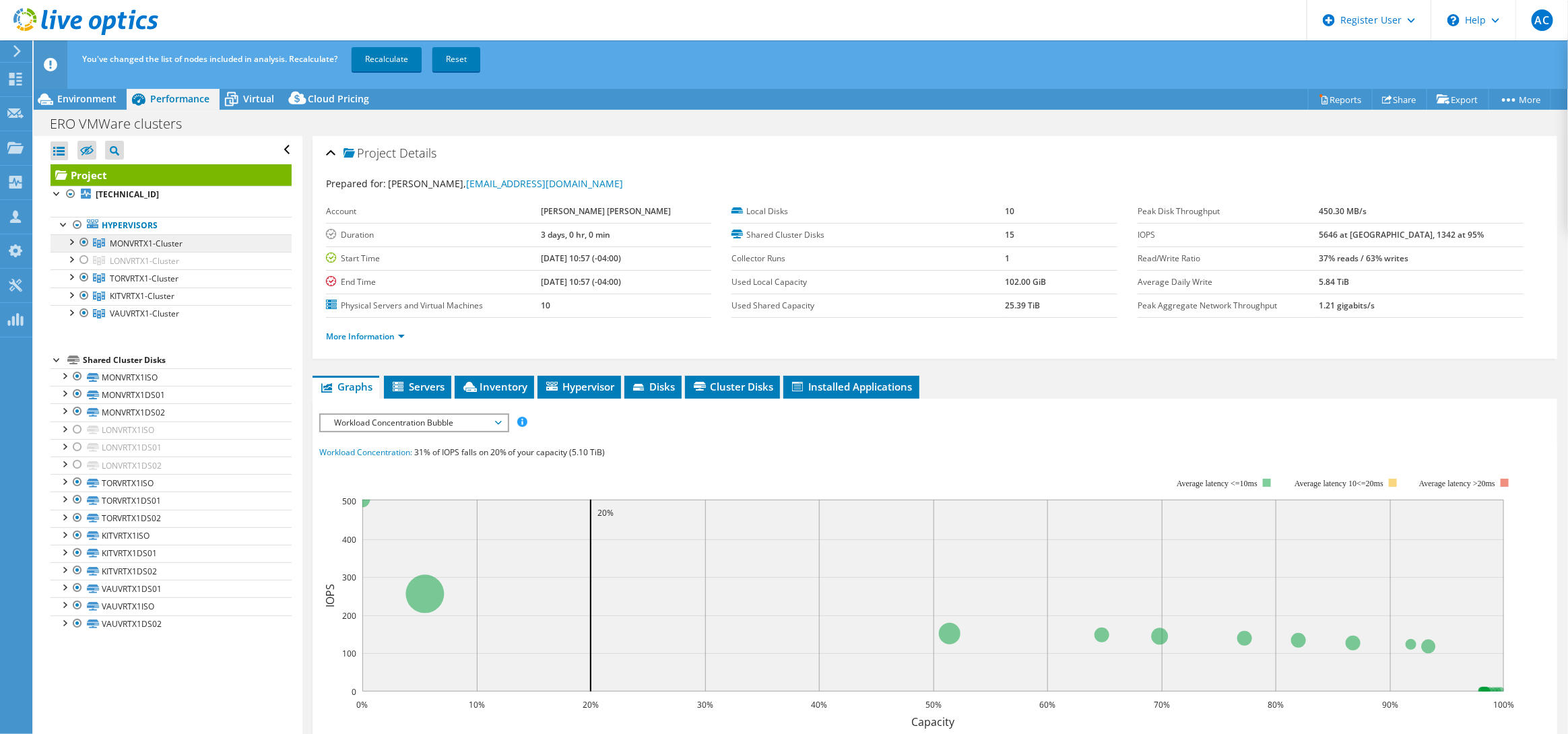
click at [91, 232] on li "Hypervisors MONVRTX1-Cluster [TECHNICAL_ID]" at bounding box center [171, 269] width 241 height 106
click at [87, 244] on div at bounding box center [85, 242] width 14 height 16
click at [86, 245] on div at bounding box center [85, 242] width 14 height 16
click at [86, 263] on div at bounding box center [85, 260] width 14 height 16
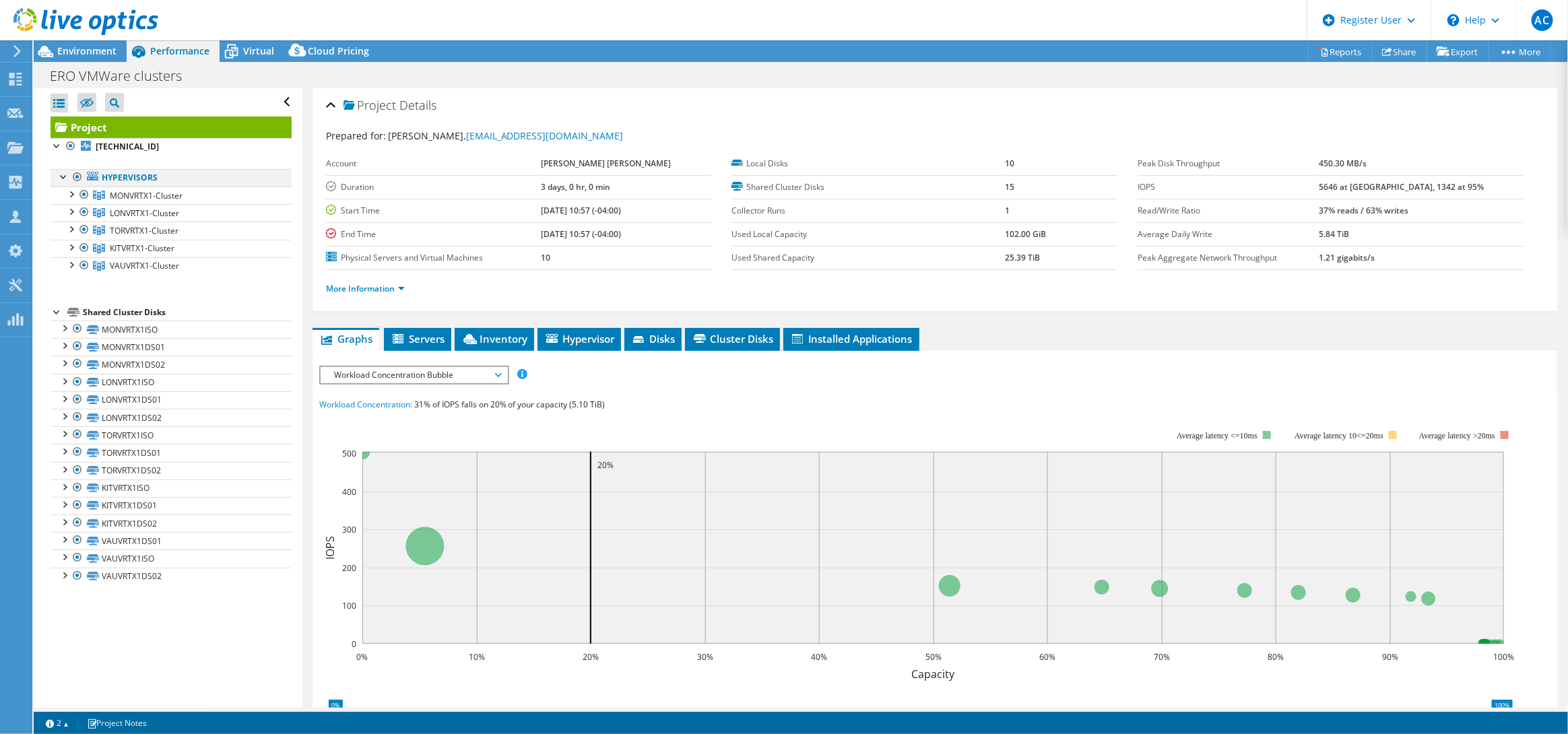
click at [78, 179] on div at bounding box center [78, 177] width 14 height 16
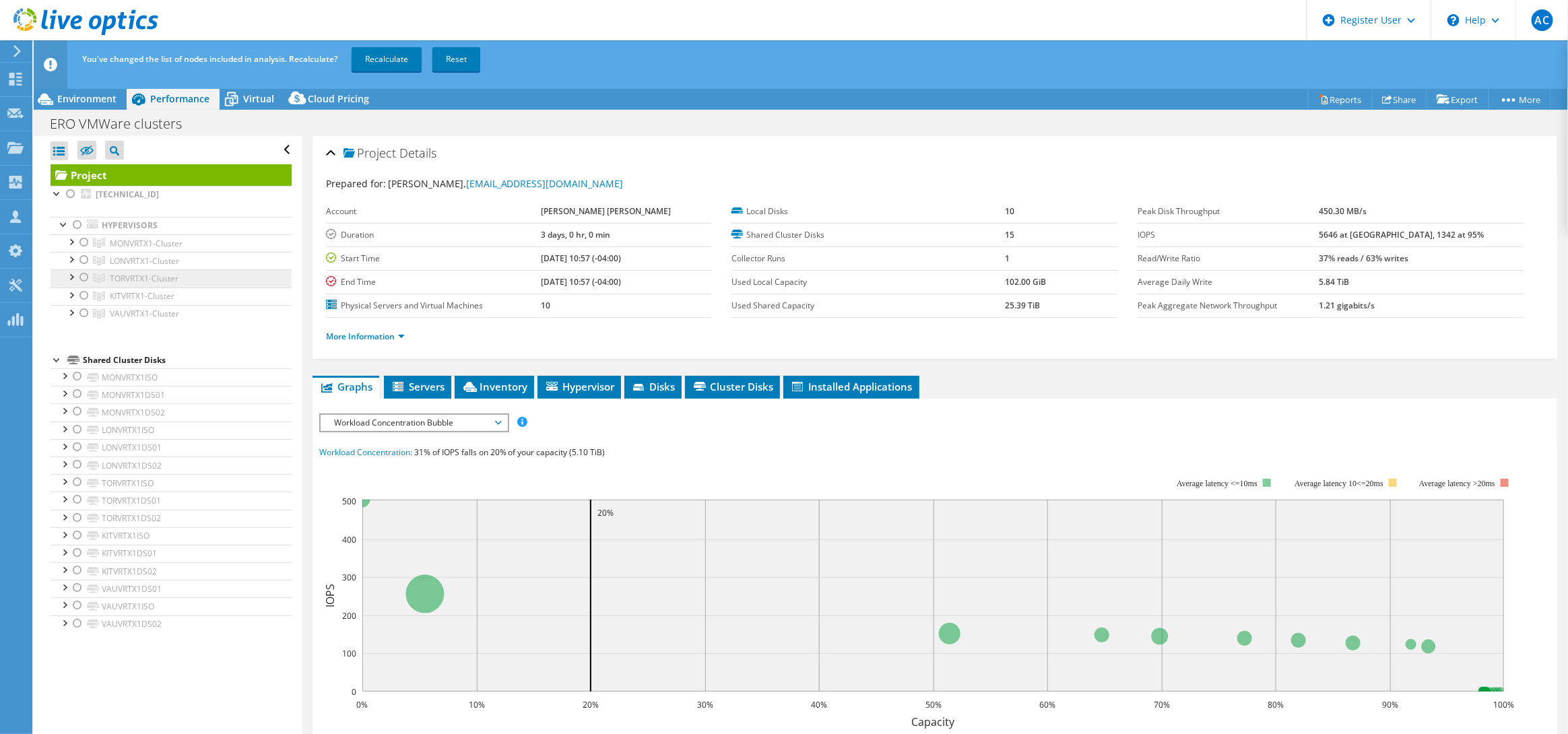
click at [94, 252] on link "TORVRTX1-Cluster" at bounding box center [171, 243] width 241 height 17
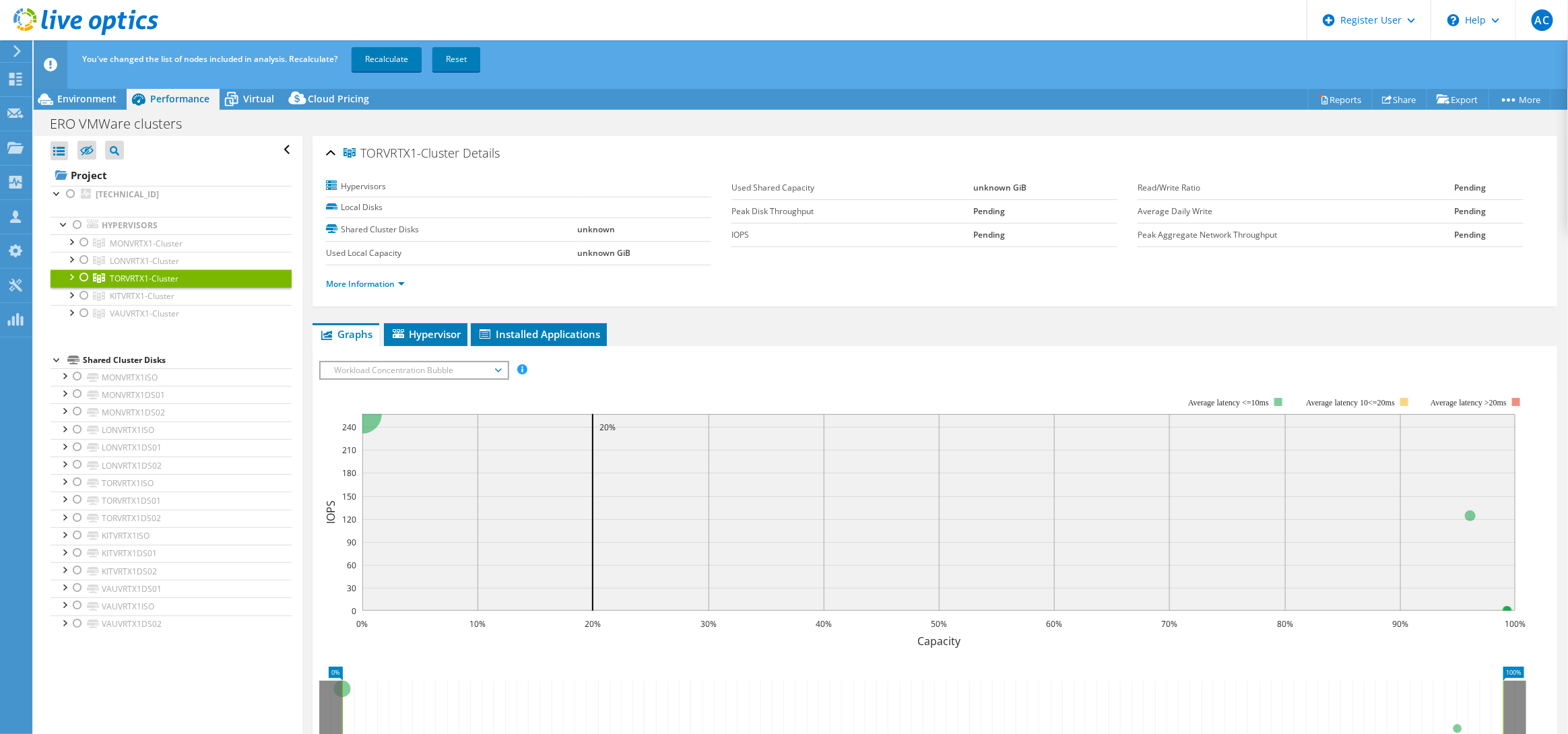
click at [83, 274] on div at bounding box center [85, 277] width 14 height 16
click at [383, 63] on link "Recalculate" at bounding box center [386, 59] width 70 height 24
click at [82, 94] on span "Environment" at bounding box center [87, 98] width 60 height 13
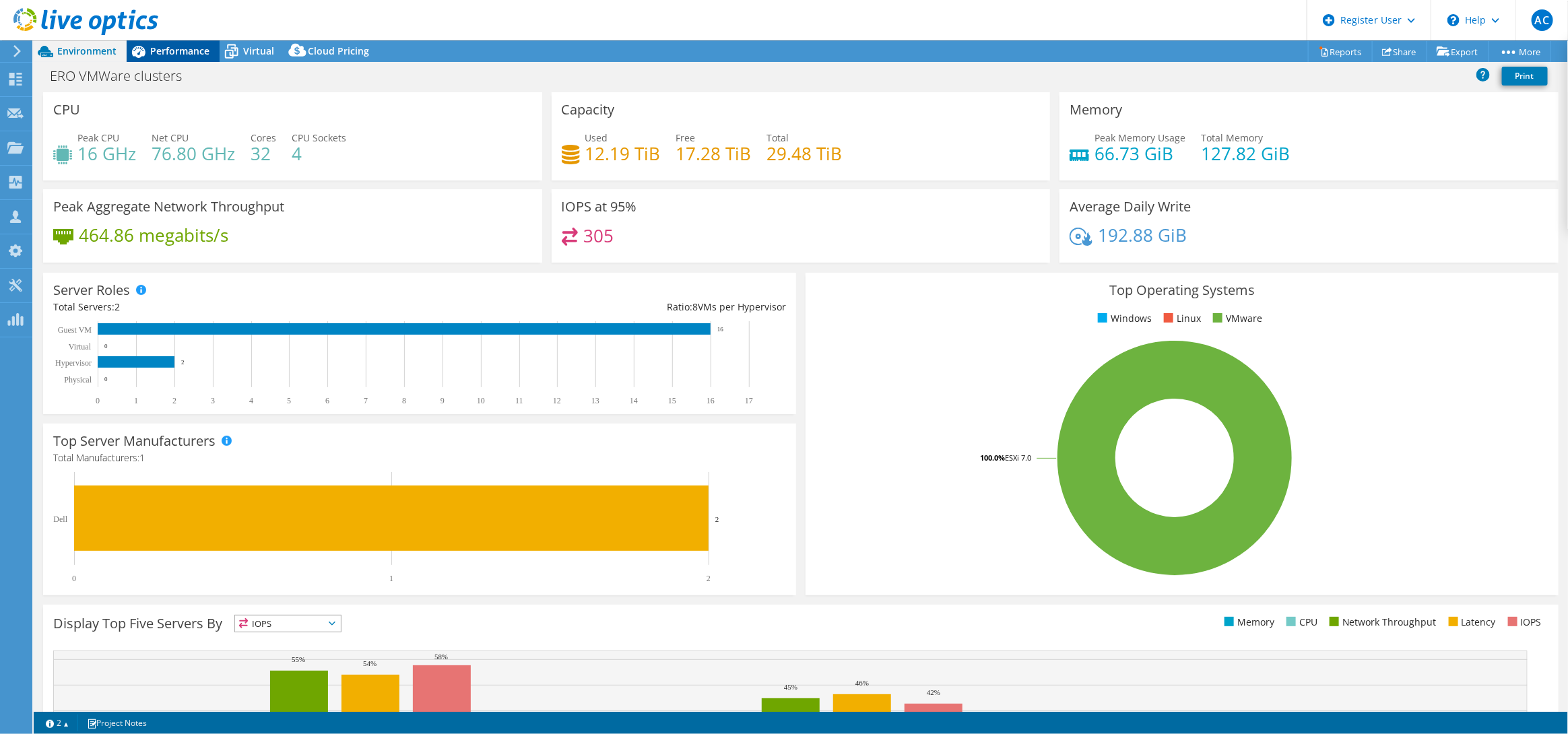
click at [186, 57] on div "Performance" at bounding box center [173, 51] width 93 height 22
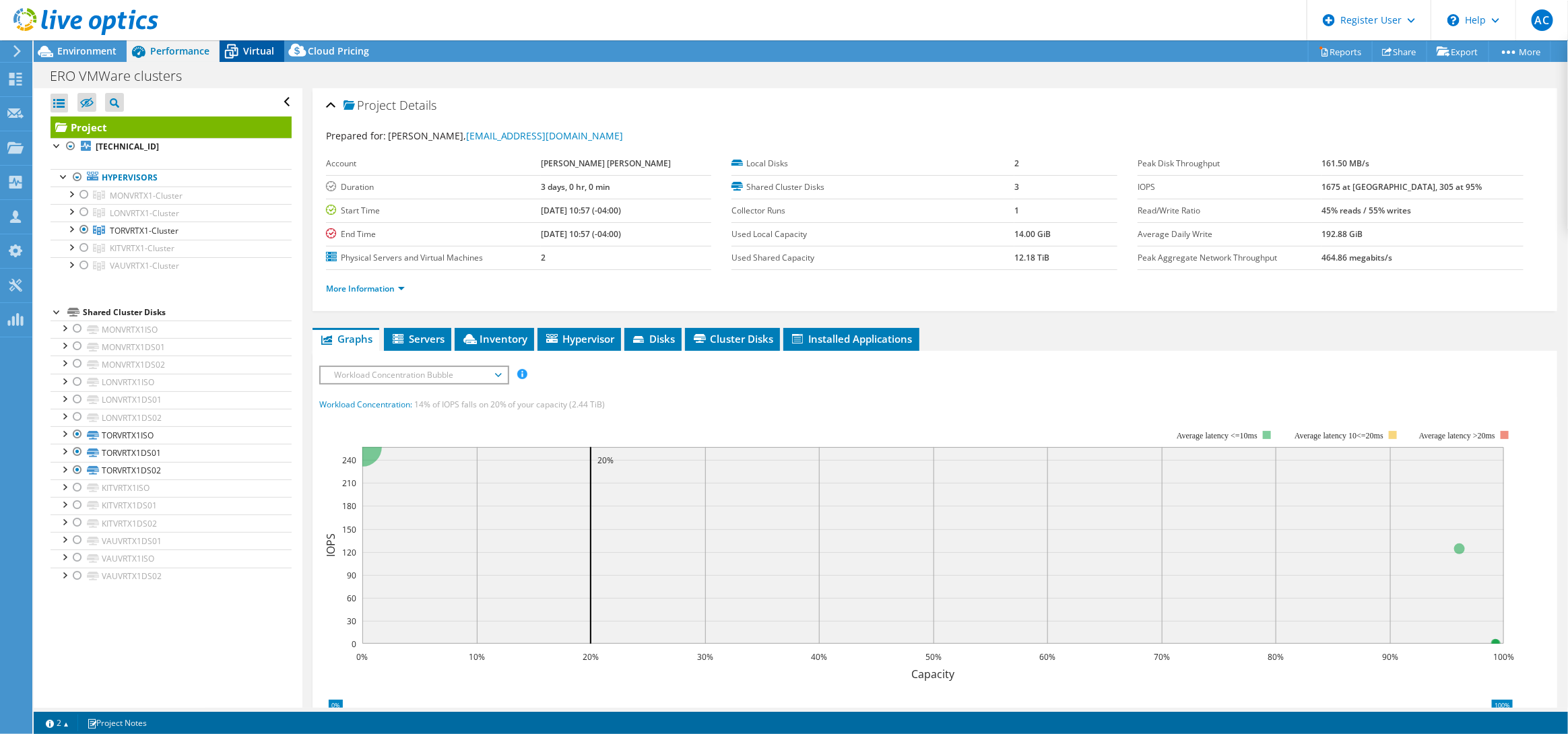
drag, startPoint x: 213, startPoint y: 48, endPoint x: 235, endPoint y: 48, distance: 22.0
click at [229, 48] on div "Environment Performance Virtual Upgrades Cloud Pricing" at bounding box center [207, 51] width 346 height 22
click at [235, 48] on icon at bounding box center [231, 51] width 23 height 23
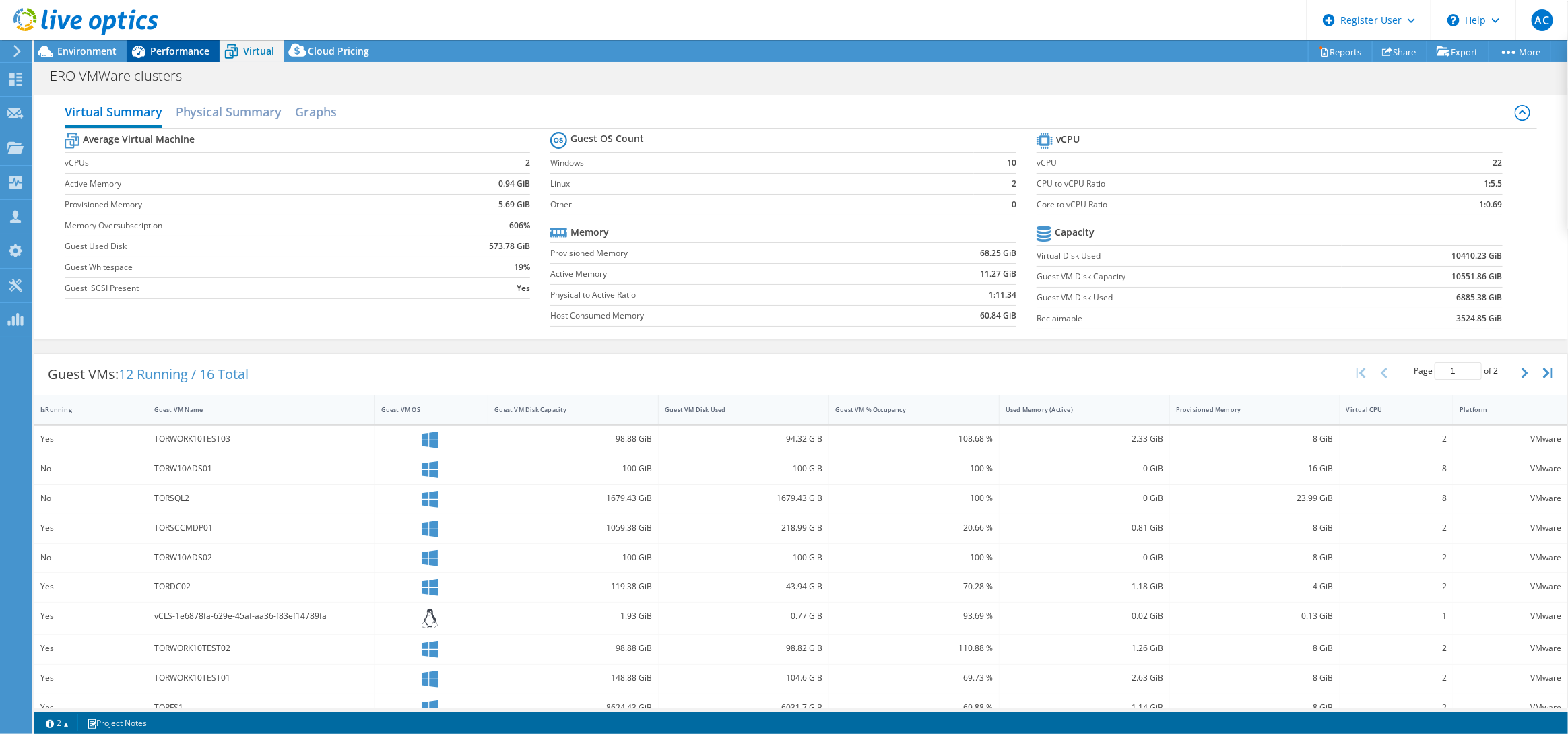
click at [192, 47] on span "Performance" at bounding box center [180, 51] width 60 height 13
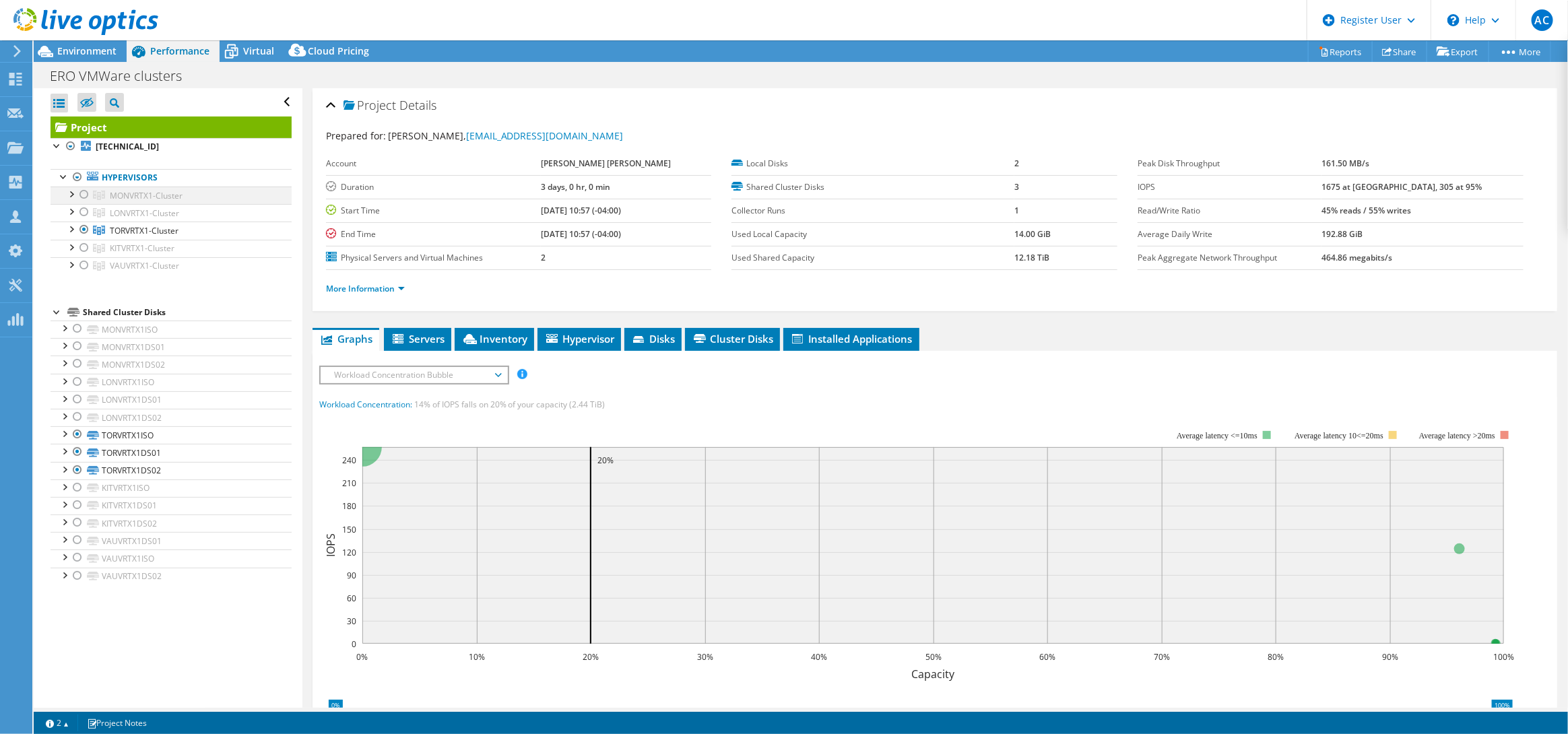
click at [83, 198] on div at bounding box center [85, 194] width 14 height 16
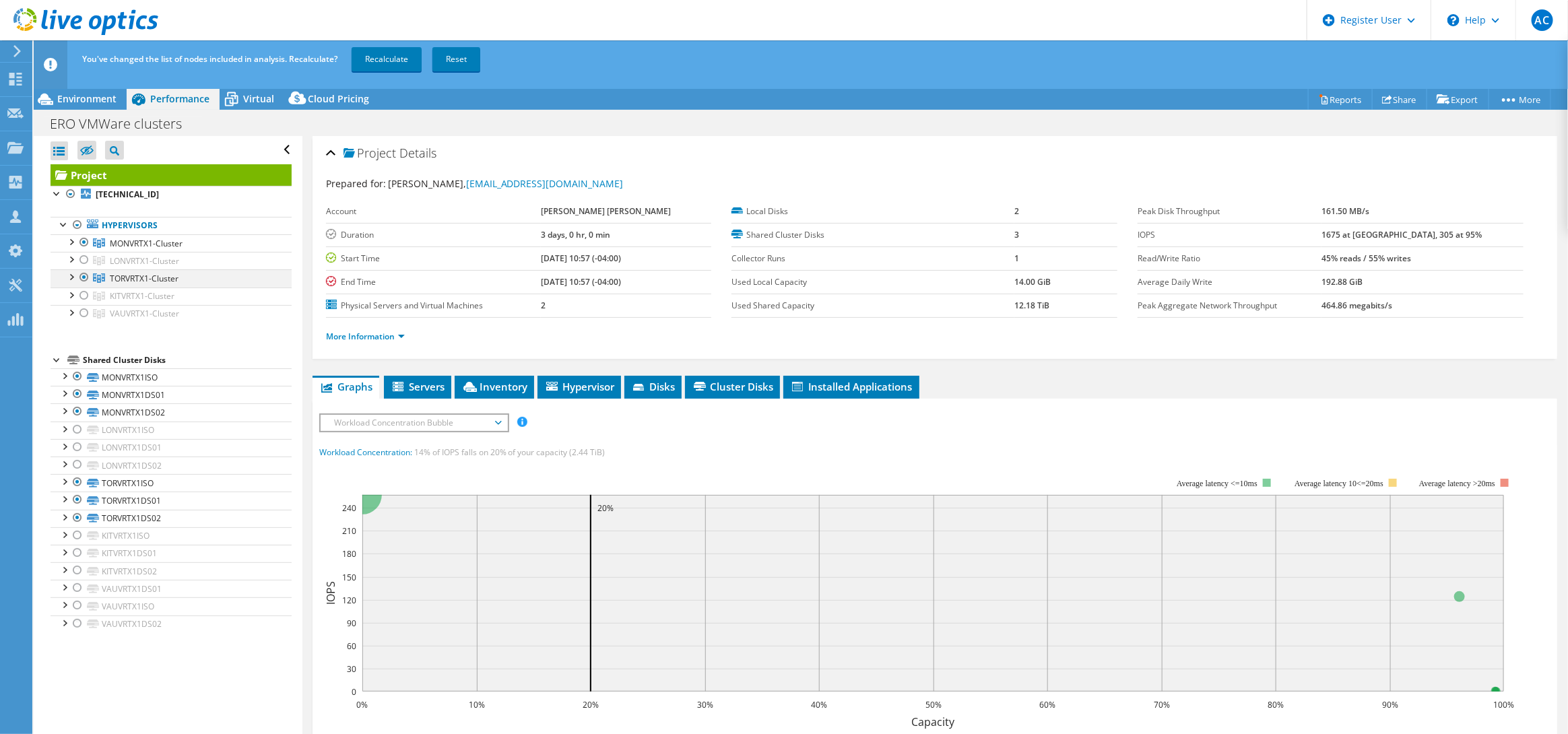
click at [86, 273] on div at bounding box center [85, 277] width 14 height 16
click at [391, 60] on link "Recalculate" at bounding box center [386, 59] width 70 height 24
click at [251, 96] on span "Virtual" at bounding box center [258, 98] width 31 height 13
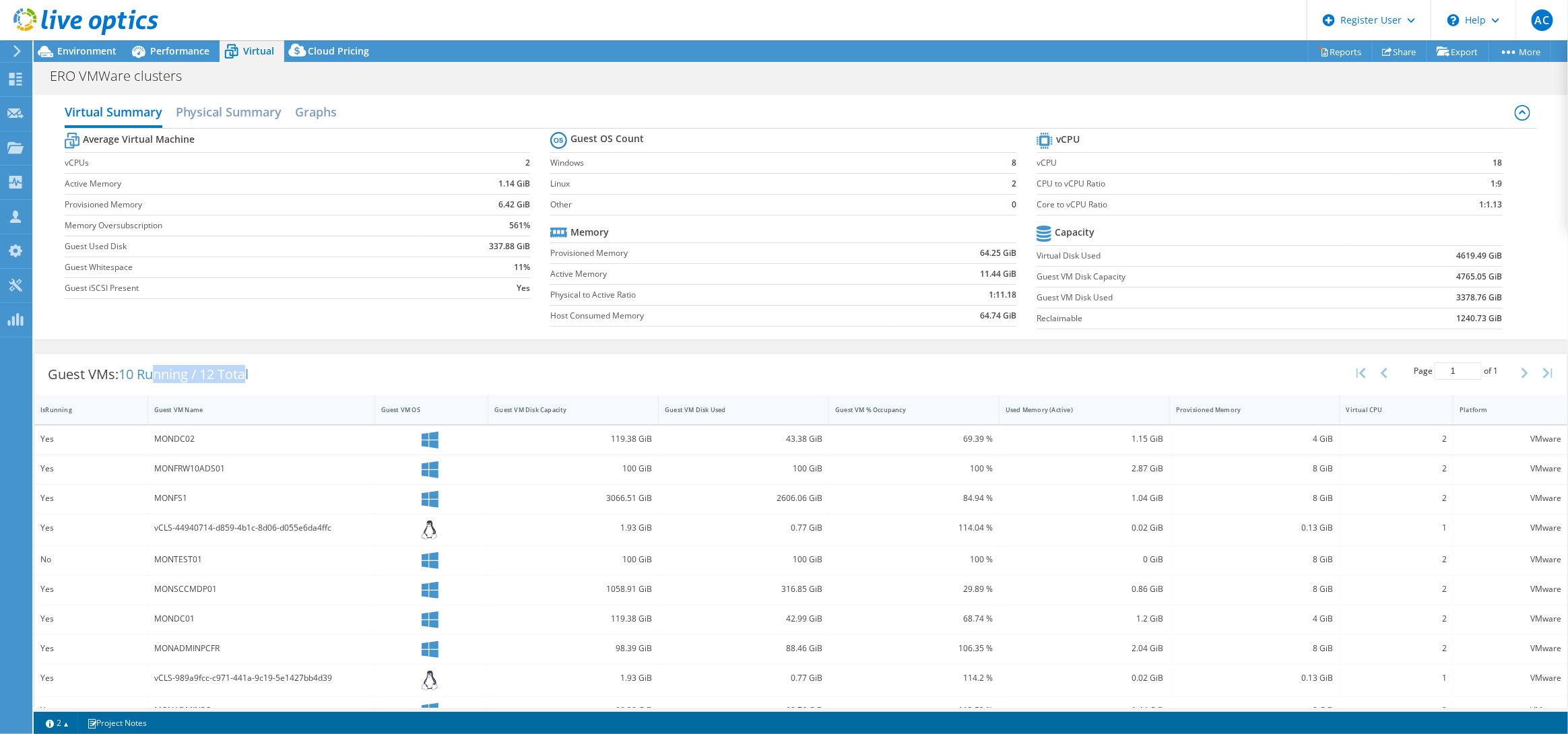
drag, startPoint x: 157, startPoint y: 376, endPoint x: 272, endPoint y: 376, distance: 115.0
click at [272, 376] on div "Guest VMs: 10 Running / 12 Total Page 1 of 1 5 rows 10 rows 20 rows 25 rows 50 …" at bounding box center [801, 374] width 1533 height 41
click at [192, 57] on div "Performance" at bounding box center [173, 51] width 93 height 22
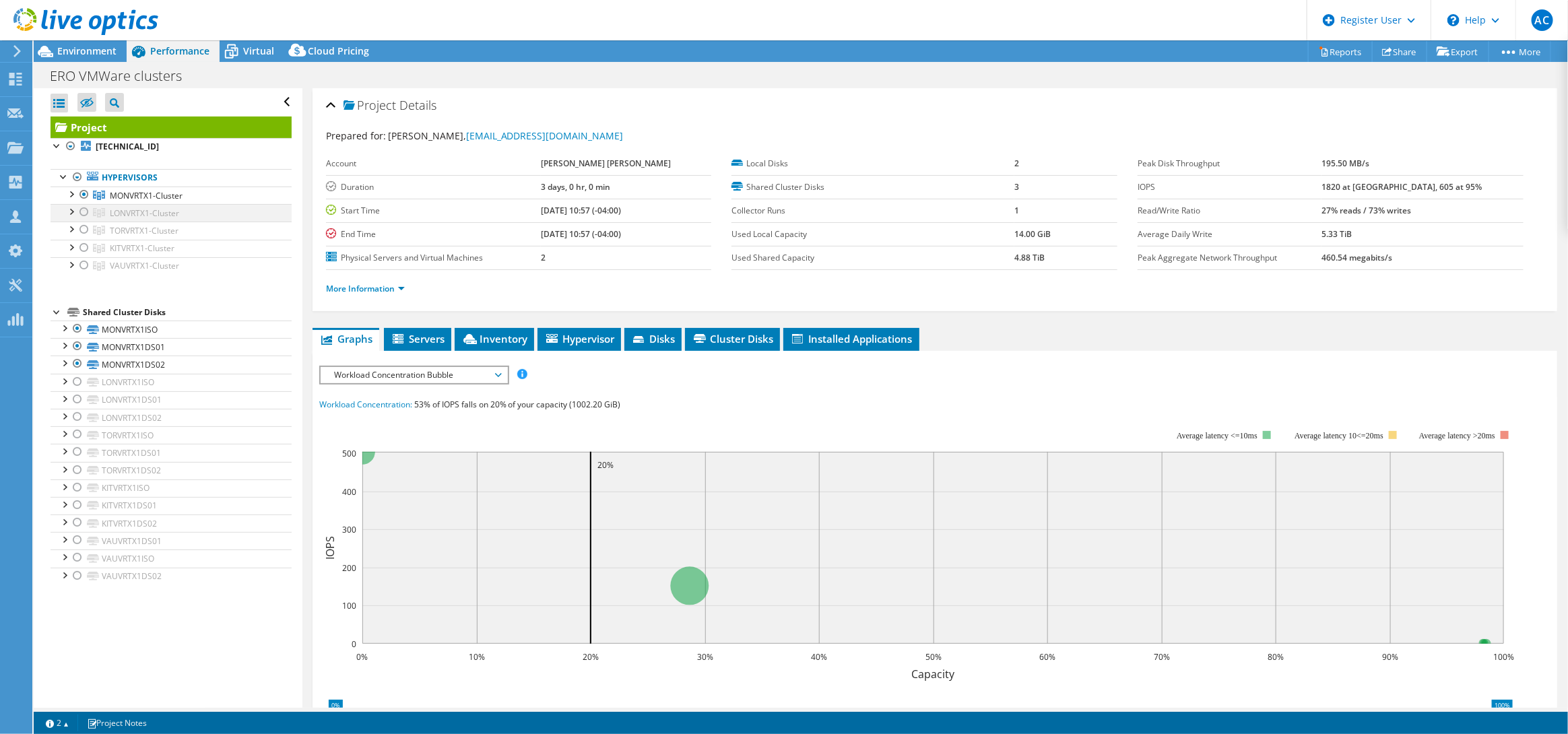
click at [87, 214] on div at bounding box center [85, 211] width 14 height 16
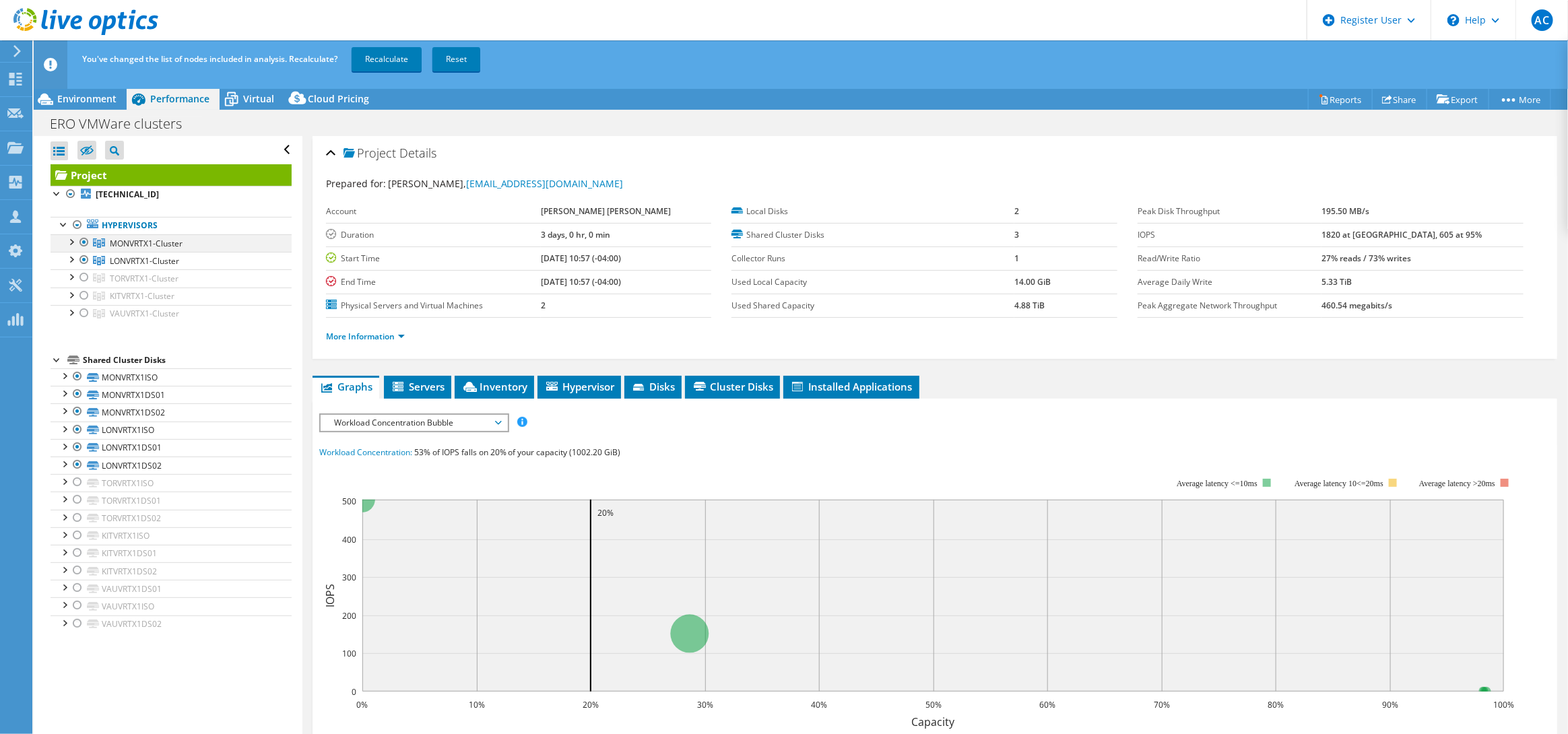
click at [85, 241] on div at bounding box center [85, 242] width 14 height 16
click at [398, 56] on link "Recalculate" at bounding box center [386, 59] width 70 height 24
click at [266, 97] on span "Virtual" at bounding box center [258, 98] width 31 height 13
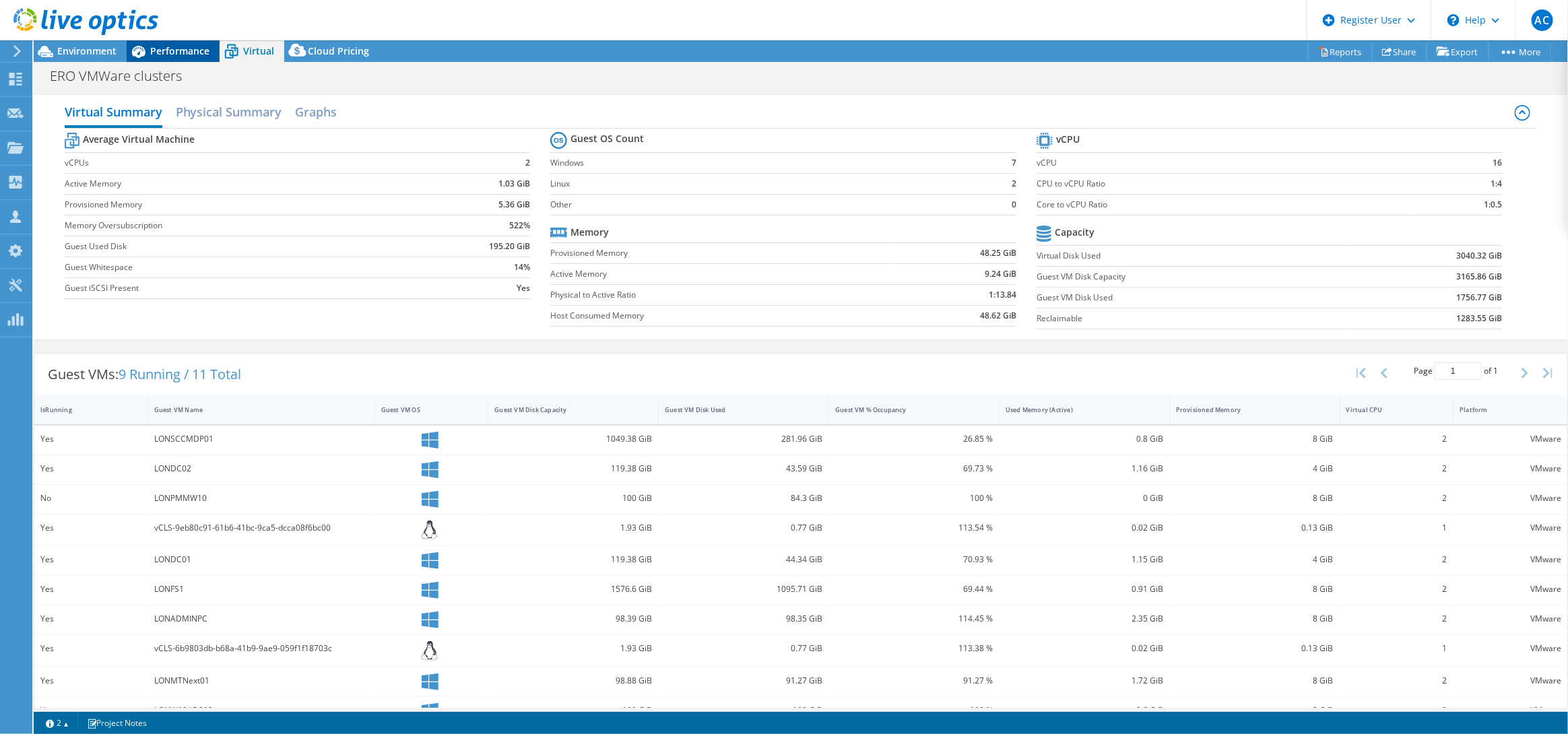
click at [153, 53] on span "Performance" at bounding box center [180, 51] width 60 height 13
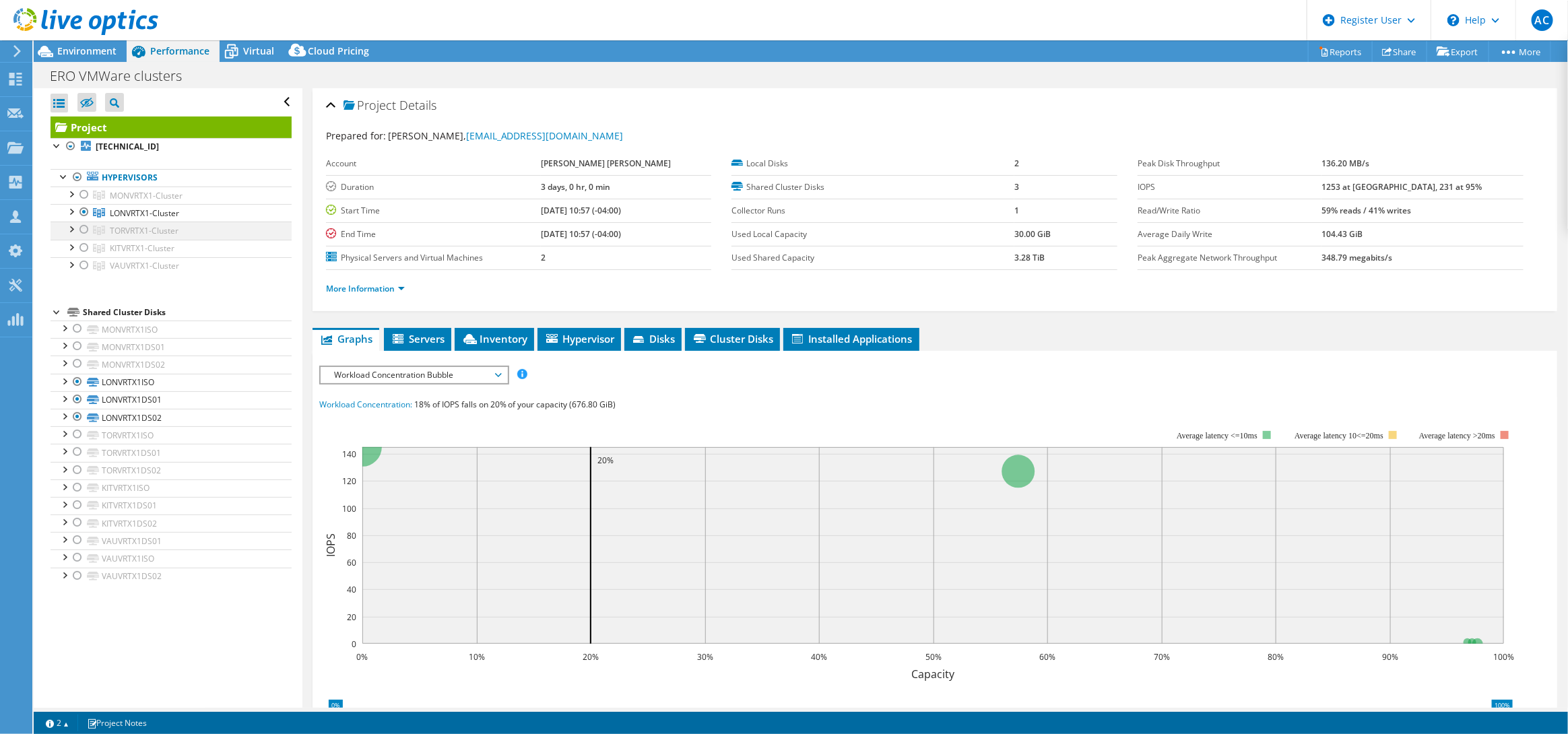
click at [82, 235] on div at bounding box center [85, 229] width 14 height 16
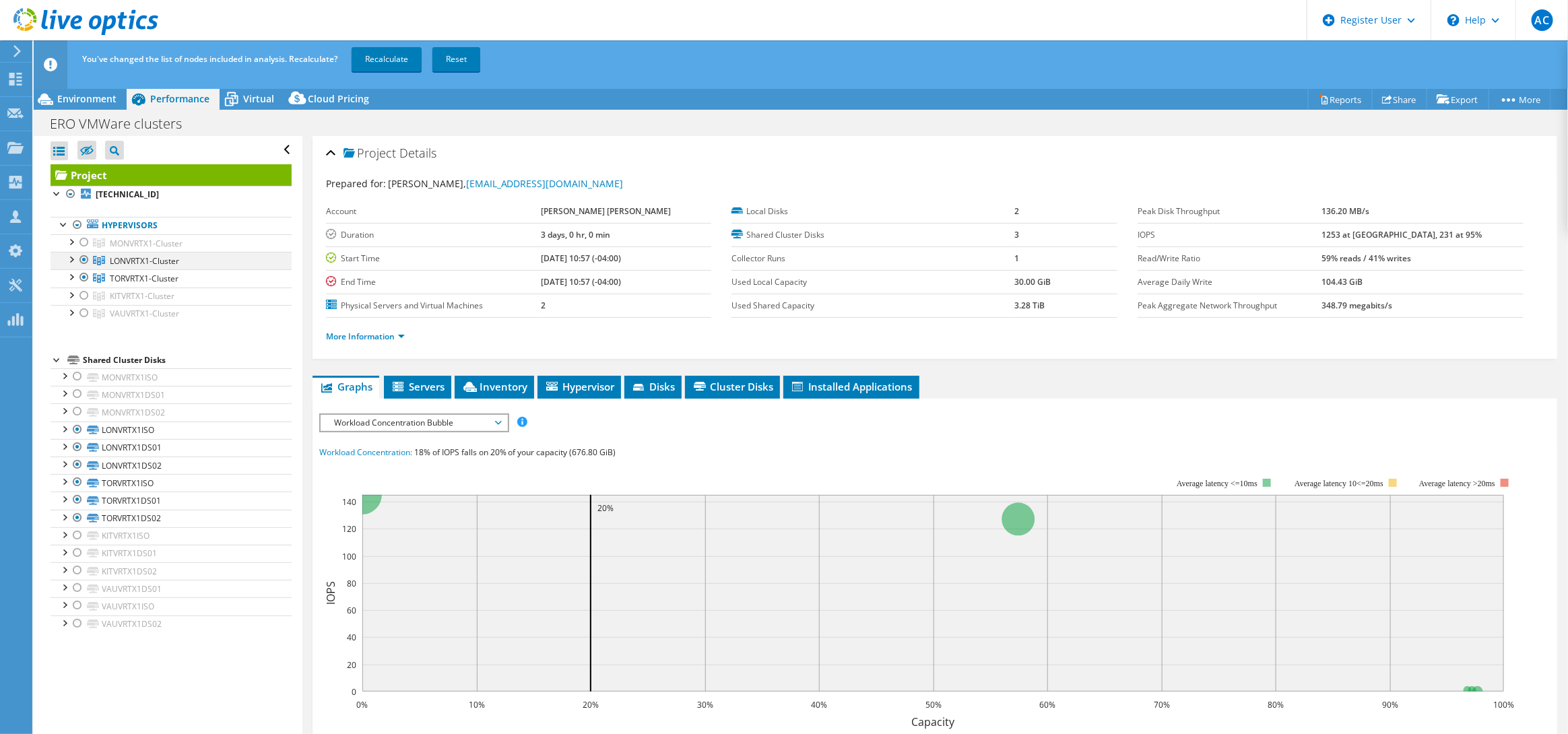
click at [86, 264] on div at bounding box center [85, 260] width 14 height 16
click at [373, 57] on link "Recalculate" at bounding box center [386, 59] width 70 height 24
click at [72, 99] on span "Environment" at bounding box center [87, 98] width 60 height 13
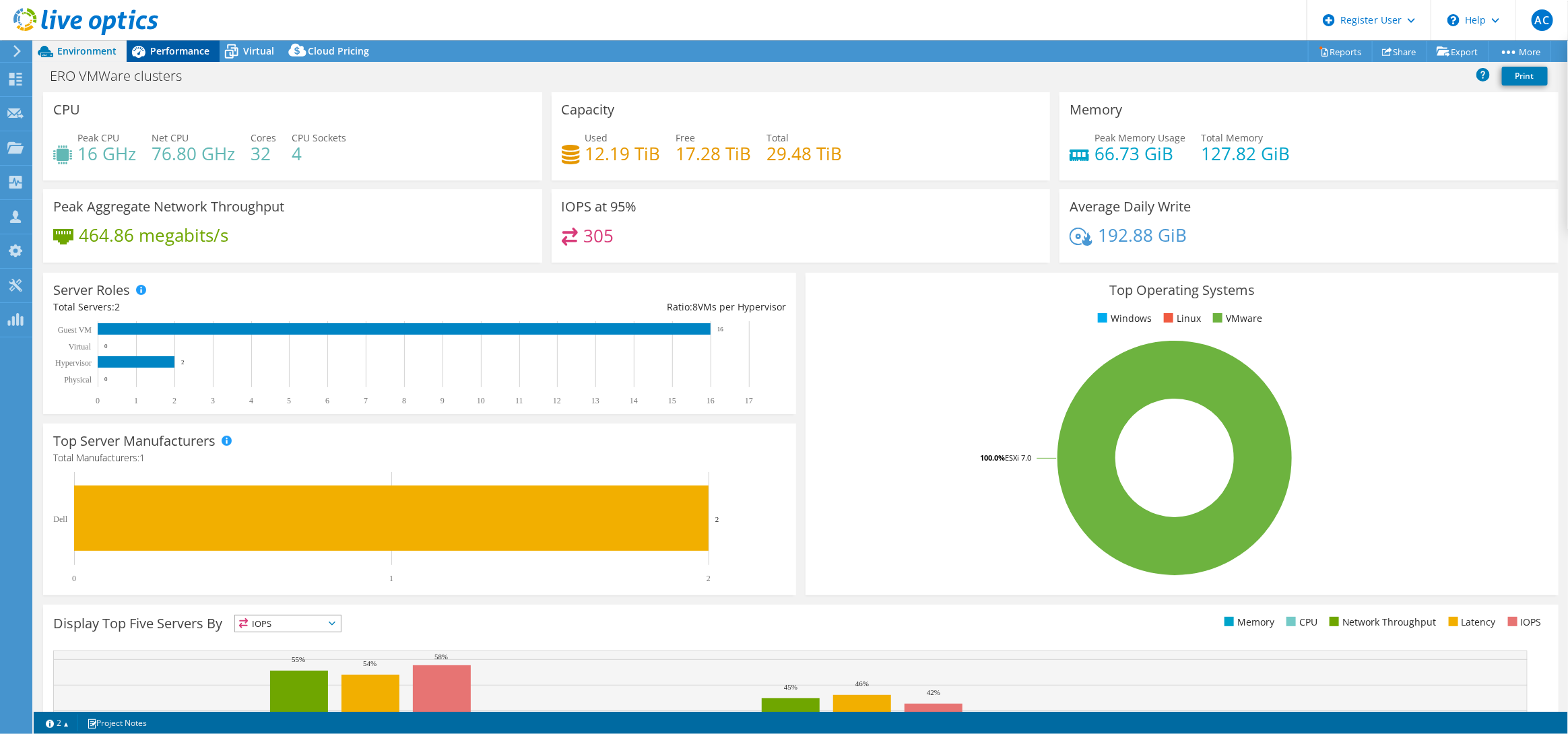
click at [191, 59] on div "Performance" at bounding box center [173, 51] width 93 height 22
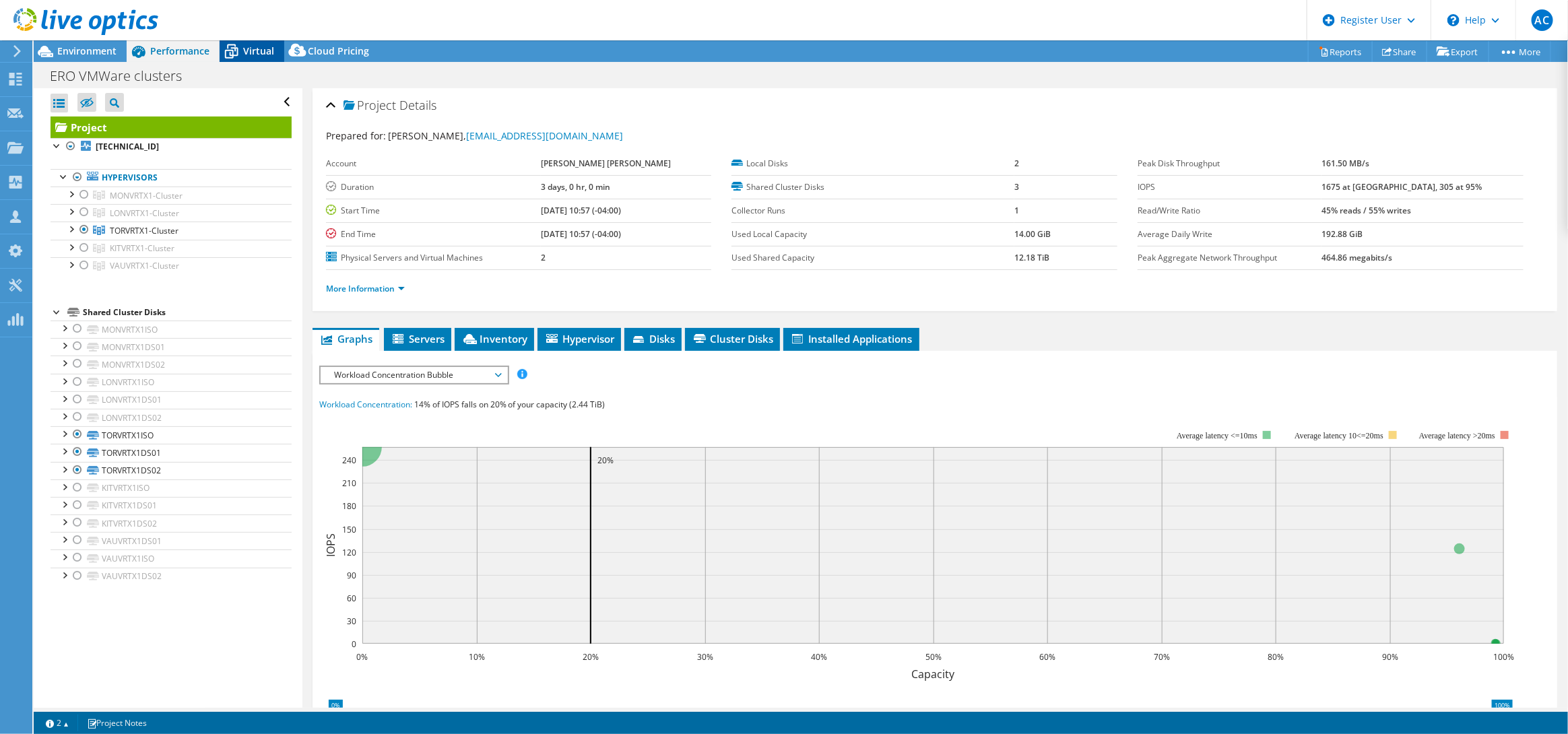
click at [255, 41] on div "Virtual" at bounding box center [252, 51] width 65 height 22
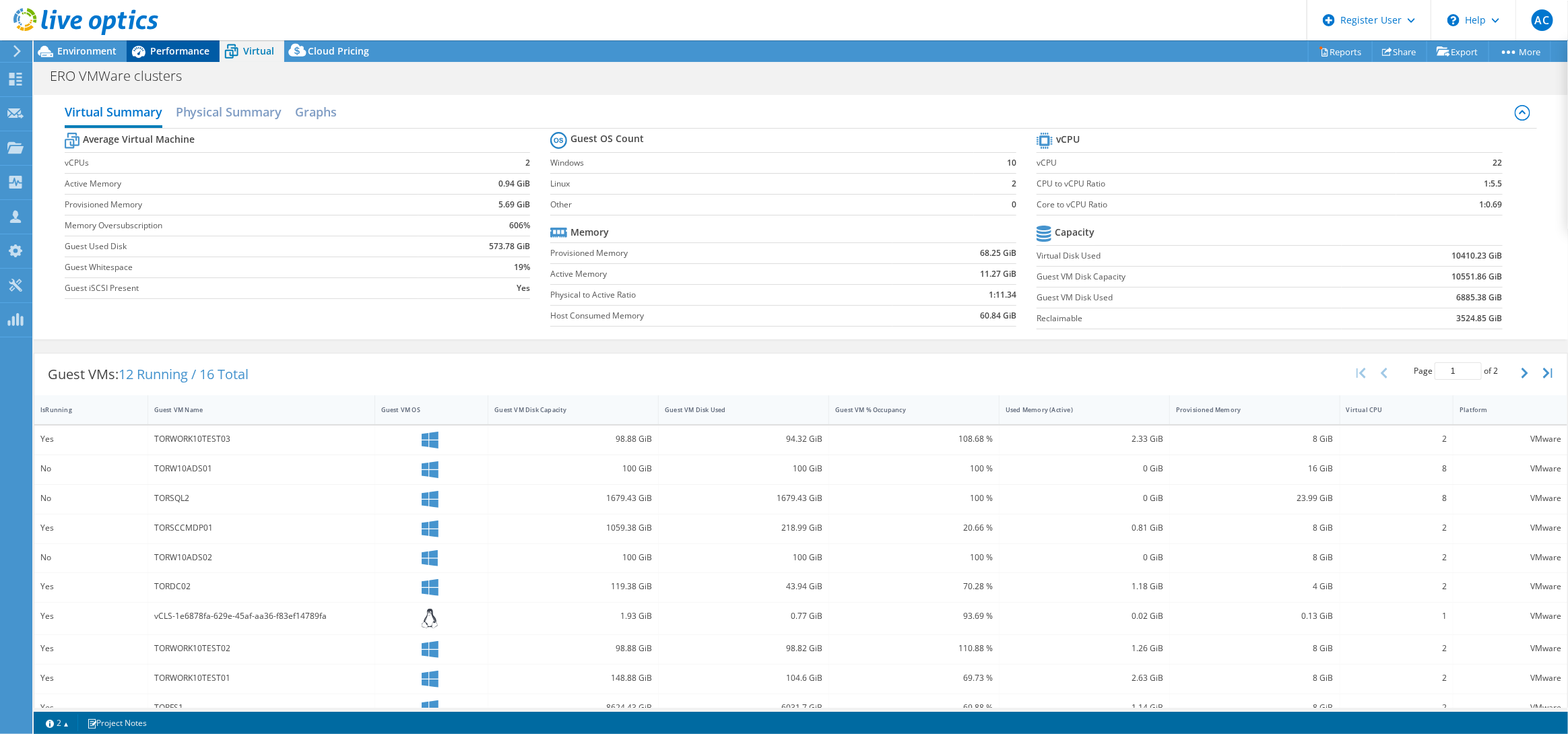
click at [186, 51] on span "Performance" at bounding box center [180, 51] width 60 height 13
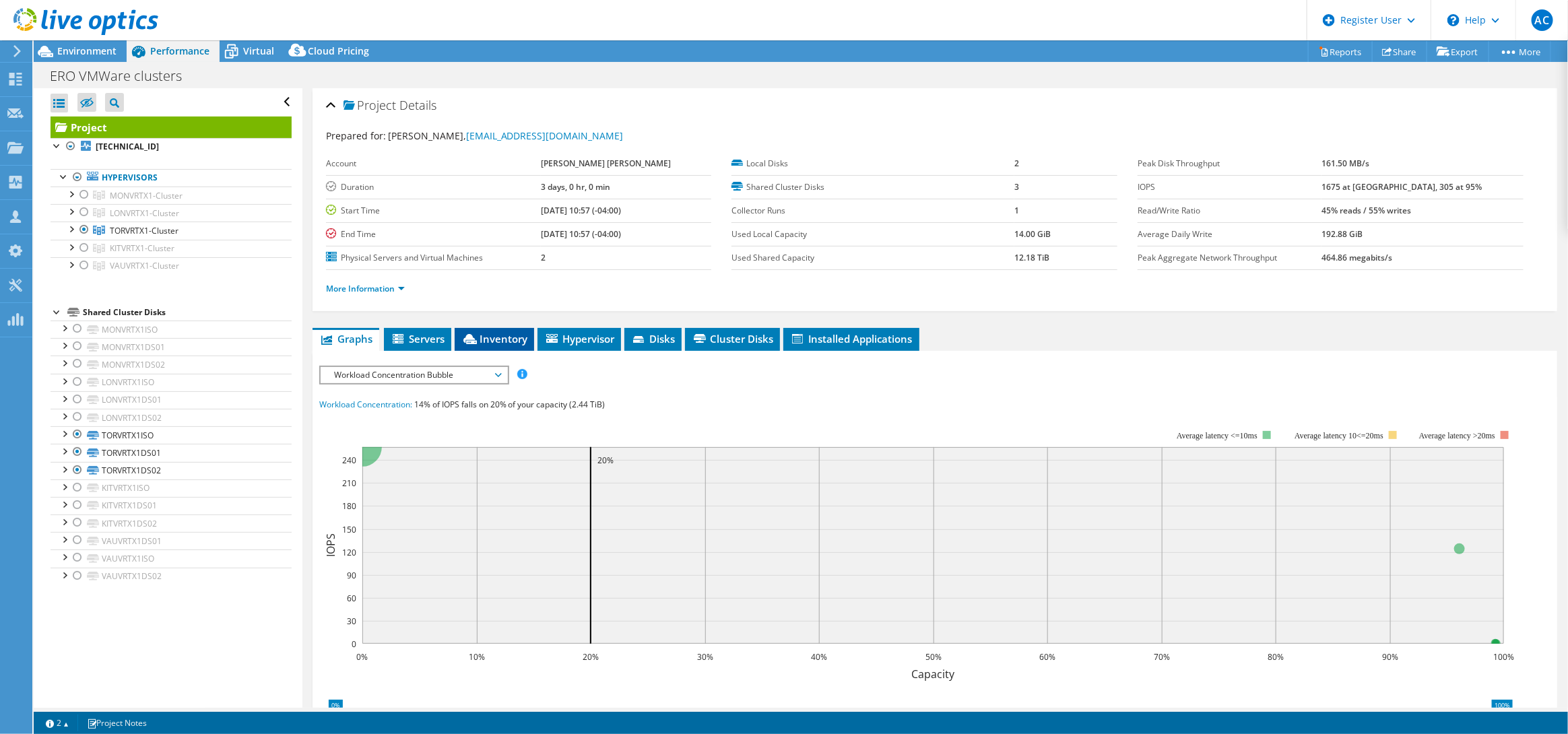
click at [518, 334] on span "Inventory" at bounding box center [493, 339] width 66 height 14
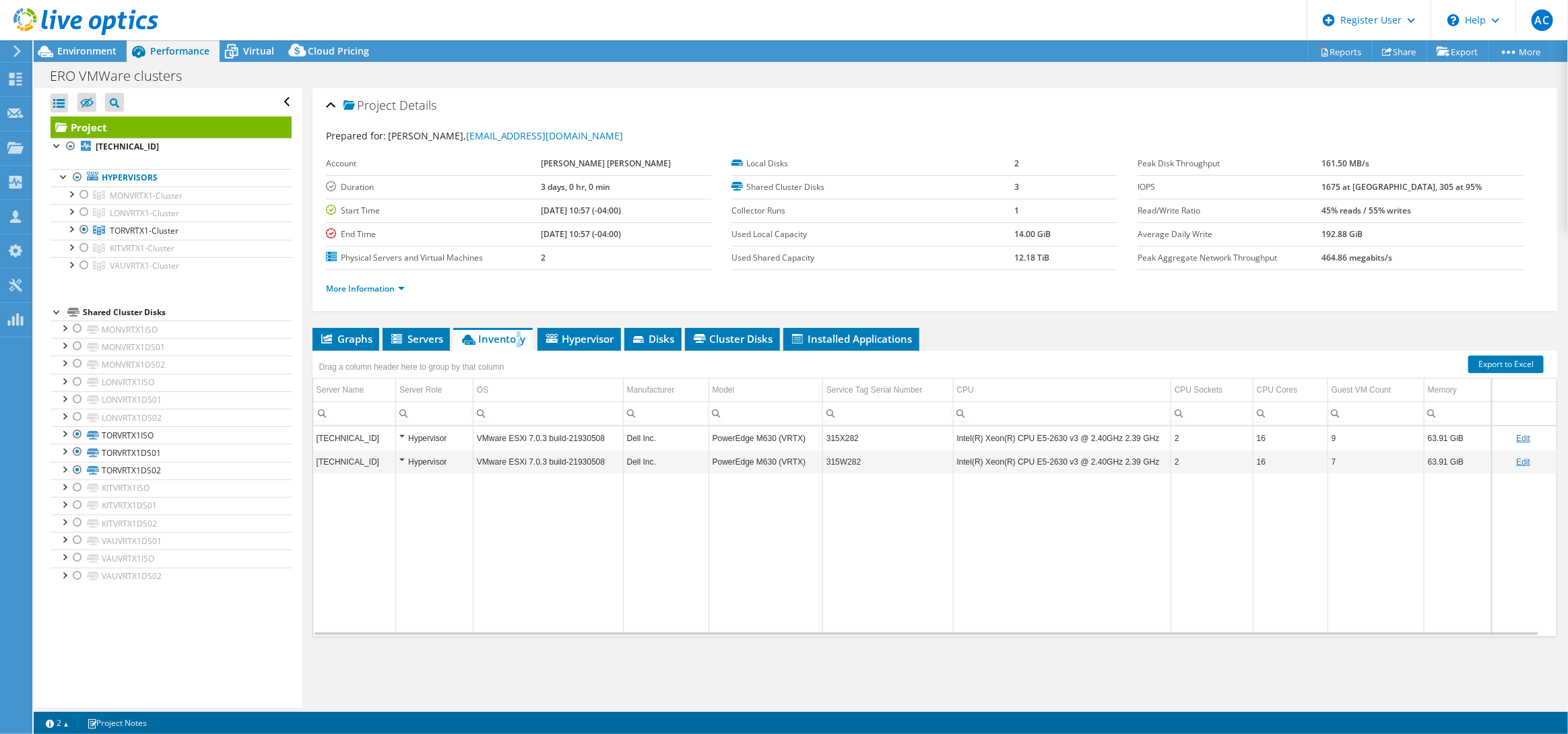
click at [68, 40] on div at bounding box center [79, 23] width 158 height 45
click at [115, 60] on div "Environment" at bounding box center [80, 51] width 93 height 22
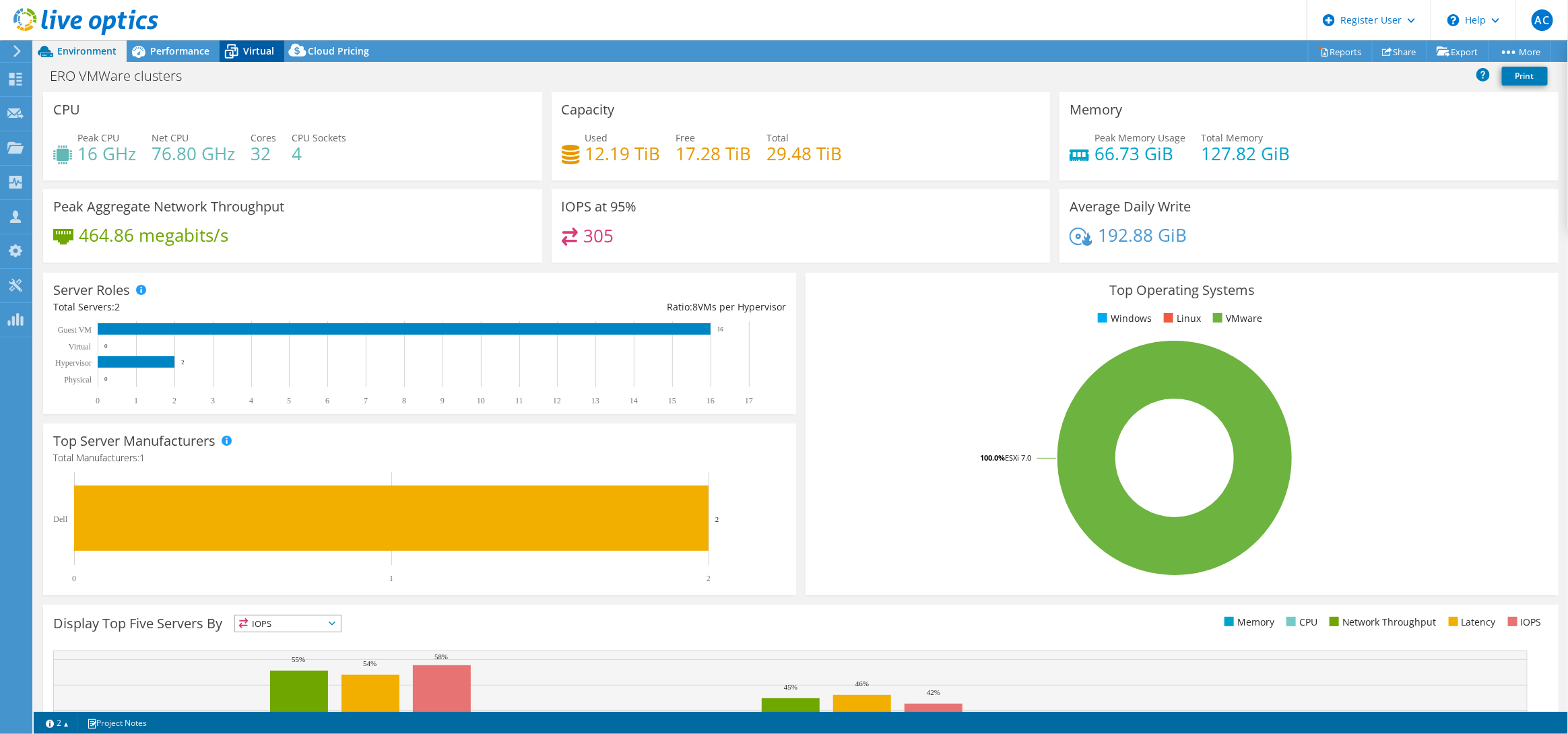
click at [260, 55] on span "Virtual" at bounding box center [258, 51] width 31 height 13
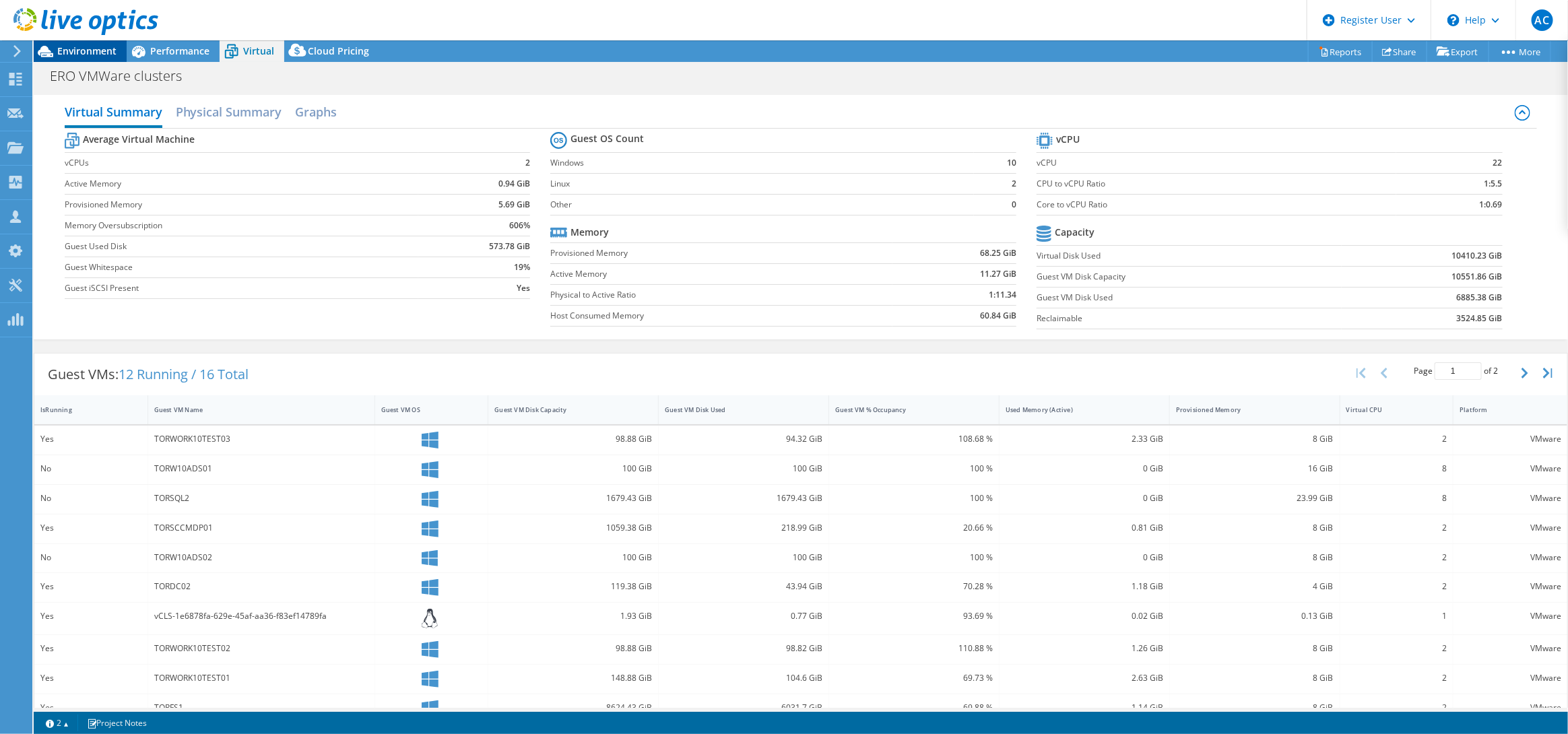
click at [118, 48] on div "Environment" at bounding box center [80, 51] width 93 height 22
